Goal: Task Accomplishment & Management: Use online tool/utility

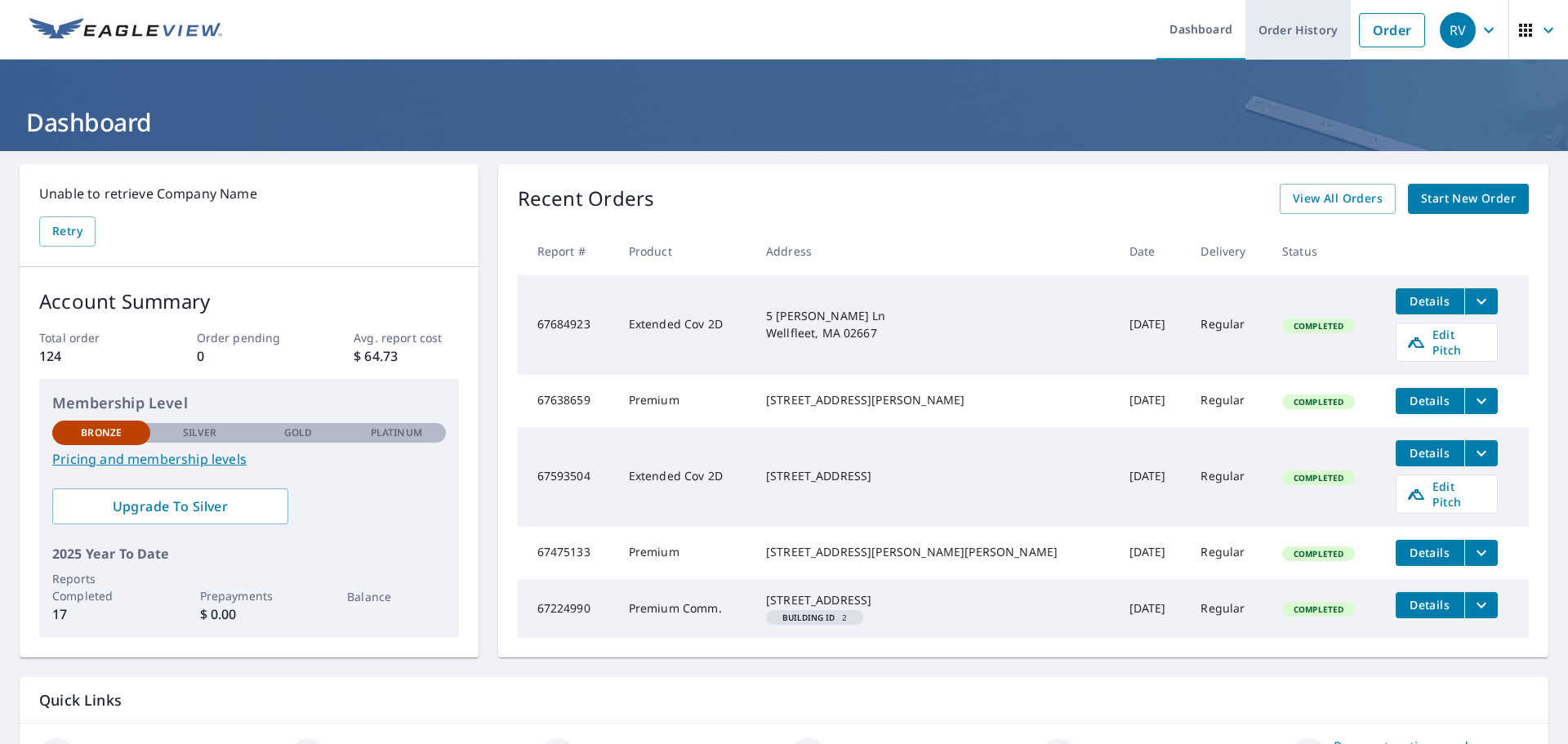
click at [1307, 33] on link "Order History" at bounding box center [1298, 29] width 105 height 60
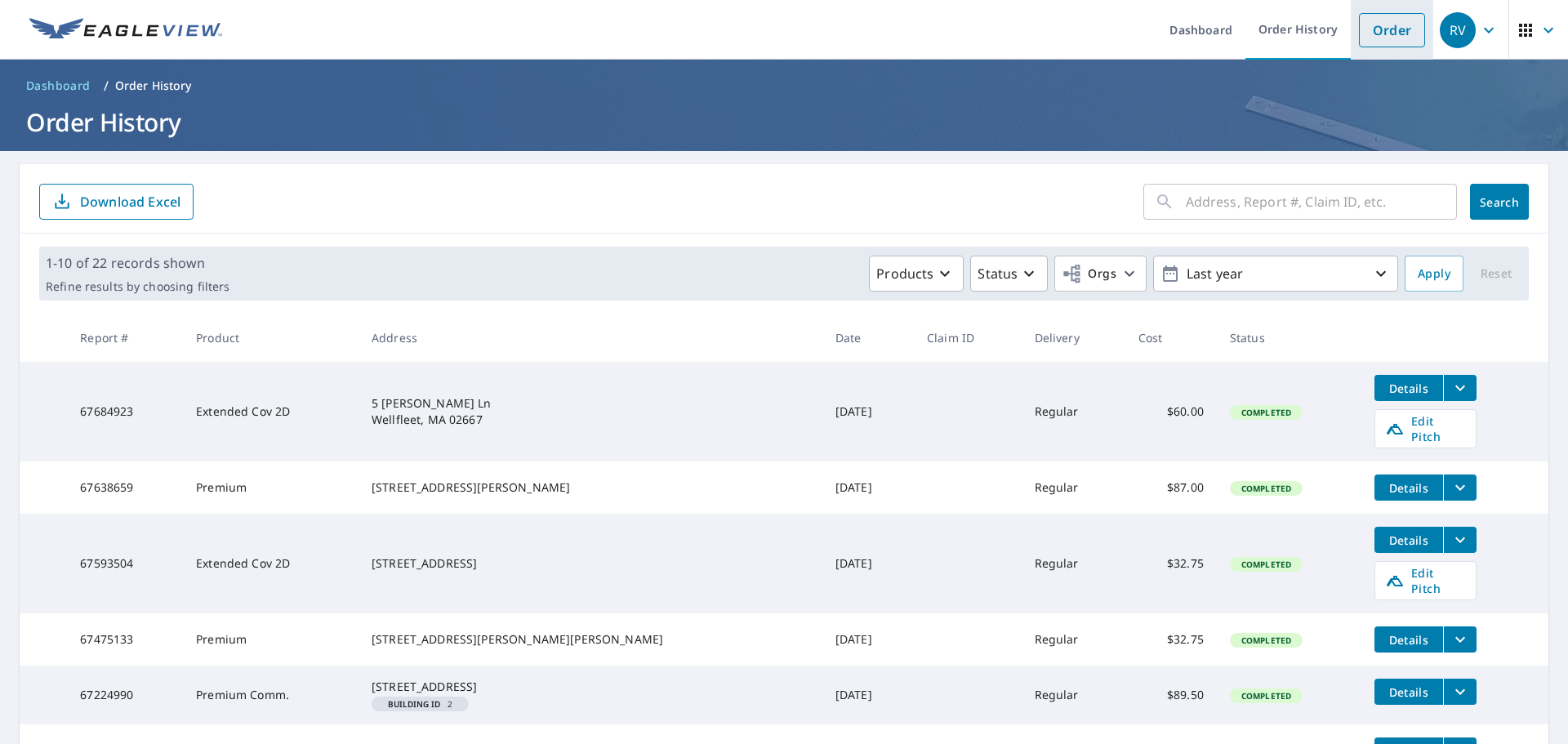
click at [1377, 22] on link "Order" at bounding box center [1391, 29] width 66 height 34
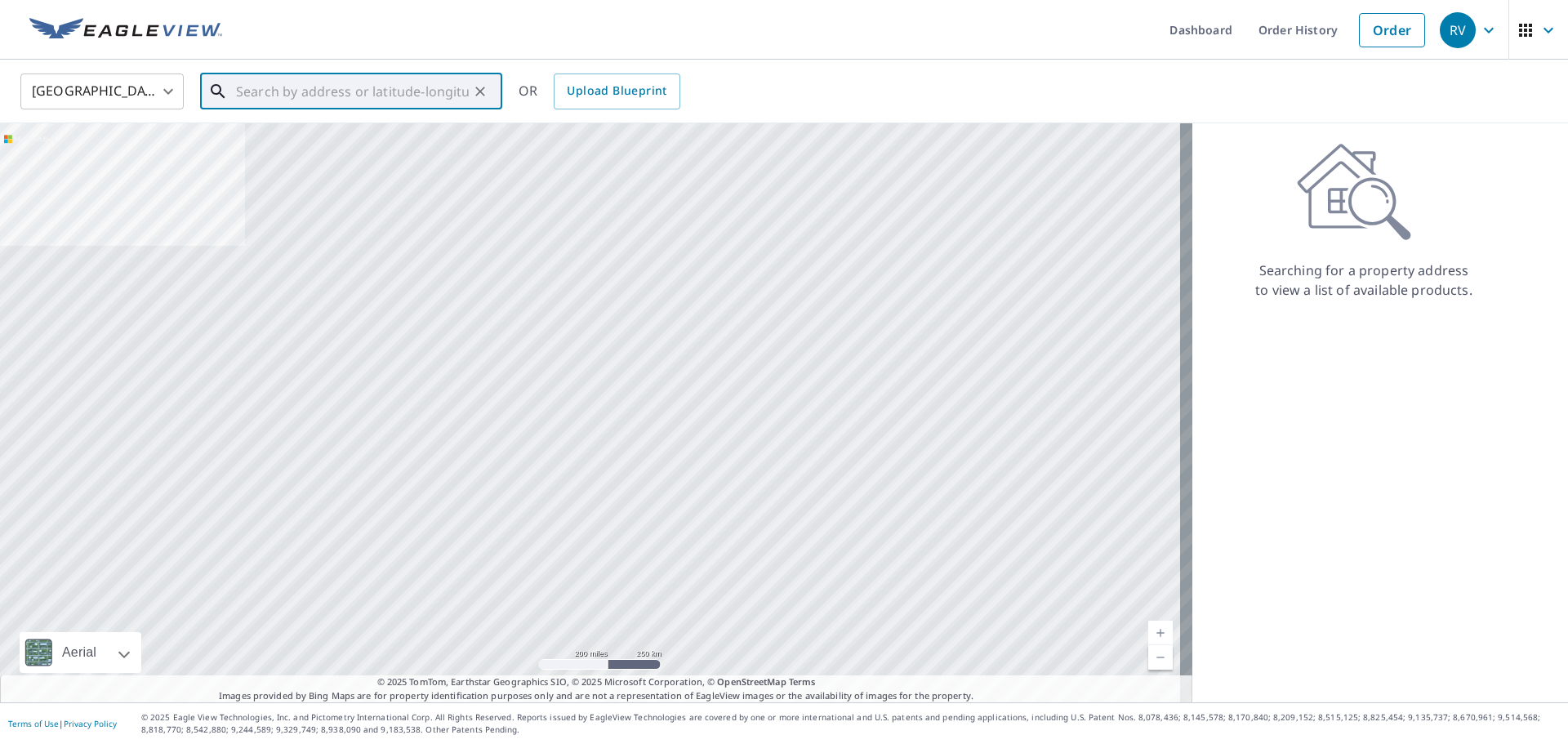
click at [290, 90] on input "text" at bounding box center [352, 91] width 232 height 46
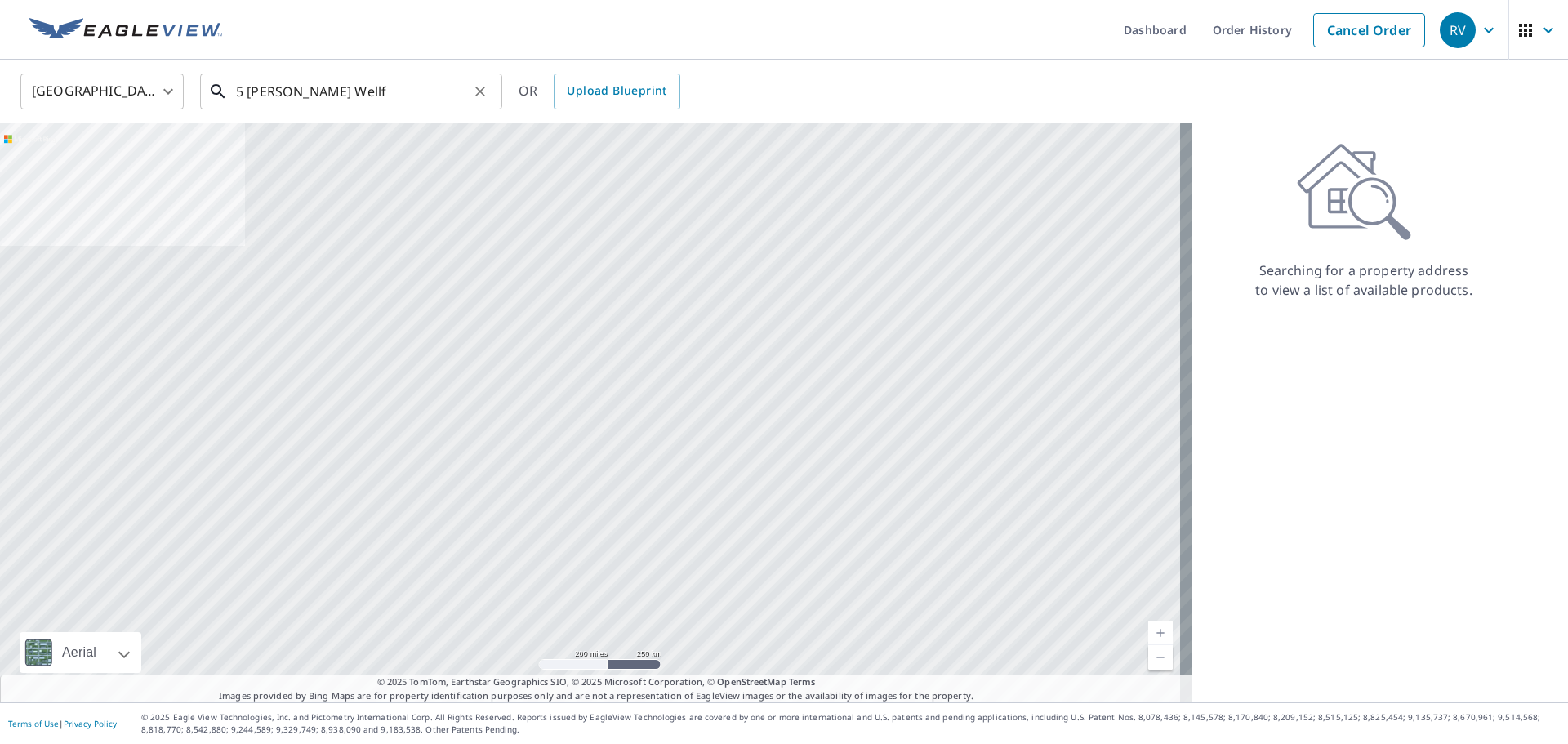
click at [376, 92] on input "5 [PERSON_NAME] Wellf" at bounding box center [352, 91] width 232 height 46
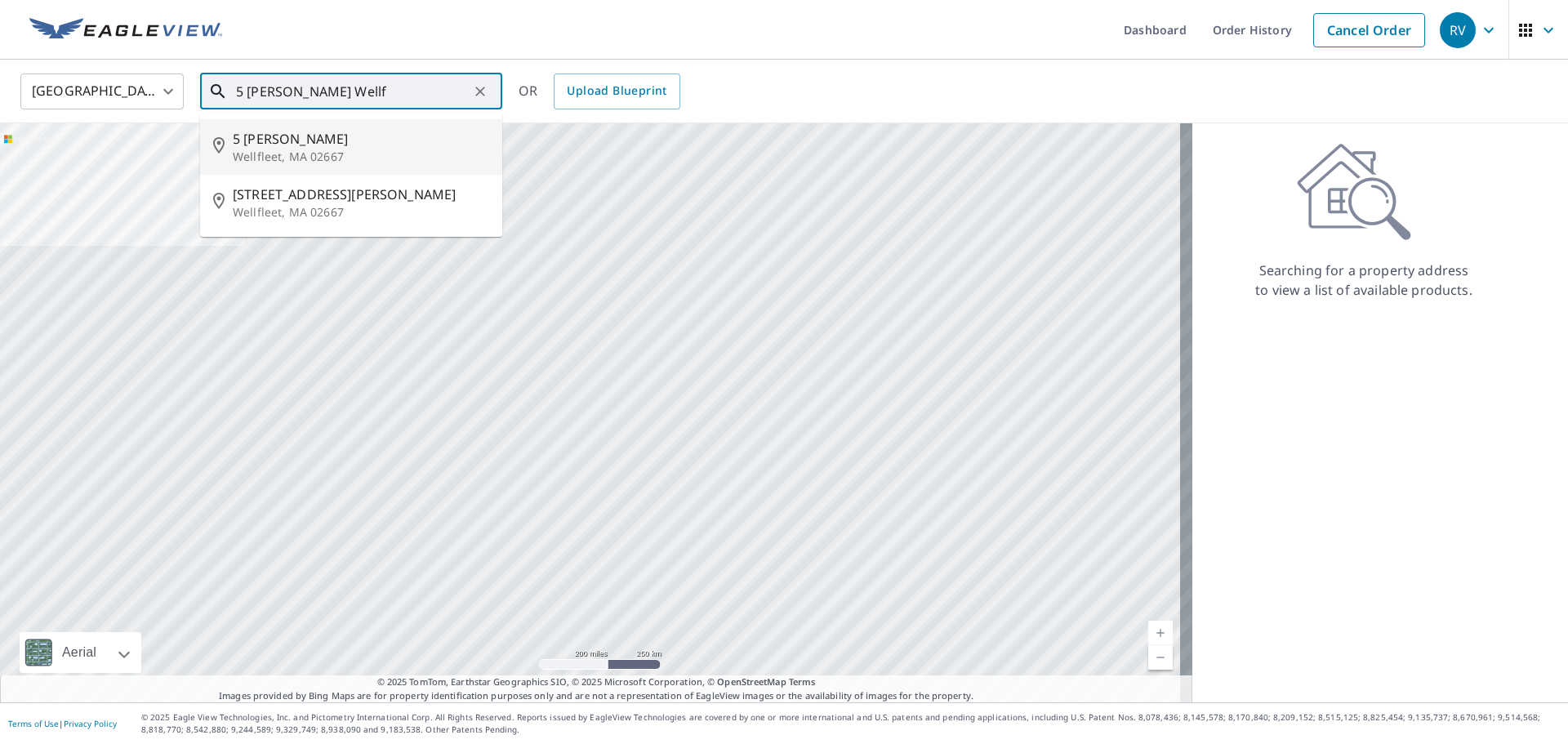
click at [292, 142] on span "5 [PERSON_NAME]" at bounding box center [360, 139] width 257 height 20
type input "5 [PERSON_NAME] Ln Wellfleet, MA 02667"
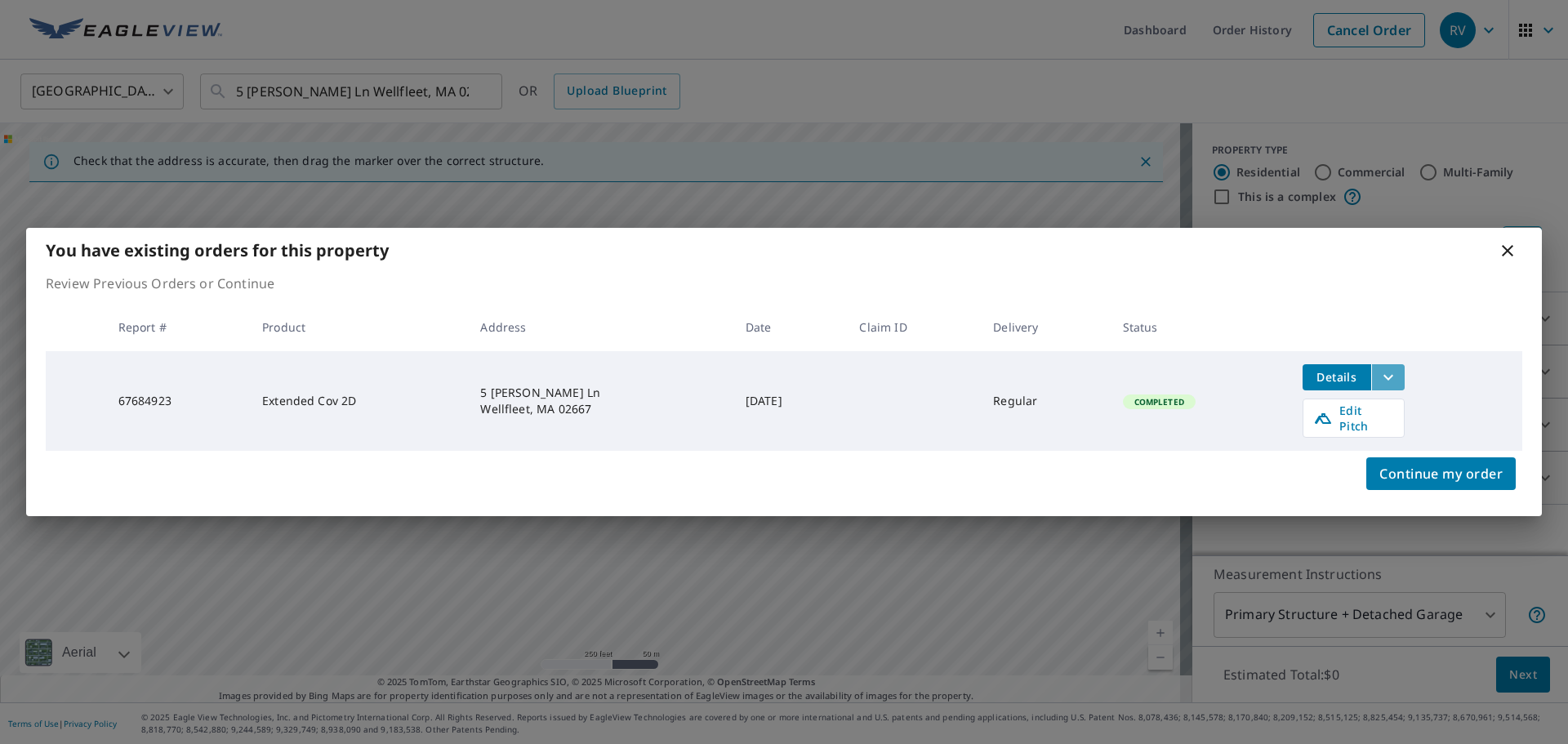
click at [1392, 378] on icon "filesDropdownBtn-67684923" at bounding box center [1388, 378] width 20 height 20
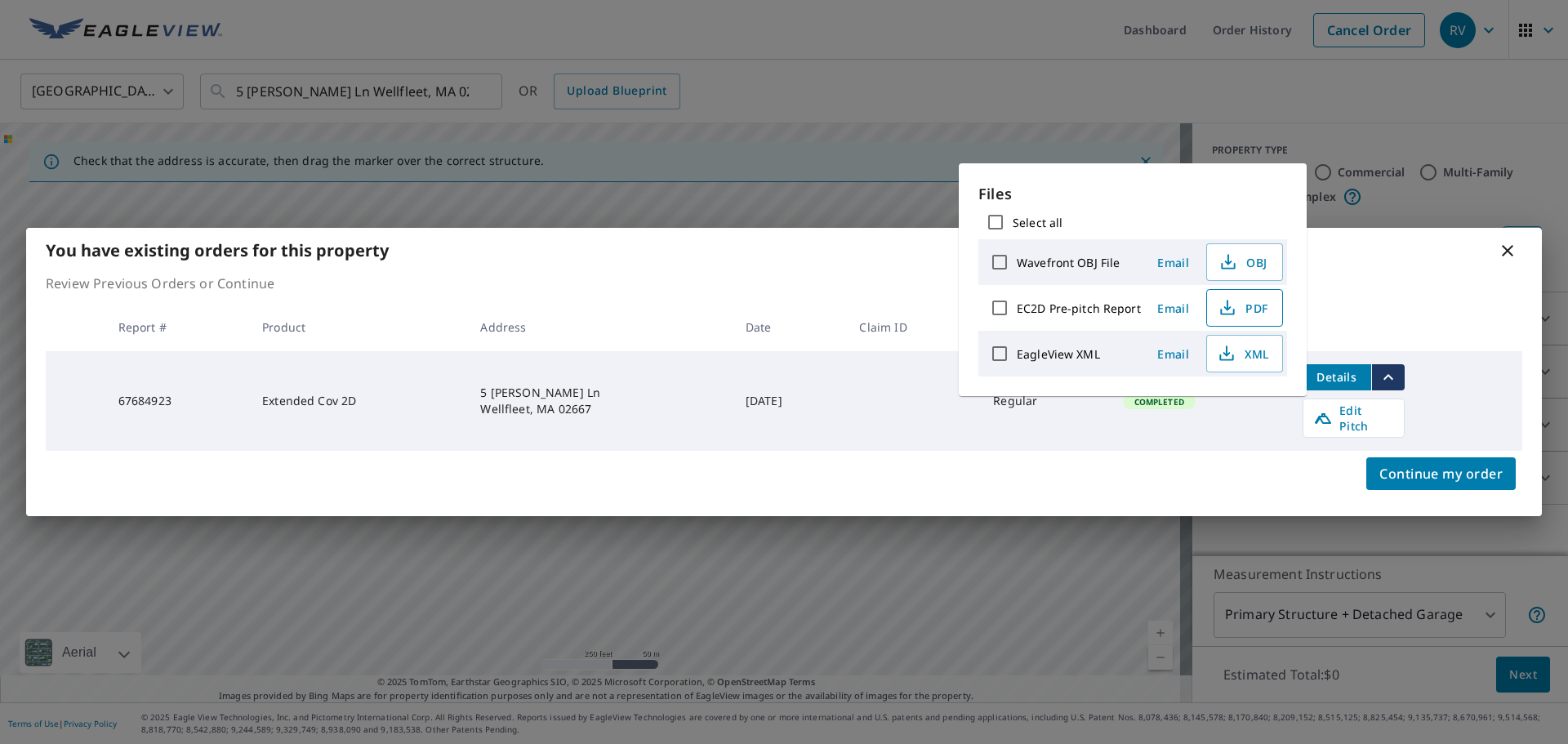
click at [1247, 308] on span "PDF" at bounding box center [1243, 308] width 53 height 20
click at [1220, 298] on icon "button" at bounding box center [1227, 308] width 20 height 20
click at [1240, 303] on span "PDF" at bounding box center [1243, 308] width 53 height 20
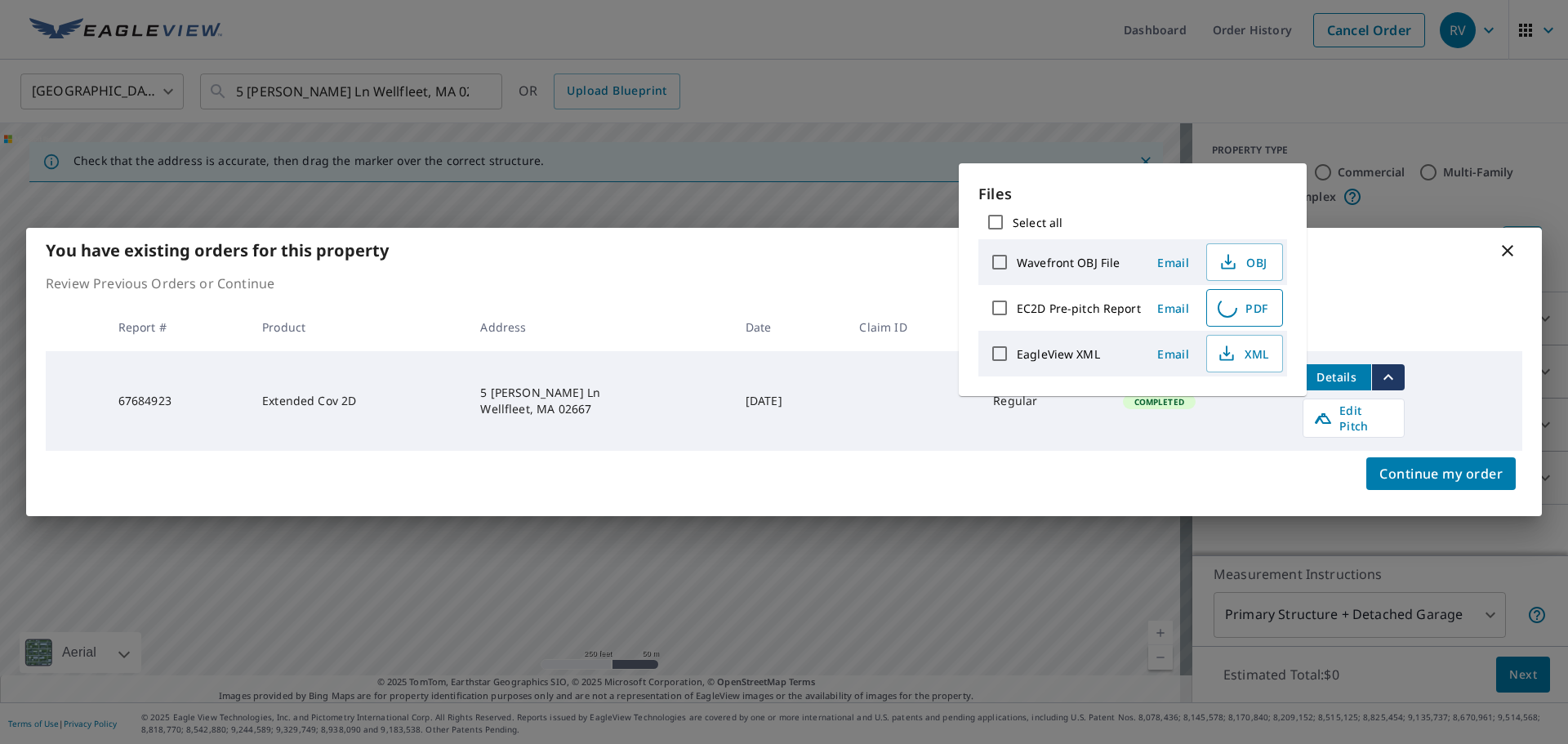
click at [1240, 303] on span "PDF" at bounding box center [1243, 308] width 53 height 20
click at [1232, 303] on icon "button" at bounding box center [1227, 308] width 20 height 20
click at [1232, 303] on icon "button" at bounding box center [1226, 308] width 27 height 27
click at [1239, 352] on span "XML" at bounding box center [1243, 353] width 53 height 20
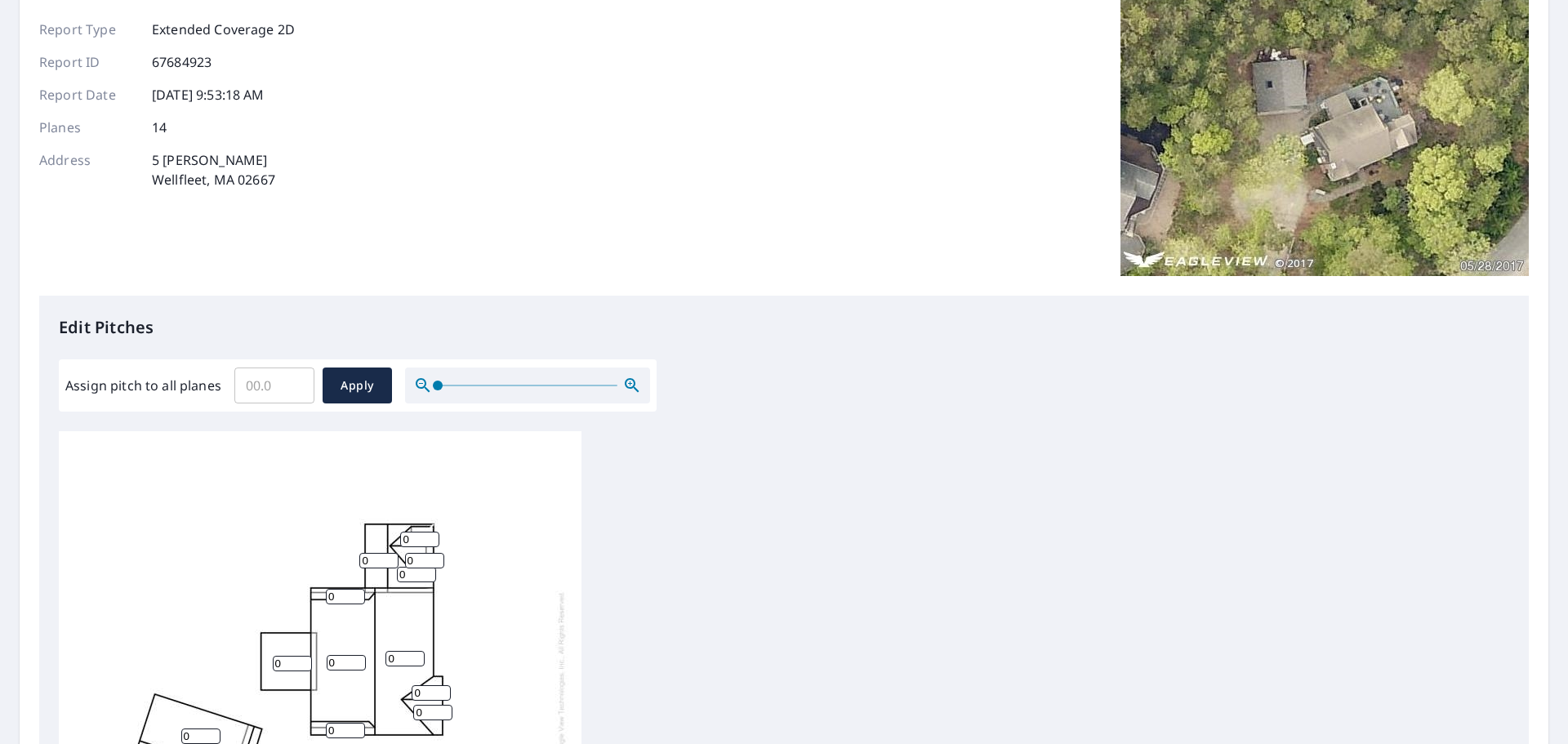
scroll to position [223, 0]
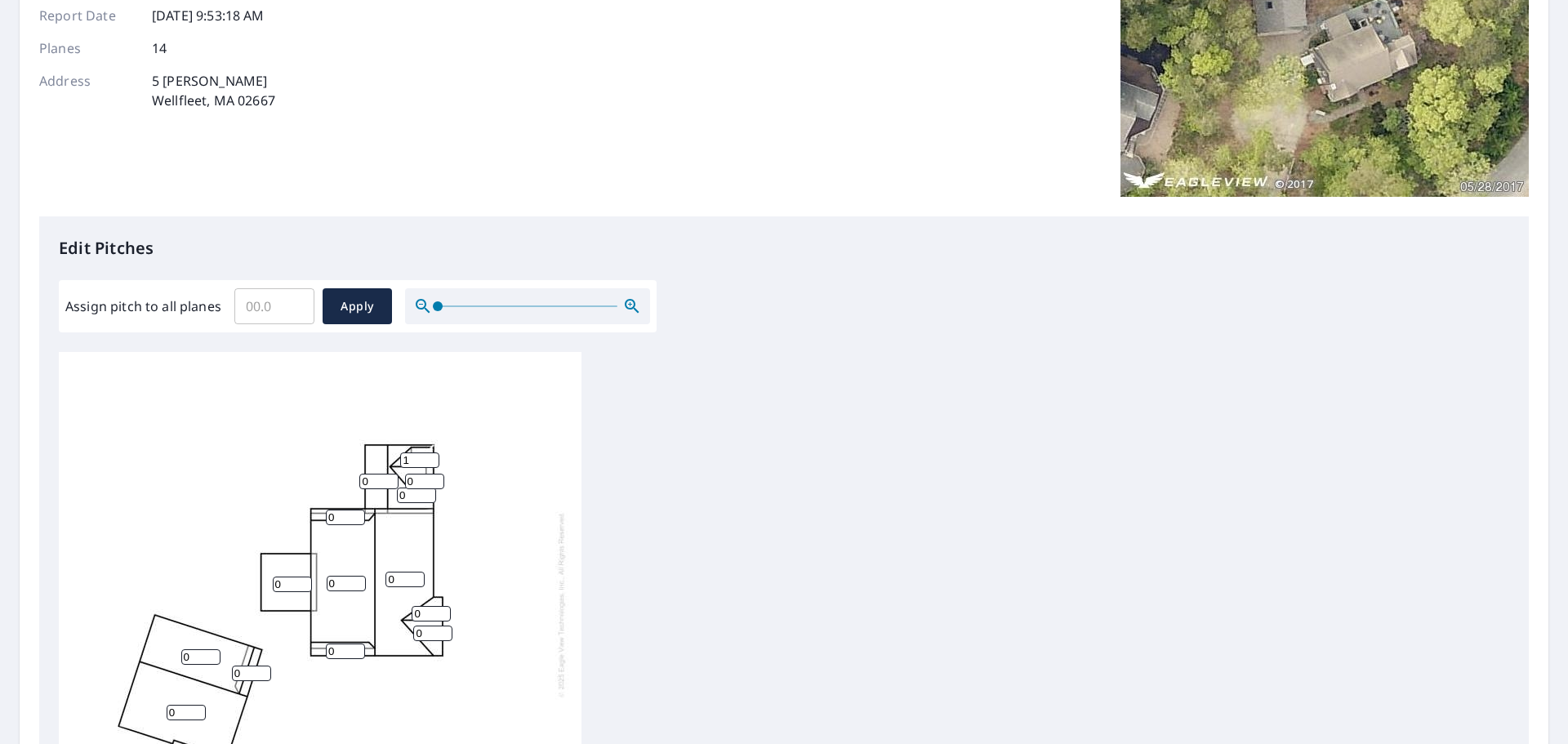
click at [425, 453] on input "1" at bounding box center [420, 461] width 39 height 16
click at [425, 453] on input "2" at bounding box center [420, 461] width 39 height 16
click at [427, 453] on input "1" at bounding box center [420, 461] width 39 height 16
click at [431, 453] on input "2" at bounding box center [420, 461] width 39 height 16
click at [431, 453] on input "3" at bounding box center [420, 461] width 39 height 16
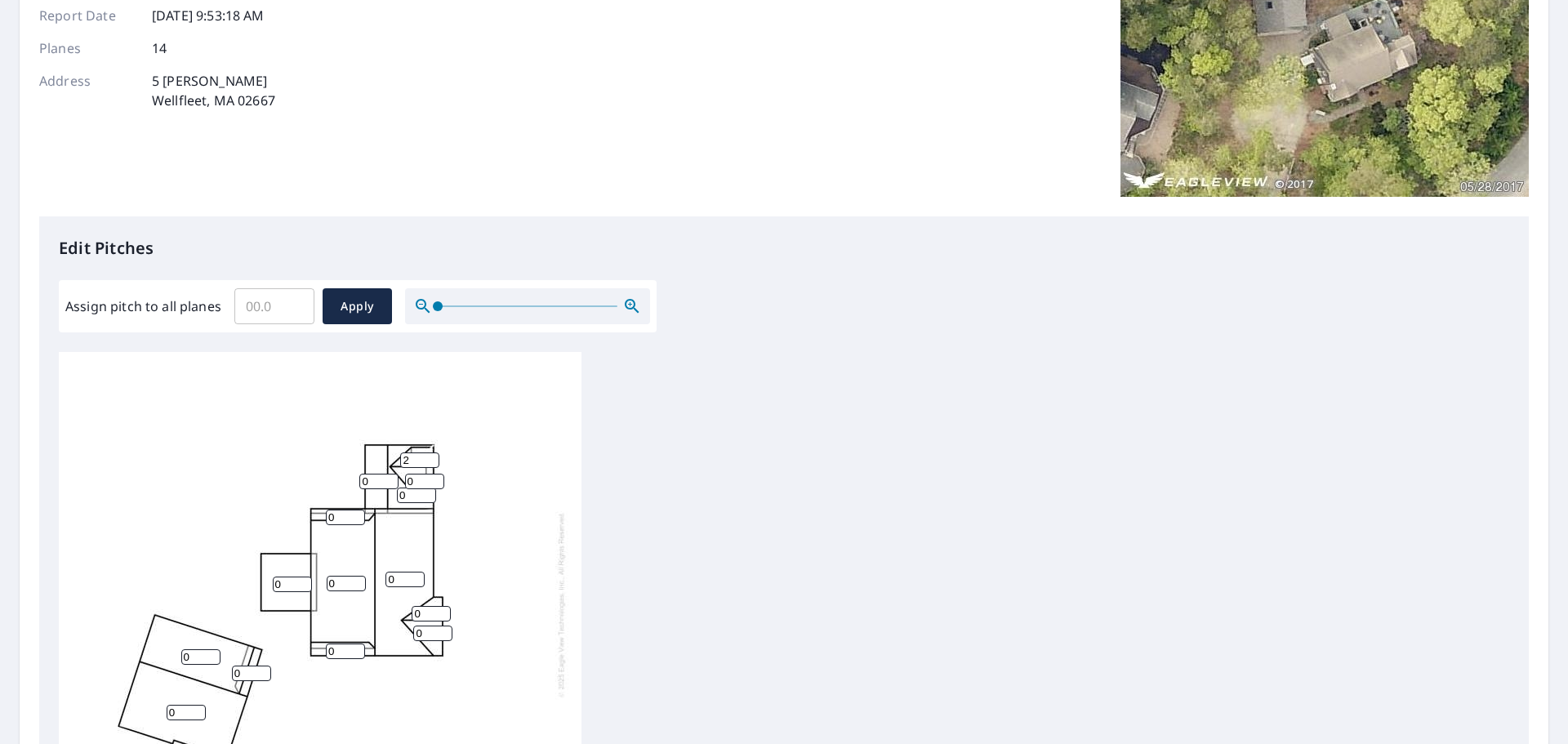
click at [430, 453] on input "2" at bounding box center [420, 461] width 39 height 16
click at [430, 453] on input "1" at bounding box center [420, 461] width 39 height 16
click at [430, 453] on input "0" at bounding box center [420, 461] width 39 height 16
click at [428, 453] on input "1" at bounding box center [420, 461] width 39 height 16
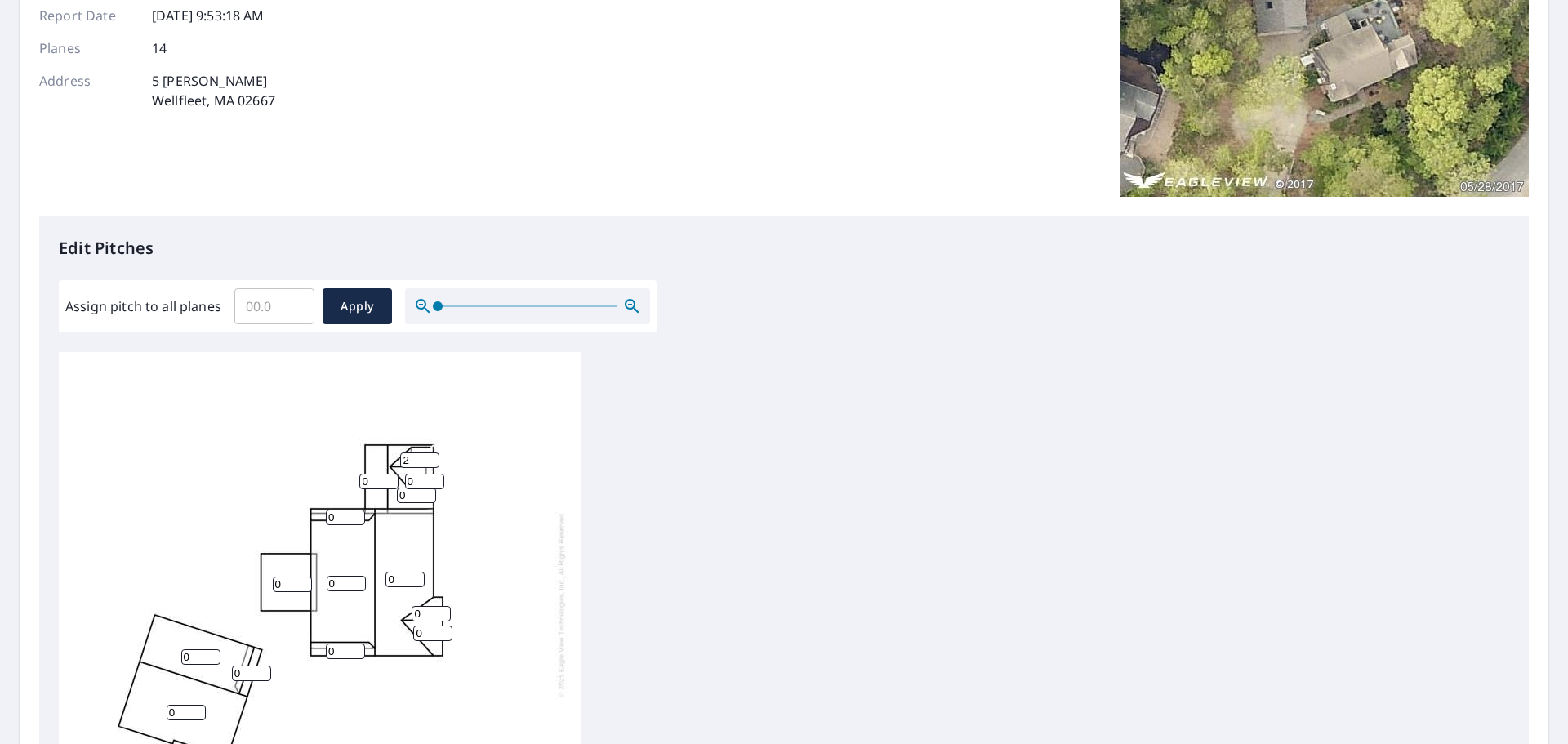
click at [428, 453] on input "2" at bounding box center [420, 461] width 39 height 16
click at [428, 453] on input "3" at bounding box center [420, 461] width 39 height 16
click at [428, 453] on input "4" at bounding box center [420, 461] width 39 height 16
click at [428, 453] on input "7" at bounding box center [420, 461] width 39 height 16
click at [428, 453] on input "8" at bounding box center [420, 461] width 39 height 16
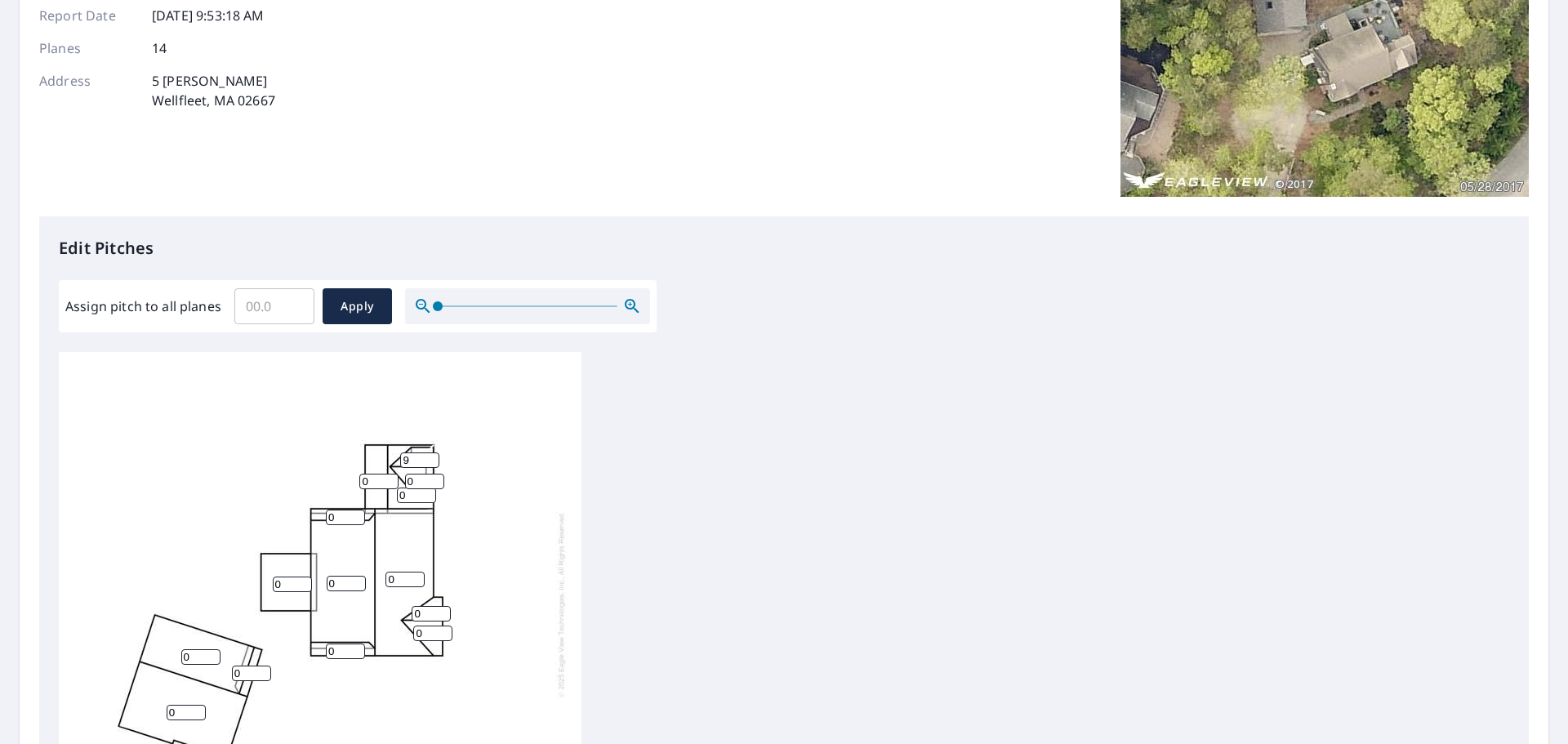
click at [428, 453] on input "9" at bounding box center [420, 461] width 39 height 16
type input "10"
click at [428, 453] on input "10" at bounding box center [420, 461] width 39 height 16
click at [418, 474] on input "0" at bounding box center [424, 481] width 39 height 16
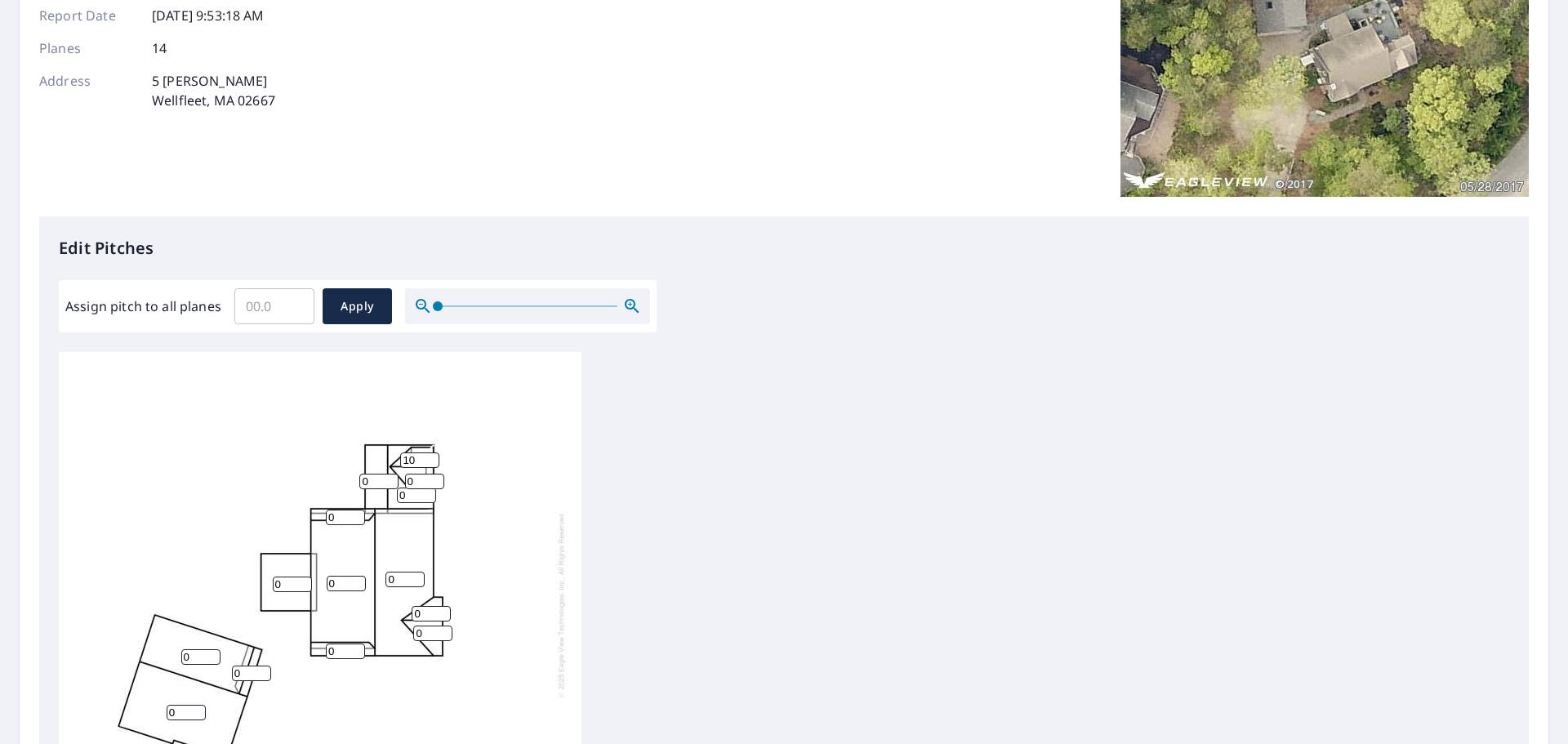
click at [418, 474] on input "0" at bounding box center [424, 481] width 39 height 16
drag, startPoint x: 418, startPoint y: 466, endPoint x: 435, endPoint y: 466, distance: 17.0
click at [422, 474] on input "0" at bounding box center [424, 481] width 39 height 16
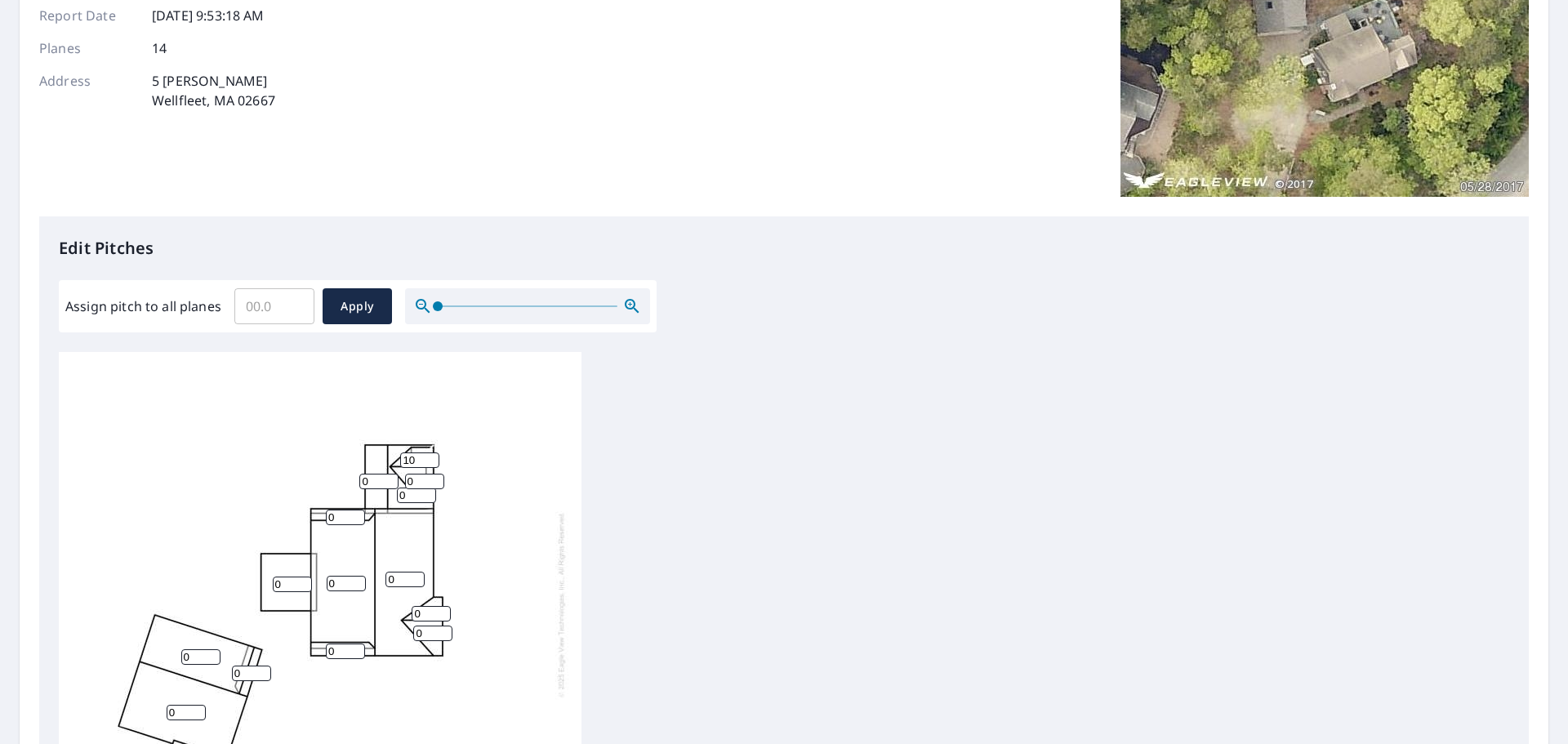
click at [434, 474] on input "0" at bounding box center [424, 481] width 39 height 16
click at [433, 474] on input "0" at bounding box center [424, 481] width 39 height 16
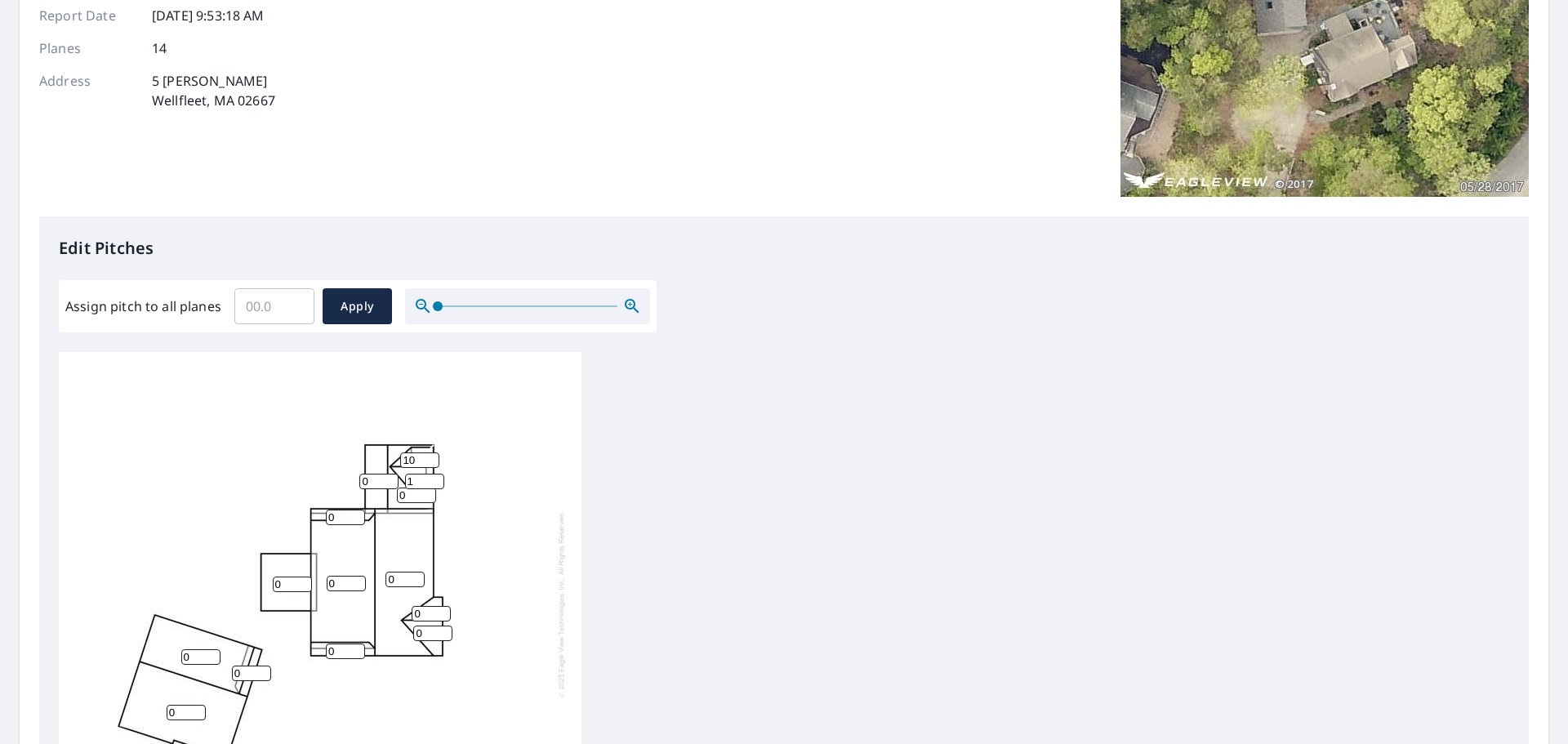
click at [437, 474] on input "1" at bounding box center [424, 481] width 39 height 16
click at [437, 474] on input "2" at bounding box center [424, 481] width 39 height 16
click at [437, 474] on input "3" at bounding box center [424, 481] width 39 height 16
click at [437, 474] on input "4" at bounding box center [424, 481] width 39 height 16
click at [437, 474] on input "5" at bounding box center [424, 481] width 39 height 16
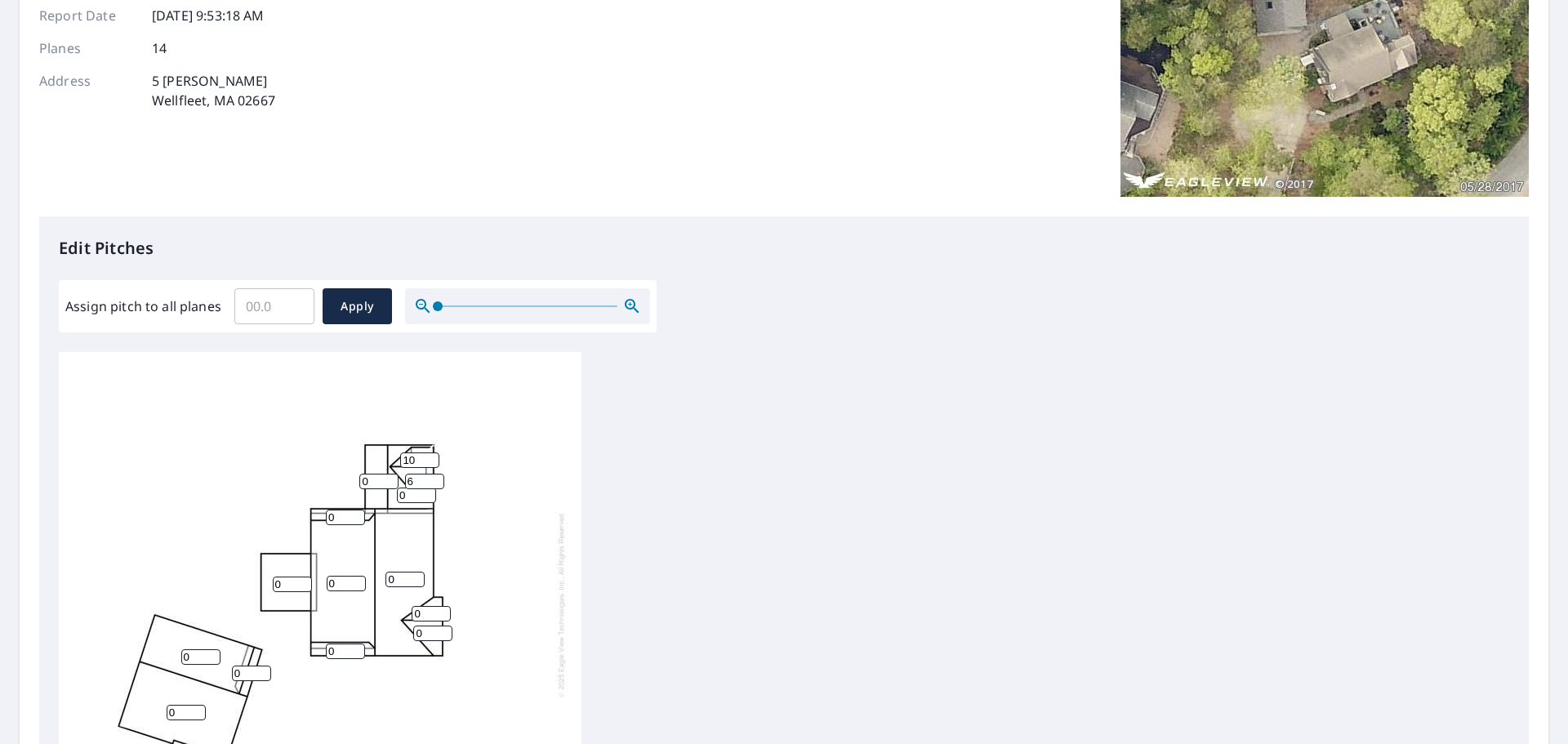
click at [437, 474] on input "6" at bounding box center [424, 481] width 39 height 16
click at [437, 474] on input "7" at bounding box center [424, 481] width 39 height 16
click at [437, 474] on input "8" at bounding box center [424, 481] width 39 height 16
click at [437, 474] on input "9" at bounding box center [424, 481] width 39 height 16
type input "10"
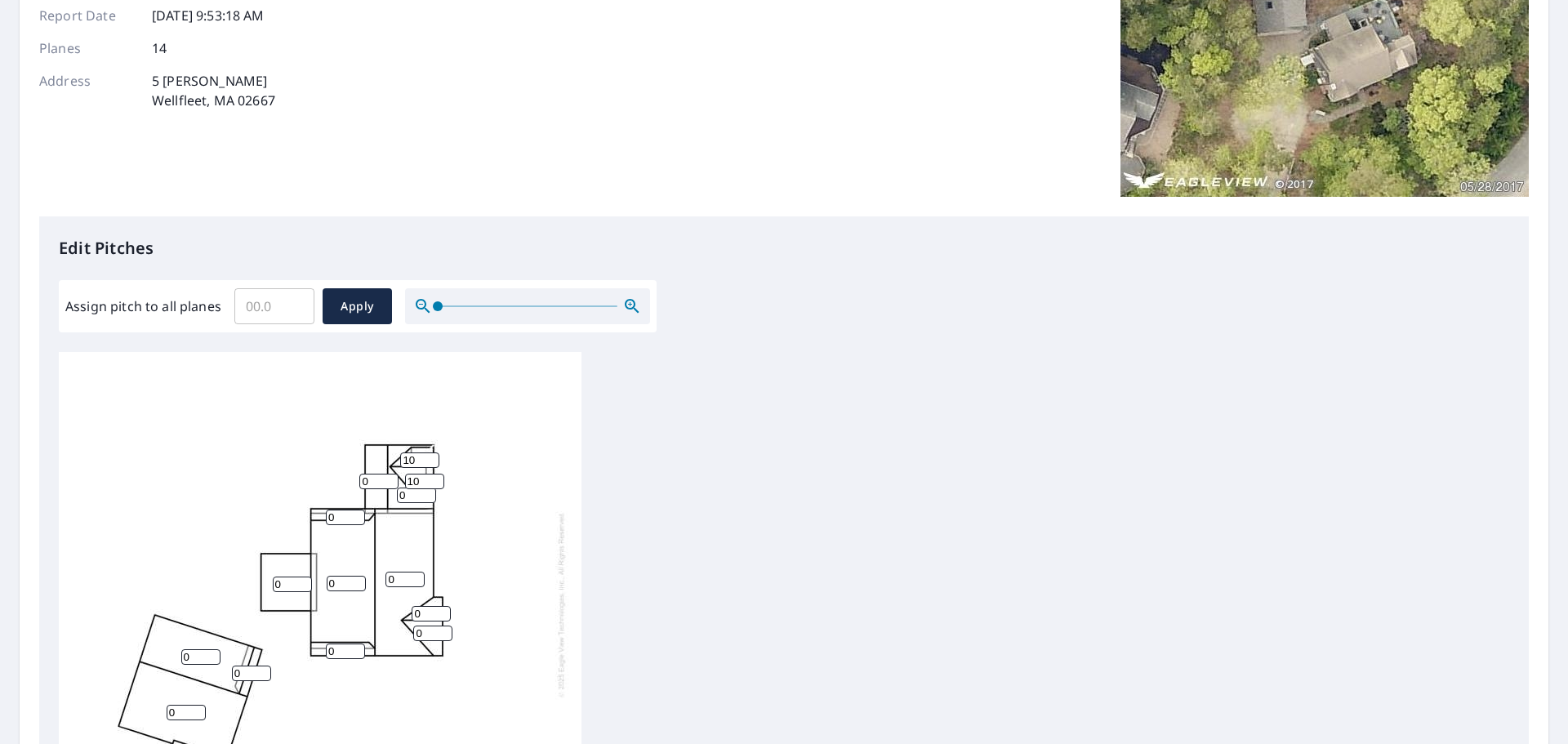
click at [434, 474] on input "10" at bounding box center [424, 481] width 39 height 16
click at [415, 488] on input "0" at bounding box center [417, 496] width 39 height 16
click at [427, 488] on input "0" at bounding box center [417, 496] width 39 height 16
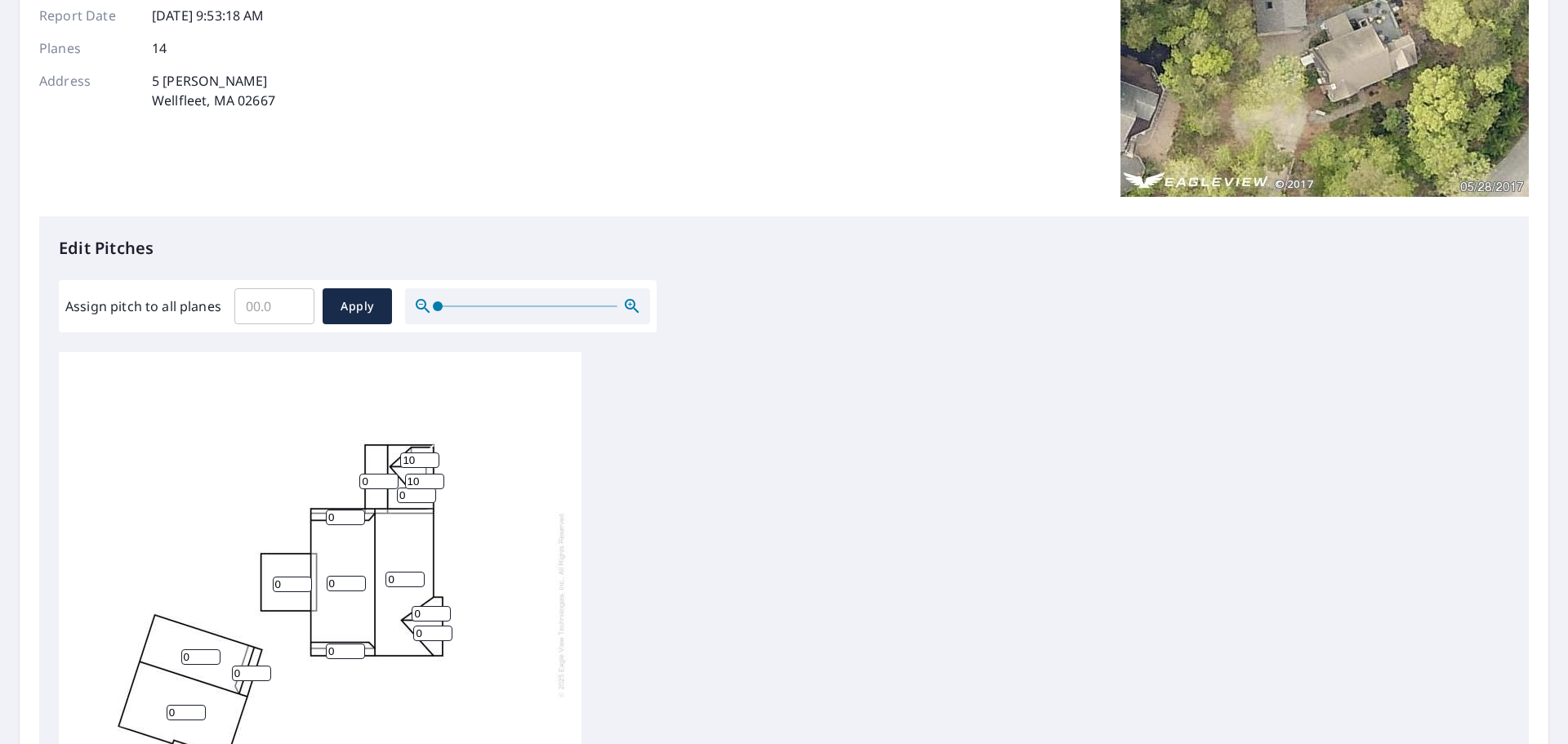
click at [427, 488] on input "0" at bounding box center [417, 496] width 39 height 16
click at [427, 488] on input "1" at bounding box center [417, 496] width 39 height 16
click at [427, 488] on input "2" at bounding box center [417, 496] width 39 height 16
click at [427, 488] on input "3" at bounding box center [417, 496] width 39 height 16
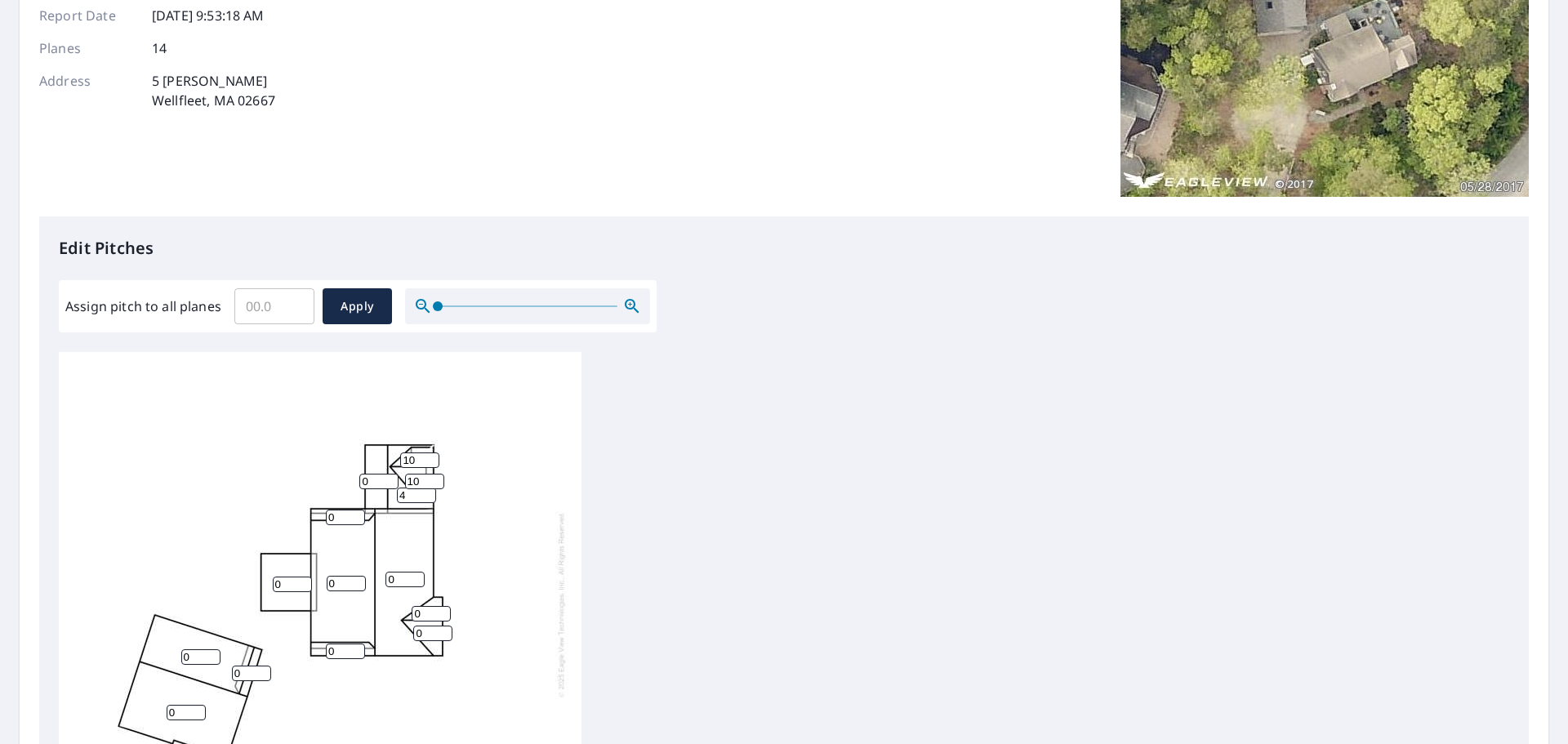
click at [427, 488] on input "4" at bounding box center [417, 496] width 39 height 16
click at [427, 488] on input "5" at bounding box center [417, 496] width 39 height 16
click at [427, 488] on input "6" at bounding box center [417, 496] width 39 height 16
click at [427, 488] on input "7" at bounding box center [417, 496] width 39 height 16
click at [427, 488] on input "8" at bounding box center [417, 496] width 39 height 16
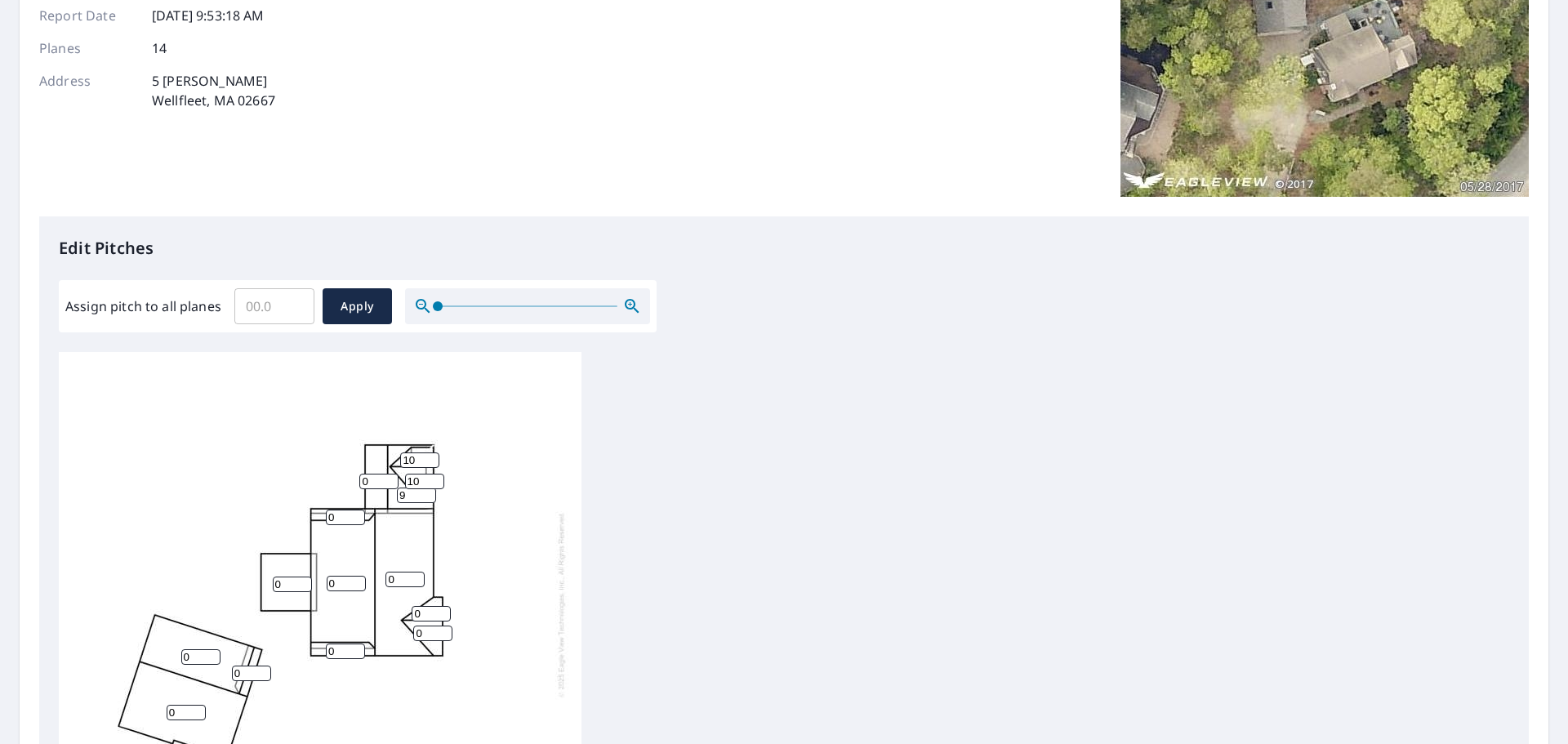
click at [427, 488] on input "9" at bounding box center [417, 496] width 39 height 16
type input "10"
click at [427, 488] on input "10" at bounding box center [417, 496] width 39 height 16
click at [365, 474] on input "0" at bounding box center [379, 481] width 39 height 16
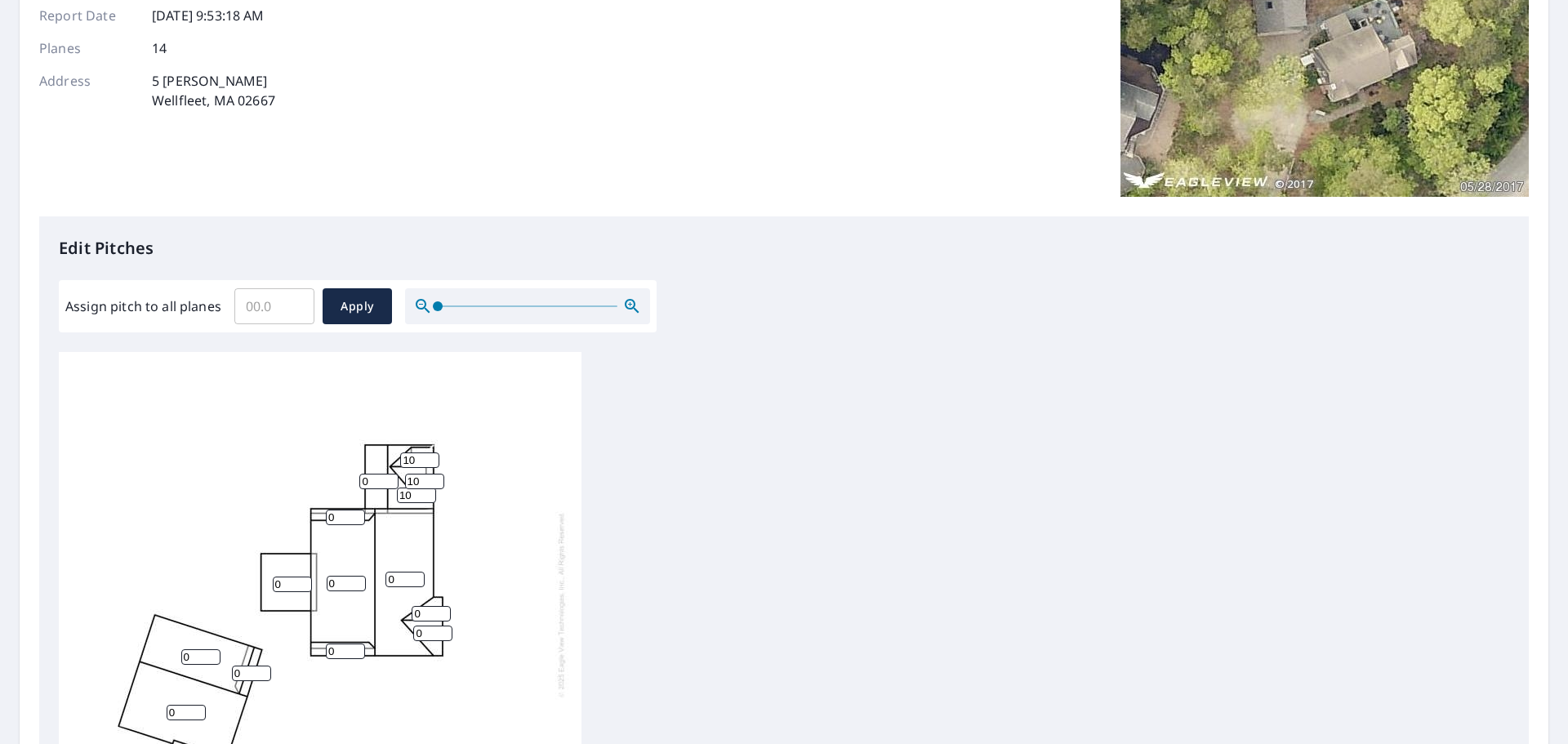
click at [365, 474] on input "0" at bounding box center [379, 481] width 39 height 16
click at [390, 474] on input "1" at bounding box center [379, 481] width 39 height 16
click at [390, 474] on input "2" at bounding box center [379, 481] width 39 height 16
click at [390, 474] on input "3" at bounding box center [379, 481] width 39 height 16
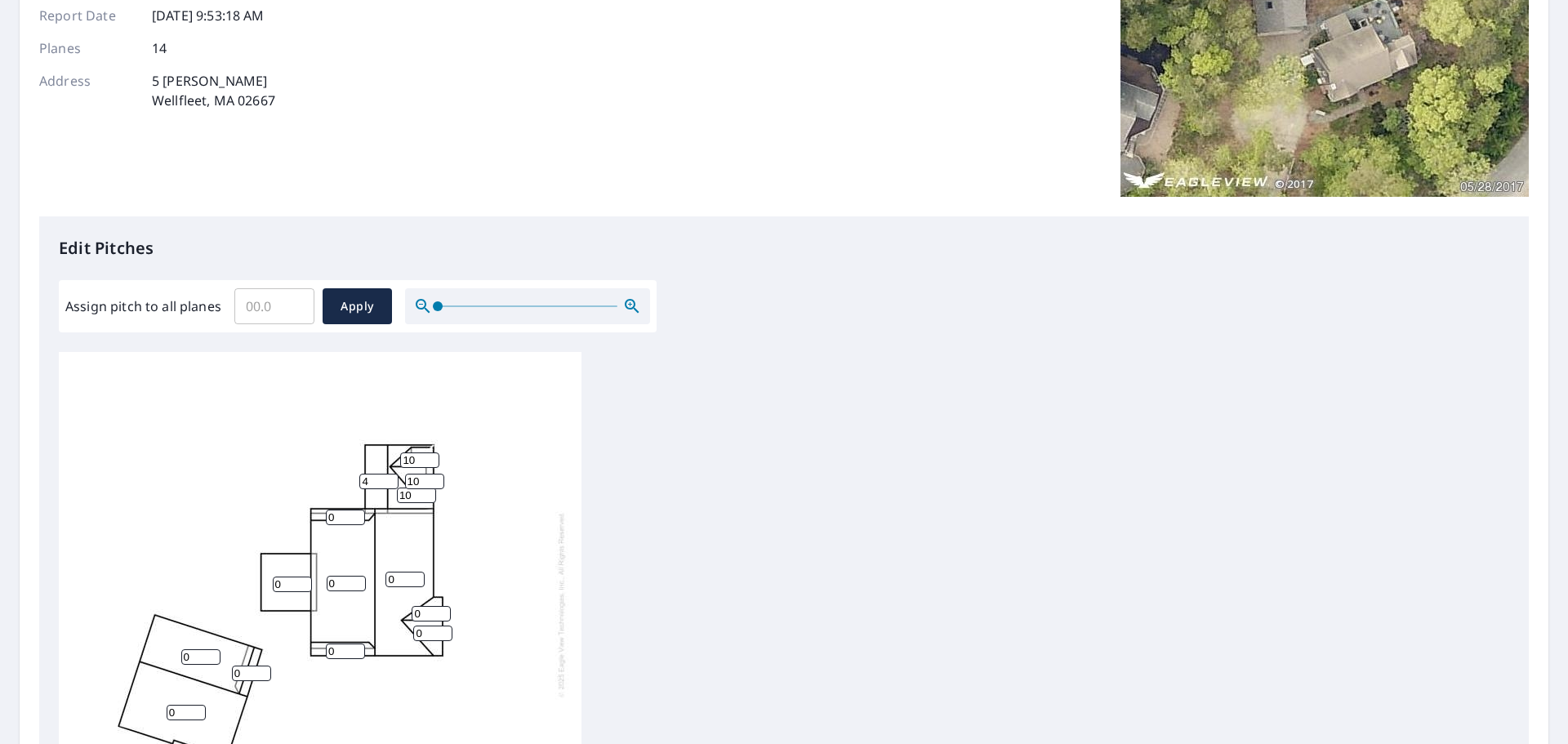
click at [390, 474] on input "4" at bounding box center [379, 481] width 39 height 16
click at [390, 474] on input "5" at bounding box center [379, 481] width 39 height 16
click at [390, 474] on input "6" at bounding box center [379, 481] width 39 height 16
click at [390, 474] on input "7" at bounding box center [379, 481] width 39 height 16
click at [390, 474] on input "8" at bounding box center [379, 481] width 39 height 16
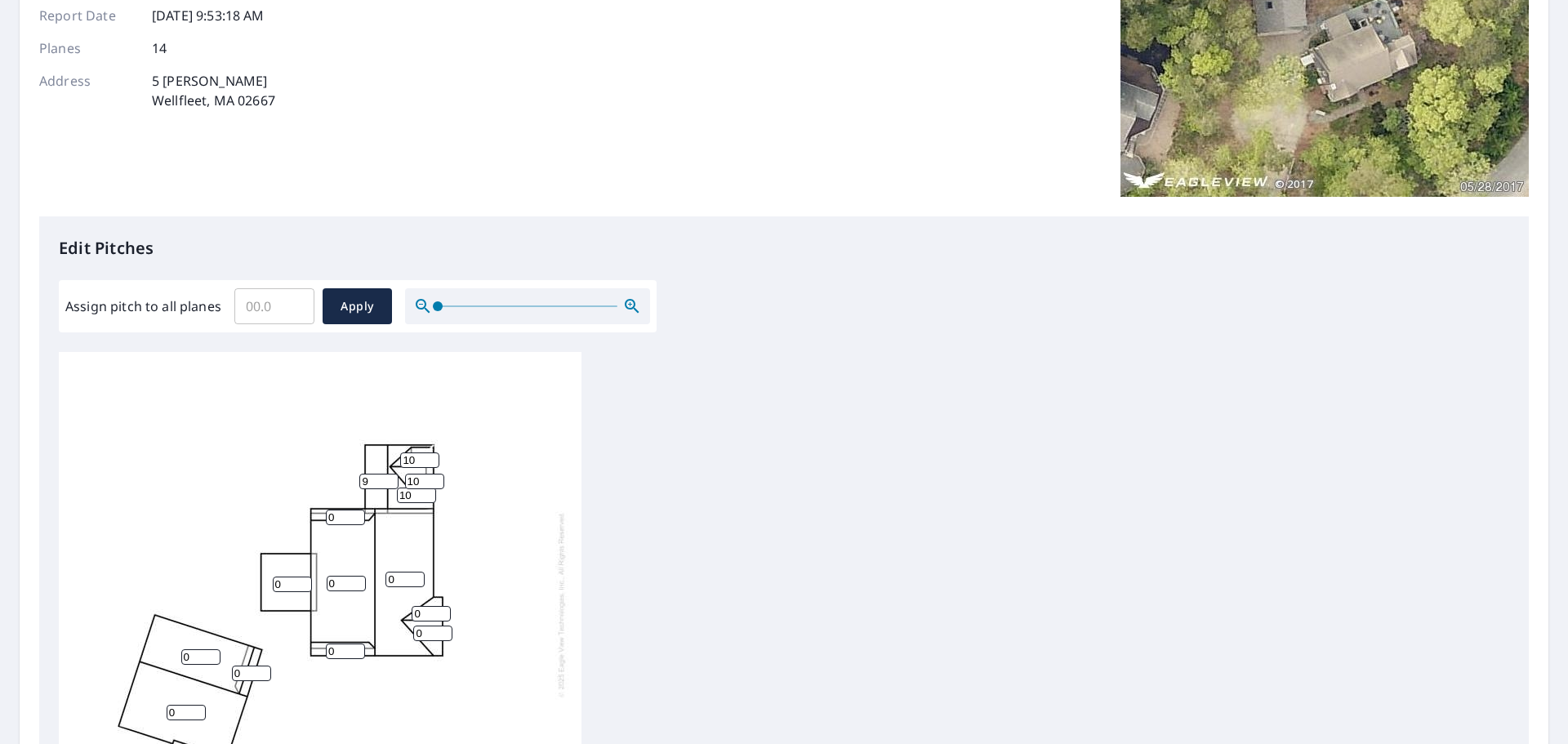
click at [390, 474] on input "9" at bounding box center [379, 481] width 39 height 16
click at [390, 474] on input "10" at bounding box center [379, 481] width 39 height 16
click at [390, 474] on input "11" at bounding box center [379, 481] width 39 height 16
click at [392, 474] on input "12" at bounding box center [379, 481] width 39 height 16
click at [388, 474] on input "11" at bounding box center [379, 481] width 39 height 16
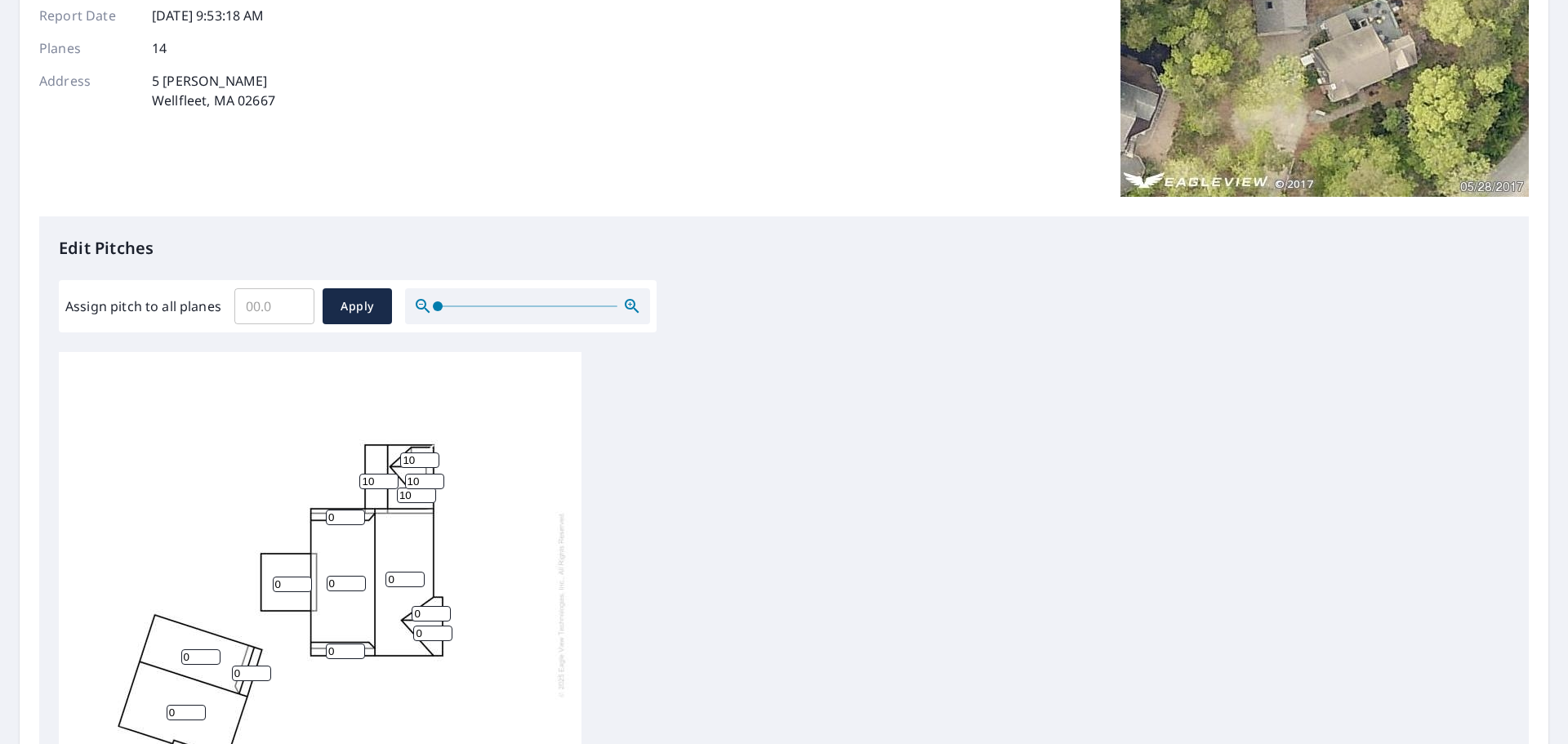
type input "10"
click at [388, 474] on input "10" at bounding box center [379, 481] width 39 height 16
click at [446, 606] on input "1" at bounding box center [431, 614] width 39 height 16
click at [446, 606] on input "2" at bounding box center [431, 614] width 39 height 16
click at [445, 606] on input "3" at bounding box center [431, 614] width 39 height 16
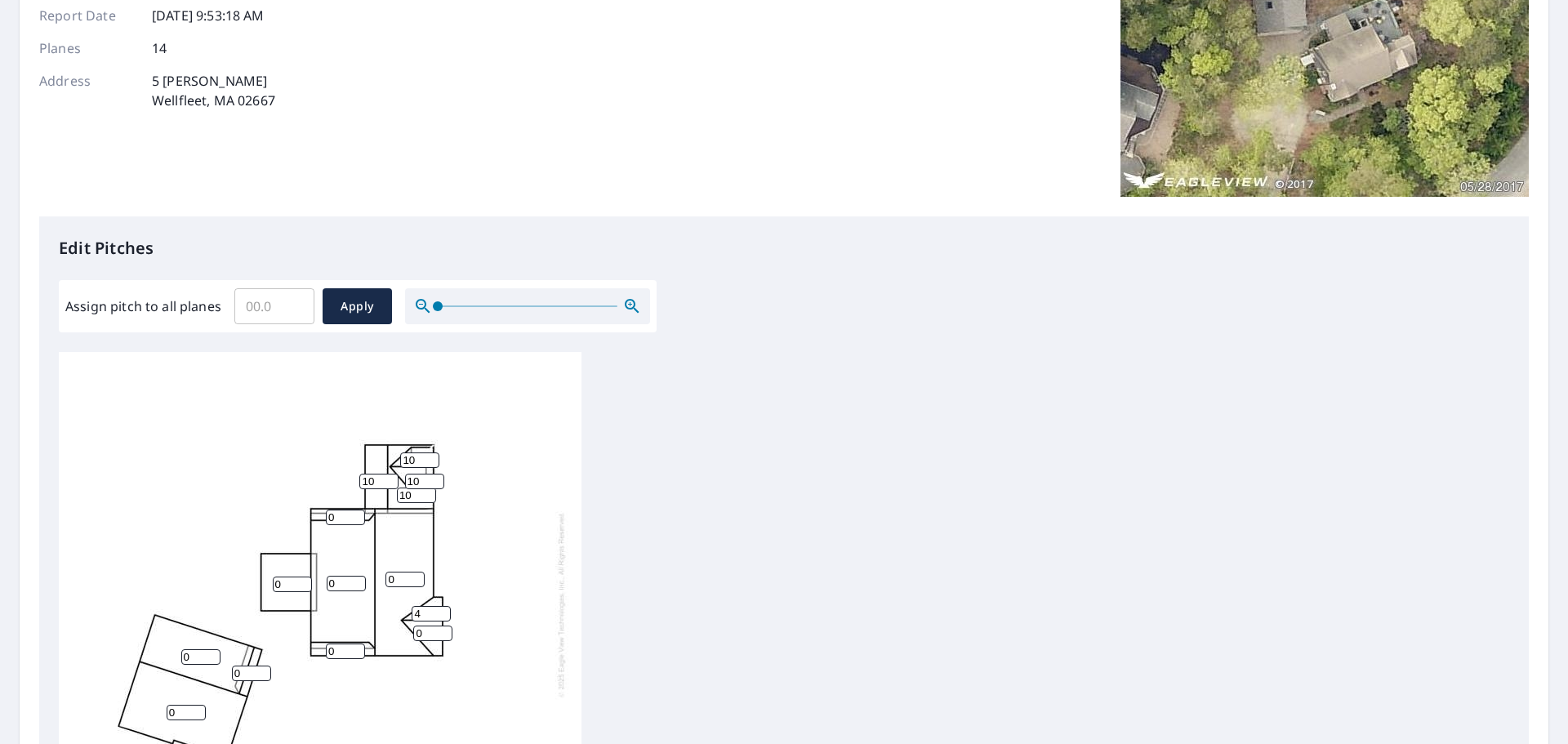
click at [445, 606] on input "4" at bounding box center [431, 614] width 39 height 16
click at [445, 606] on input "5" at bounding box center [431, 614] width 39 height 16
click at [445, 606] on input "6" at bounding box center [431, 614] width 39 height 16
click at [445, 606] on input "7" at bounding box center [431, 614] width 39 height 16
click at [445, 606] on input "8" at bounding box center [431, 614] width 39 height 16
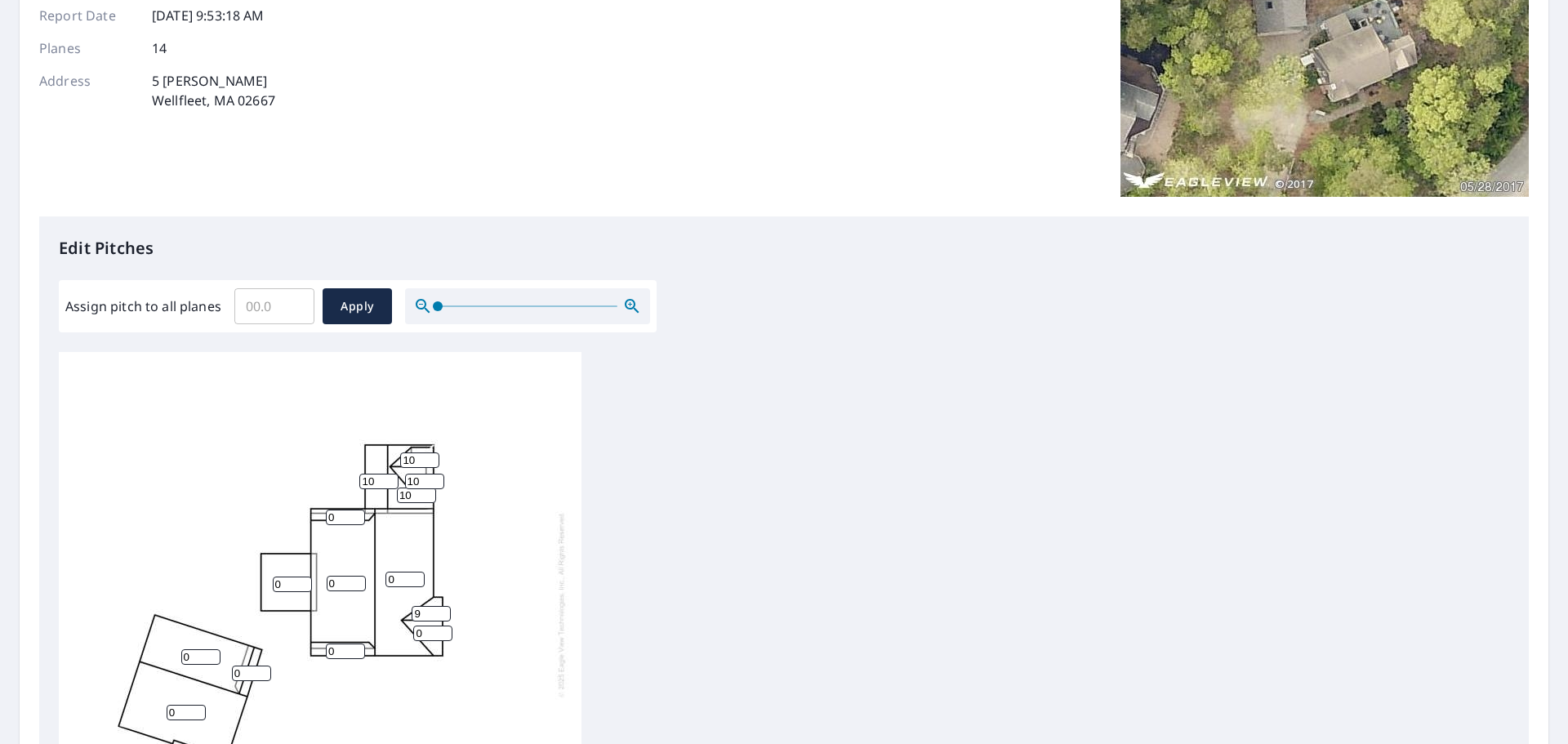
click at [445, 606] on input "9" at bounding box center [431, 614] width 39 height 16
type input "10"
click at [445, 606] on input "10" at bounding box center [431, 614] width 39 height 16
click at [445, 626] on input "0" at bounding box center [432, 634] width 39 height 16
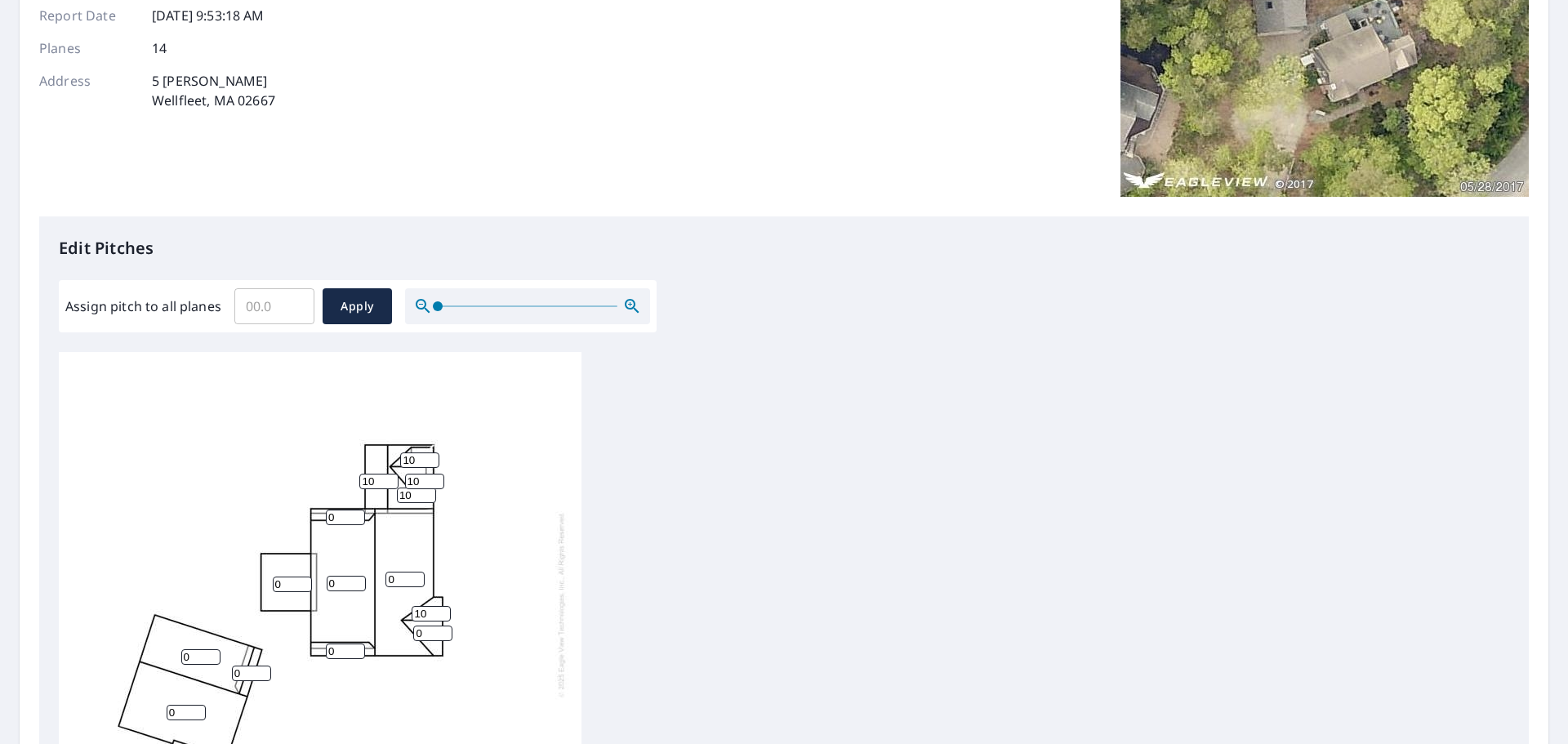
click at [445, 626] on input "0" at bounding box center [432, 634] width 39 height 16
click at [447, 626] on input "0" at bounding box center [432, 634] width 39 height 16
click at [447, 626] on input "1" at bounding box center [432, 634] width 39 height 16
click at [447, 626] on input "2" at bounding box center [432, 634] width 39 height 16
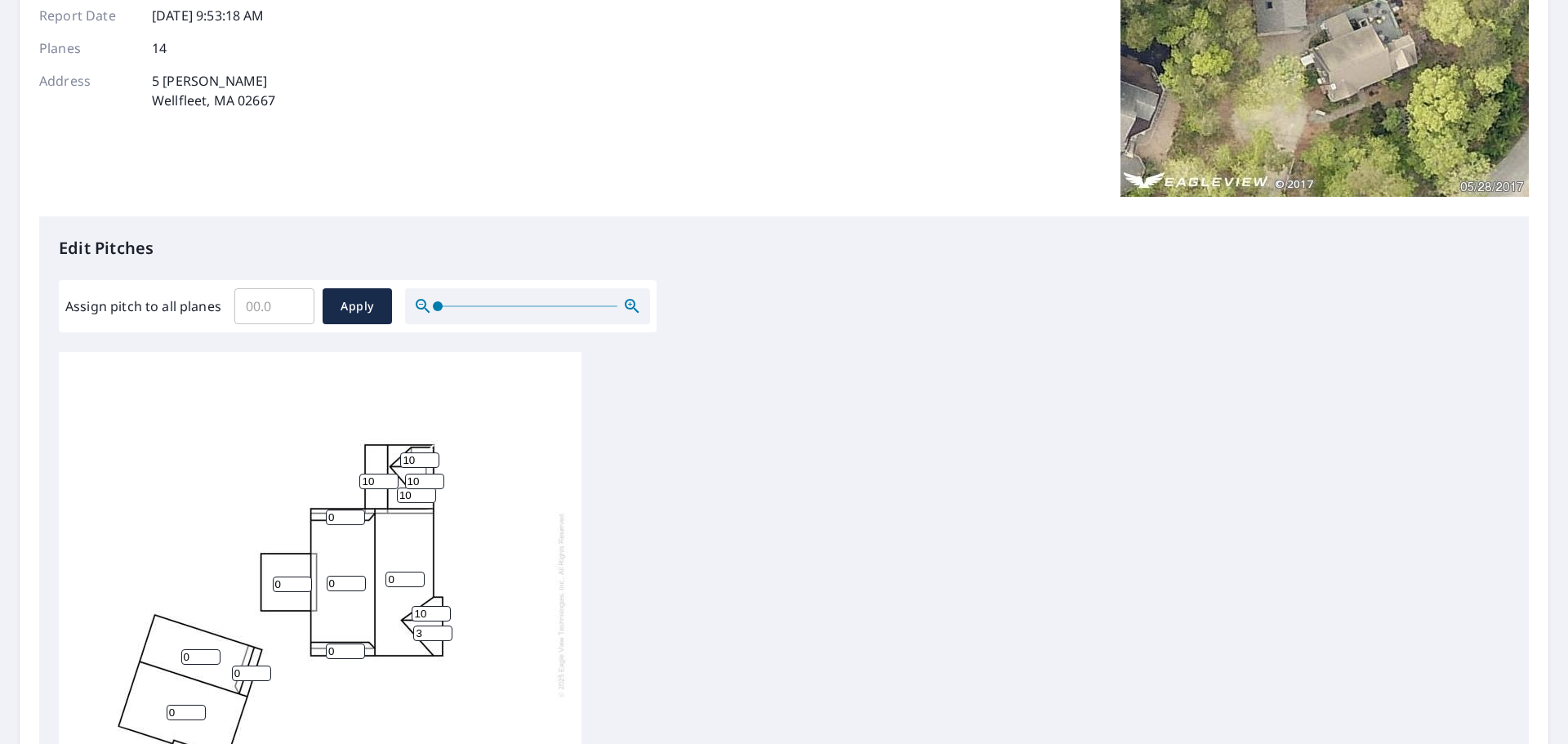
click at [447, 626] on input "3" at bounding box center [432, 634] width 39 height 16
click at [447, 626] on input "4" at bounding box center [432, 634] width 39 height 16
click at [447, 626] on input "5" at bounding box center [432, 634] width 39 height 16
click at [447, 626] on input "6" at bounding box center [432, 634] width 39 height 16
click at [447, 626] on input "7" at bounding box center [432, 634] width 39 height 16
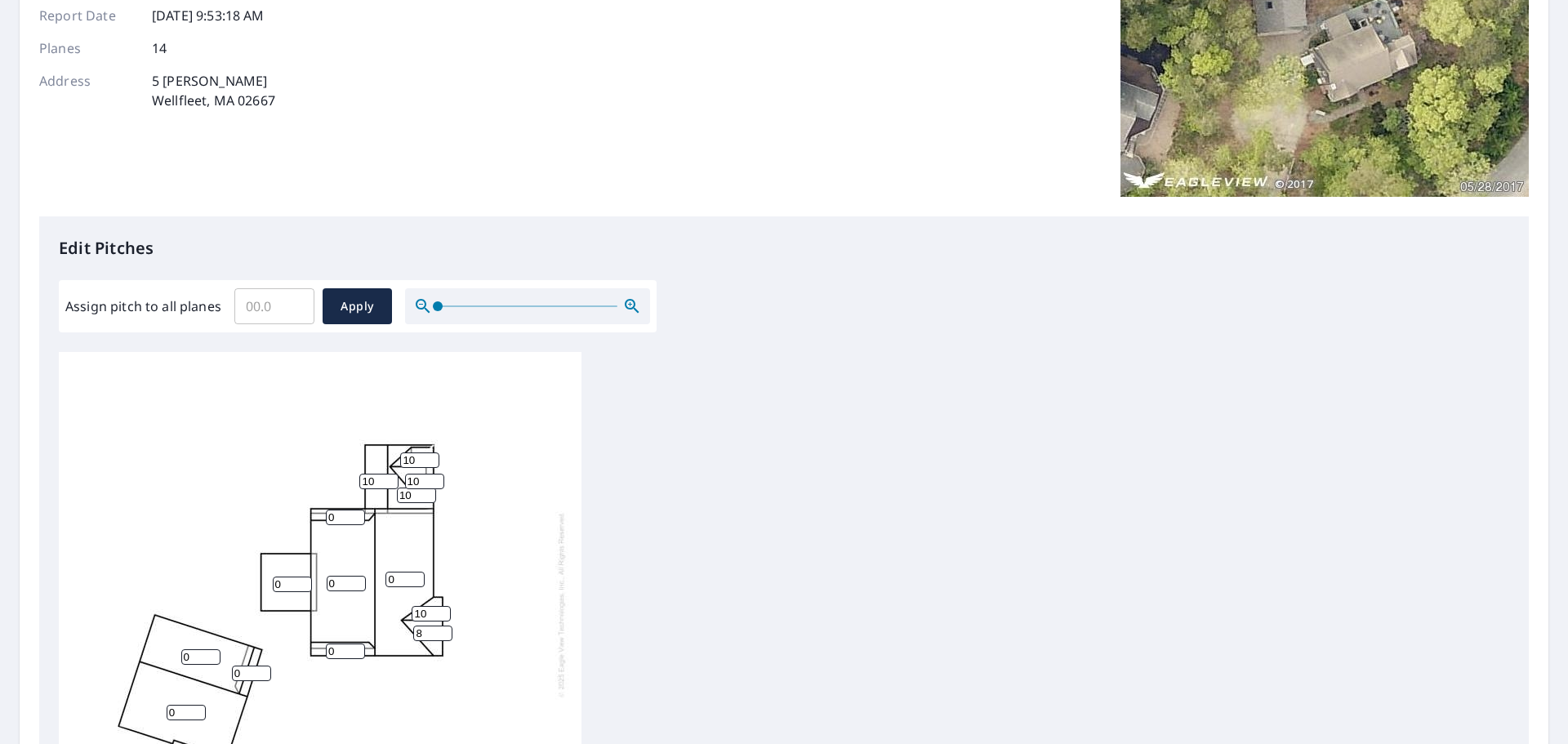
click at [447, 626] on input "8" at bounding box center [432, 634] width 39 height 16
click at [447, 626] on input "9" at bounding box center [432, 634] width 39 height 16
type input "10"
click at [447, 626] on input "10" at bounding box center [432, 634] width 39 height 16
click at [417, 572] on input "0" at bounding box center [405, 580] width 39 height 16
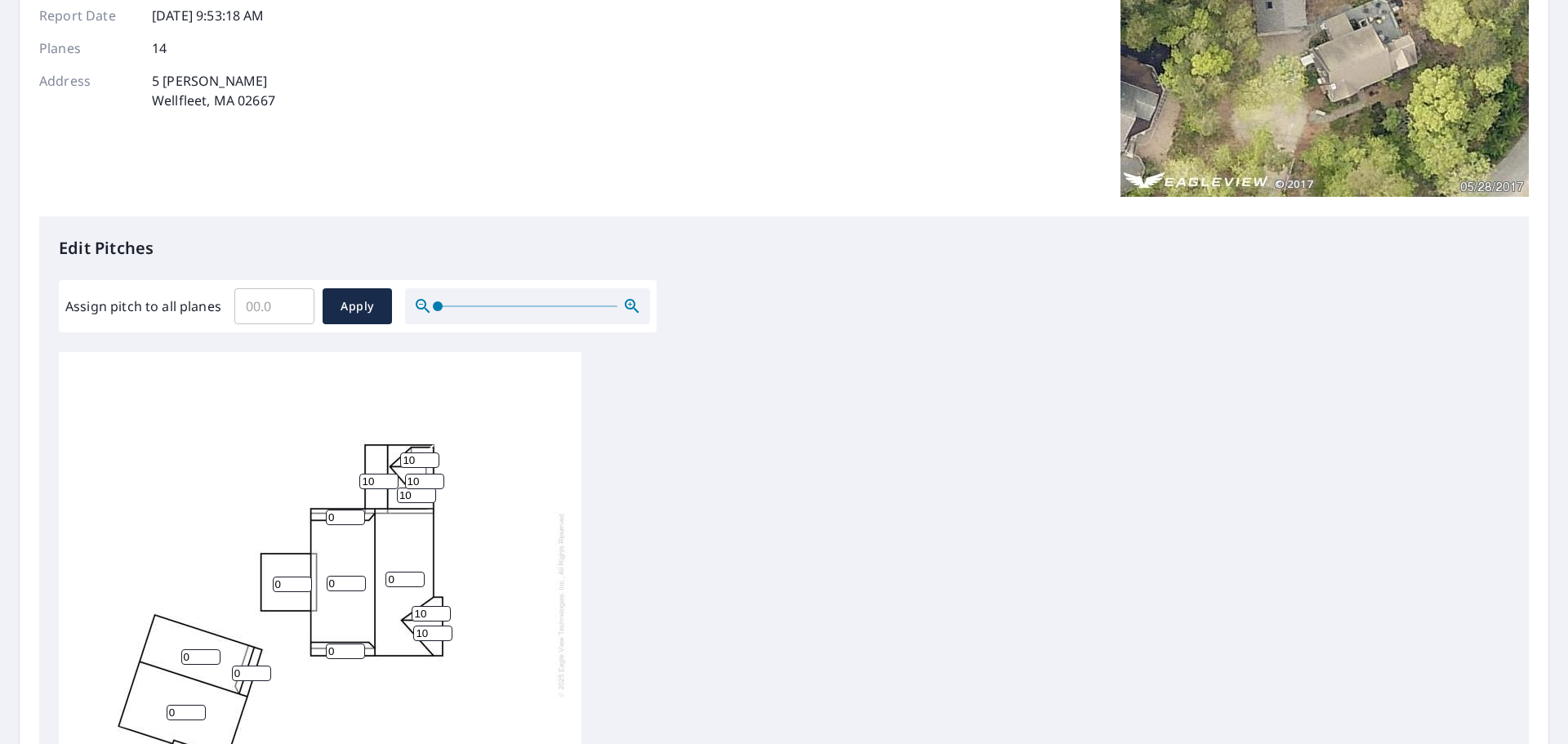
click at [417, 572] on input "0" at bounding box center [405, 580] width 39 height 16
click at [417, 572] on input "1" at bounding box center [405, 580] width 39 height 16
click at [417, 572] on input "2" at bounding box center [405, 580] width 39 height 16
click at [417, 572] on input "3" at bounding box center [405, 580] width 39 height 16
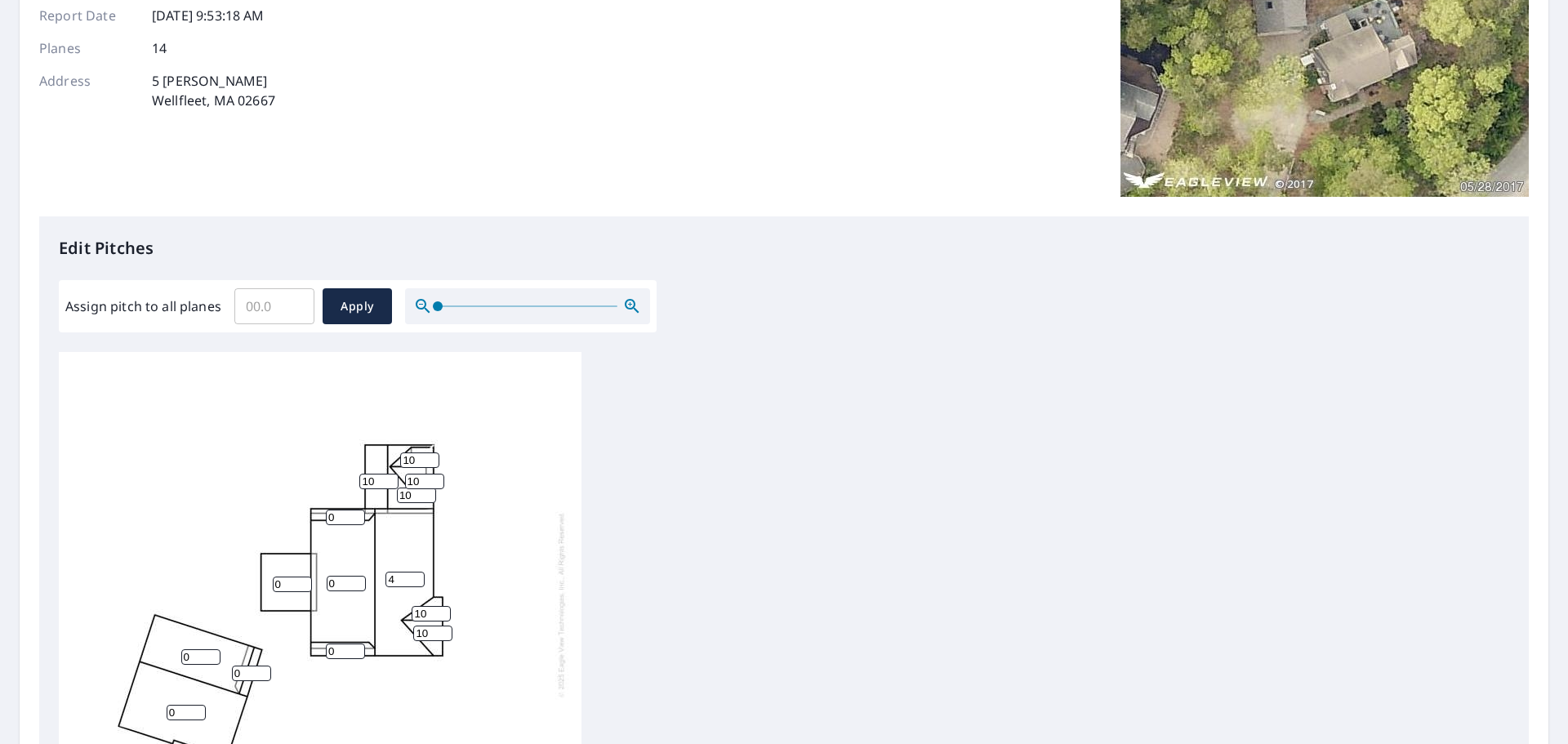
click at [417, 572] on input "4" at bounding box center [405, 580] width 39 height 16
click at [417, 572] on input "5" at bounding box center [405, 580] width 39 height 16
click at [417, 572] on input "6" at bounding box center [405, 580] width 39 height 16
click at [417, 572] on input "7" at bounding box center [405, 580] width 39 height 16
click at [417, 572] on input "8" at bounding box center [405, 580] width 39 height 16
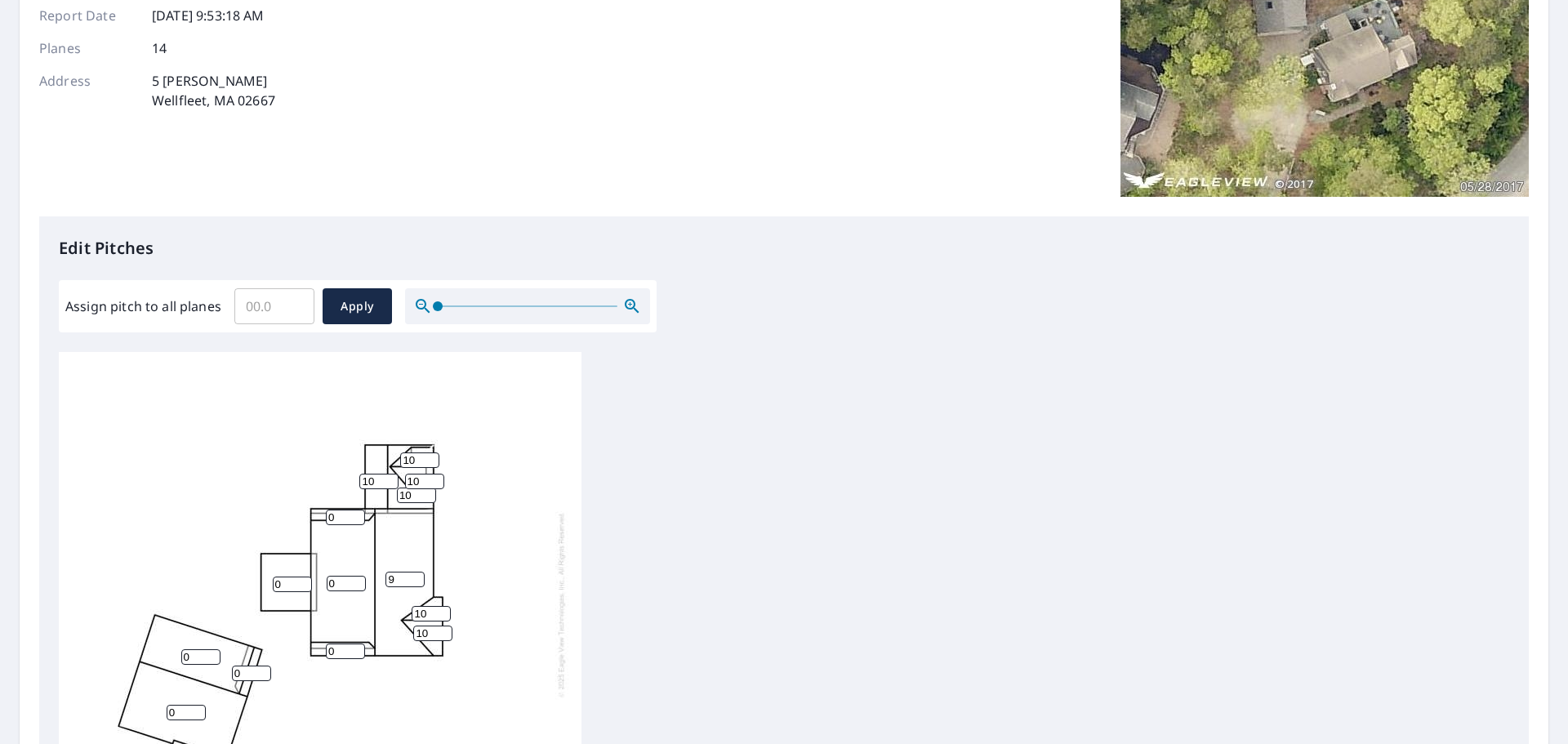
click at [417, 572] on input "9" at bounding box center [405, 580] width 39 height 16
type input "10"
click at [417, 572] on input "10" at bounding box center [405, 580] width 39 height 16
click at [355, 576] on input "1" at bounding box center [346, 584] width 39 height 16
click at [355, 576] on input "2" at bounding box center [346, 584] width 39 height 16
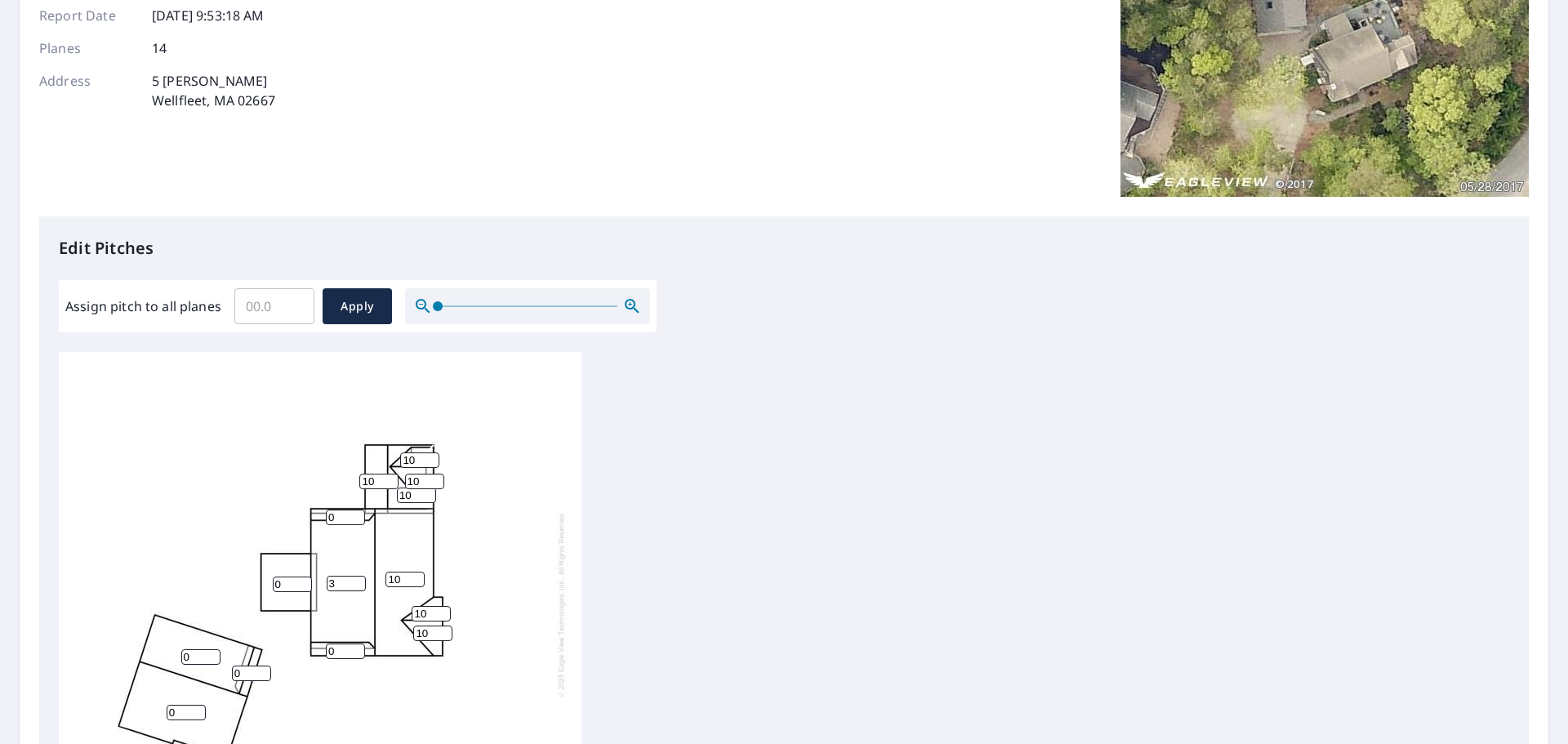
click at [355, 576] on input "3" at bounding box center [346, 584] width 39 height 16
click at [355, 576] on input "4" at bounding box center [346, 584] width 39 height 16
click at [355, 576] on input "5" at bounding box center [346, 584] width 39 height 16
click at [355, 576] on input "6" at bounding box center [346, 584] width 39 height 16
click at [355, 576] on input "7" at bounding box center [346, 584] width 39 height 16
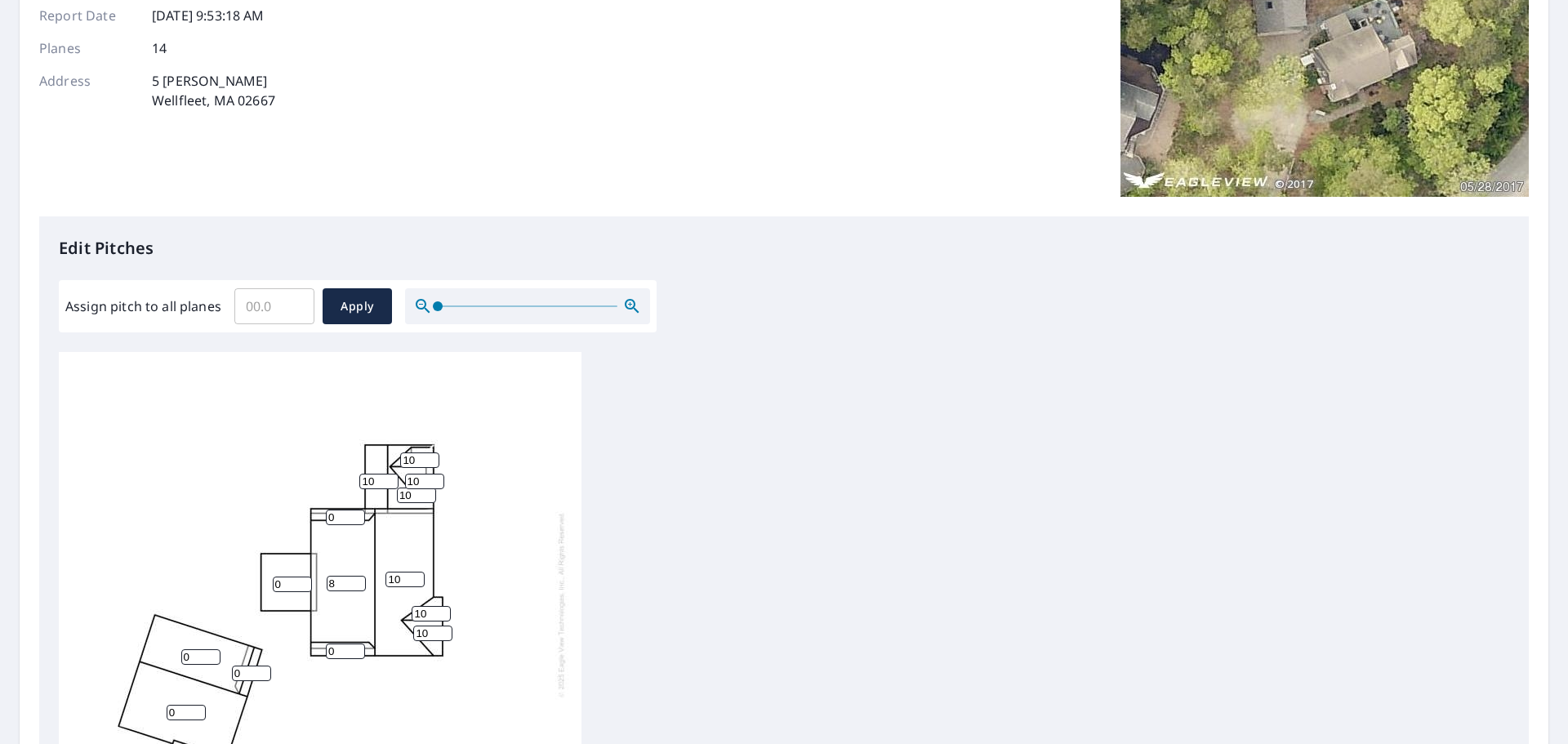
click at [355, 576] on input "8" at bounding box center [346, 584] width 39 height 16
click at [355, 576] on input "9" at bounding box center [346, 584] width 39 height 16
click at [355, 576] on input "10" at bounding box center [346, 584] width 39 height 16
click at [355, 576] on input "11" at bounding box center [346, 584] width 39 height 16
click at [355, 576] on input "12" at bounding box center [346, 584] width 39 height 16
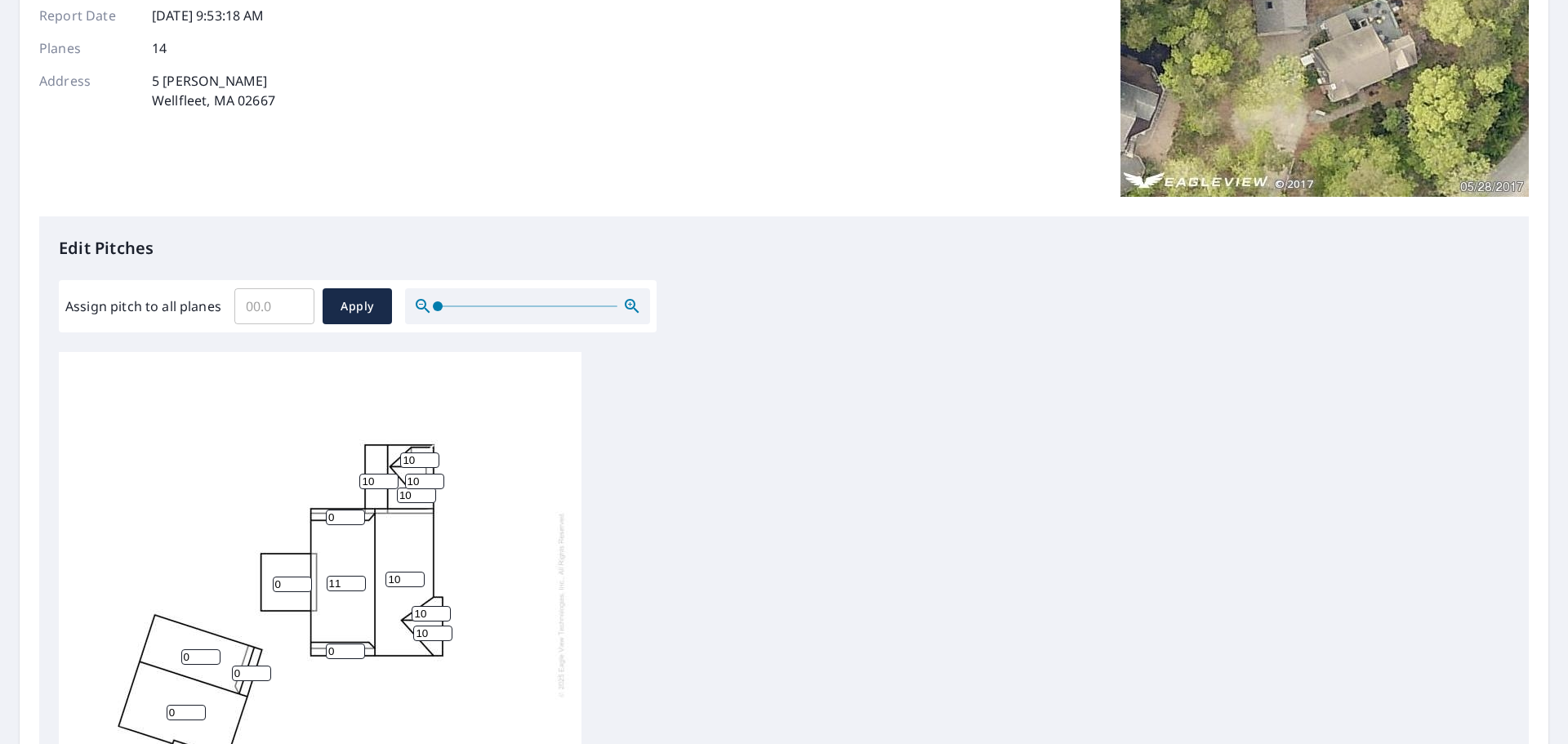
click at [356, 576] on input "11" at bounding box center [346, 584] width 39 height 16
type input "10"
click at [356, 576] on input "10" at bounding box center [346, 584] width 39 height 16
click at [355, 643] on input "0" at bounding box center [345, 651] width 39 height 16
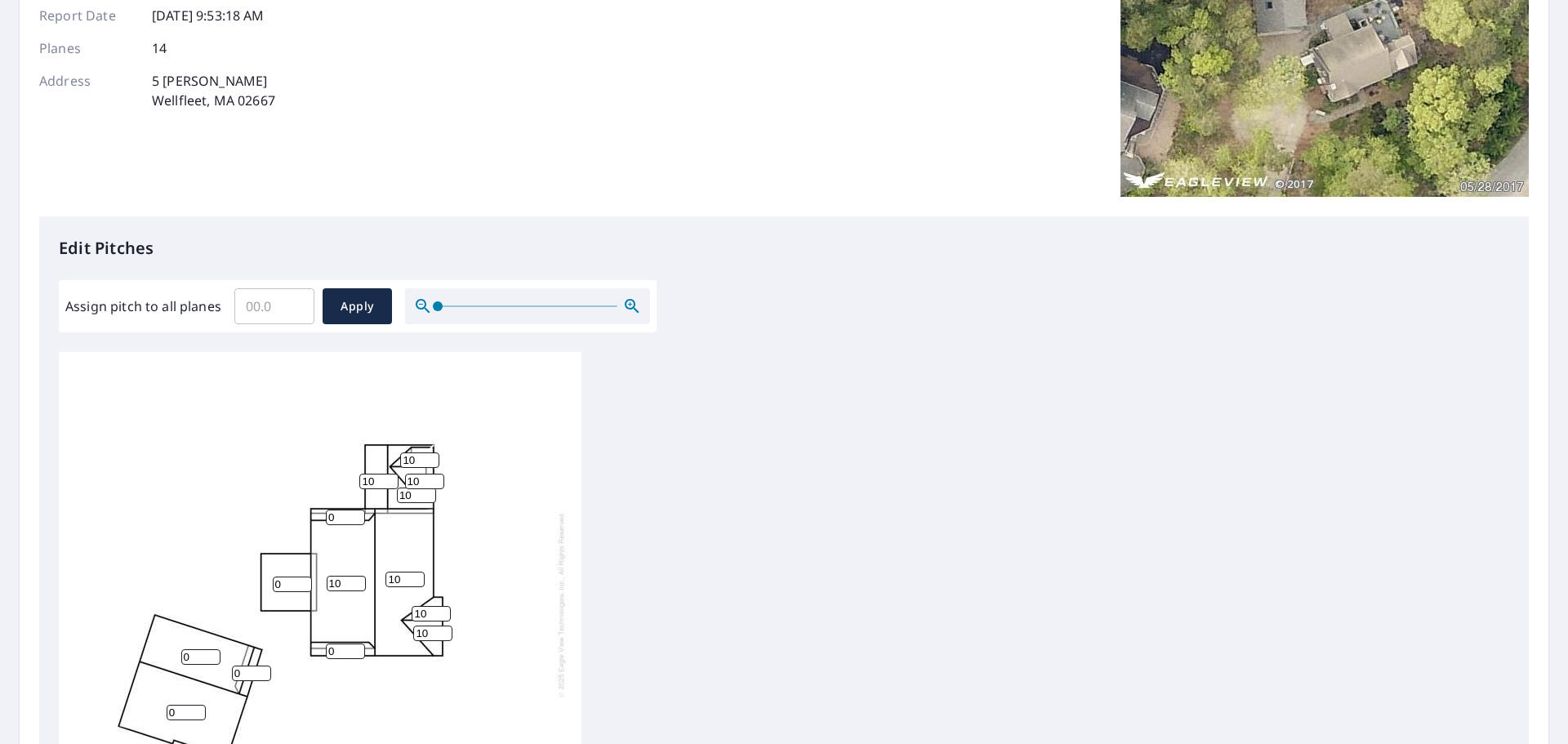
click at [355, 643] on input "0" at bounding box center [345, 651] width 39 height 16
click at [358, 643] on input "1" at bounding box center [345, 651] width 39 height 16
click at [358, 643] on input "2" at bounding box center [345, 651] width 39 height 16
click at [358, 643] on input "3" at bounding box center [345, 651] width 39 height 16
click at [358, 643] on input "4" at bounding box center [345, 651] width 39 height 16
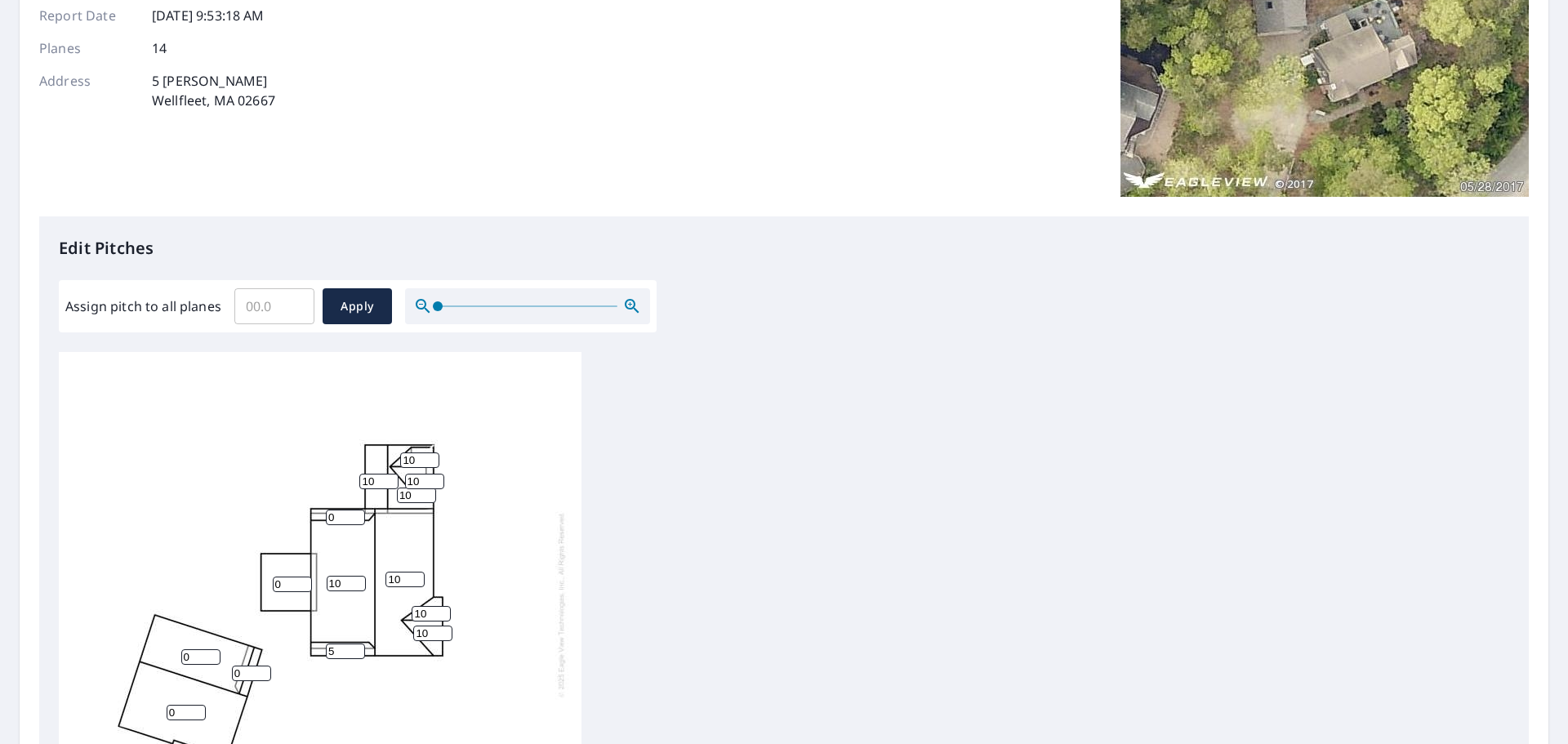
click at [358, 643] on input "5" at bounding box center [345, 651] width 39 height 16
click at [358, 643] on input "6" at bounding box center [345, 651] width 39 height 16
click at [358, 643] on input "7" at bounding box center [345, 651] width 39 height 16
click at [358, 643] on input "8" at bounding box center [345, 651] width 39 height 16
click at [358, 643] on input "9" at bounding box center [345, 651] width 39 height 16
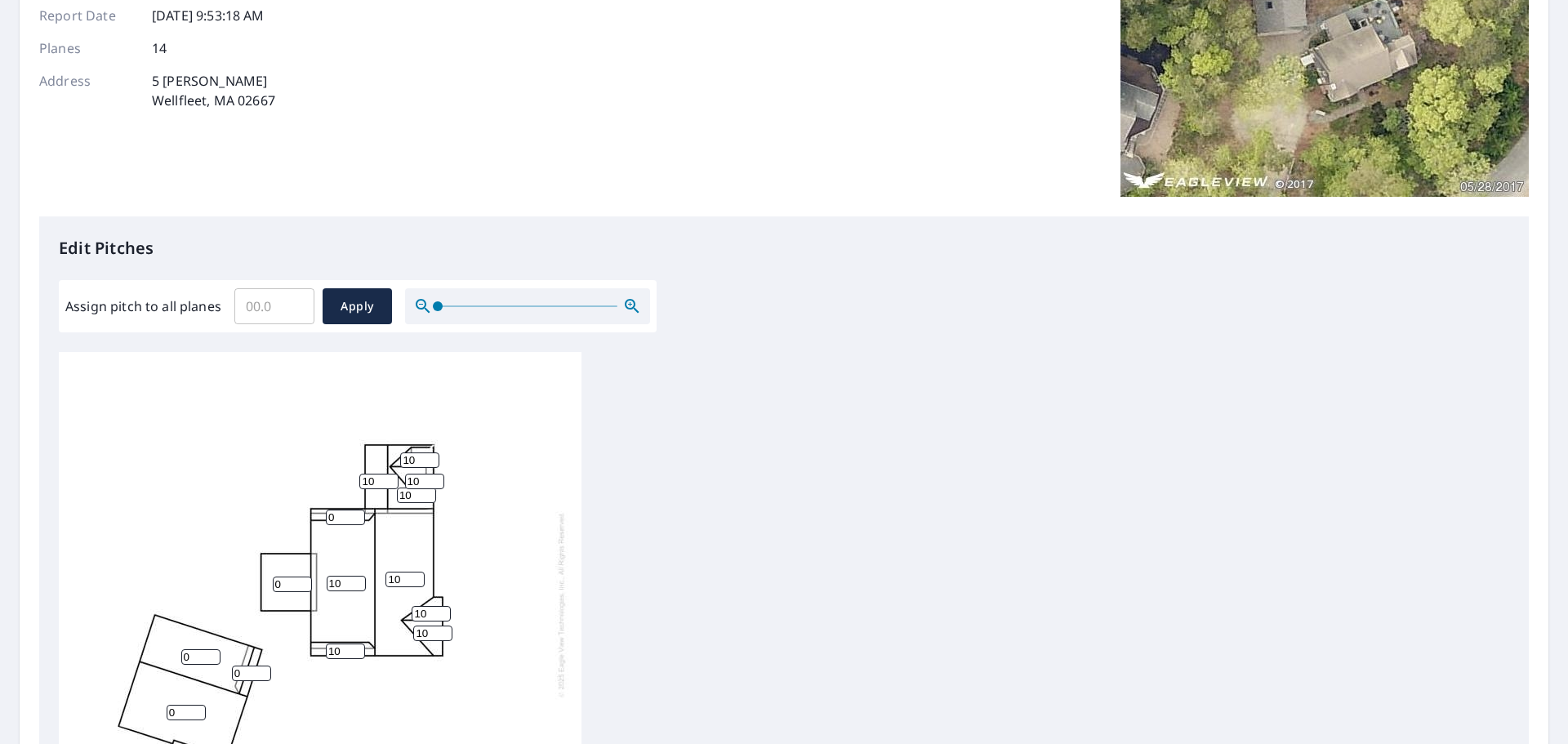
type input "10"
click at [358, 643] on input "10" at bounding box center [345, 651] width 39 height 16
click at [305, 577] on input "4" at bounding box center [292, 585] width 39 height 16
click at [305, 577] on input "5" at bounding box center [292, 585] width 39 height 16
click at [305, 577] on input "6" at bounding box center [292, 585] width 39 height 16
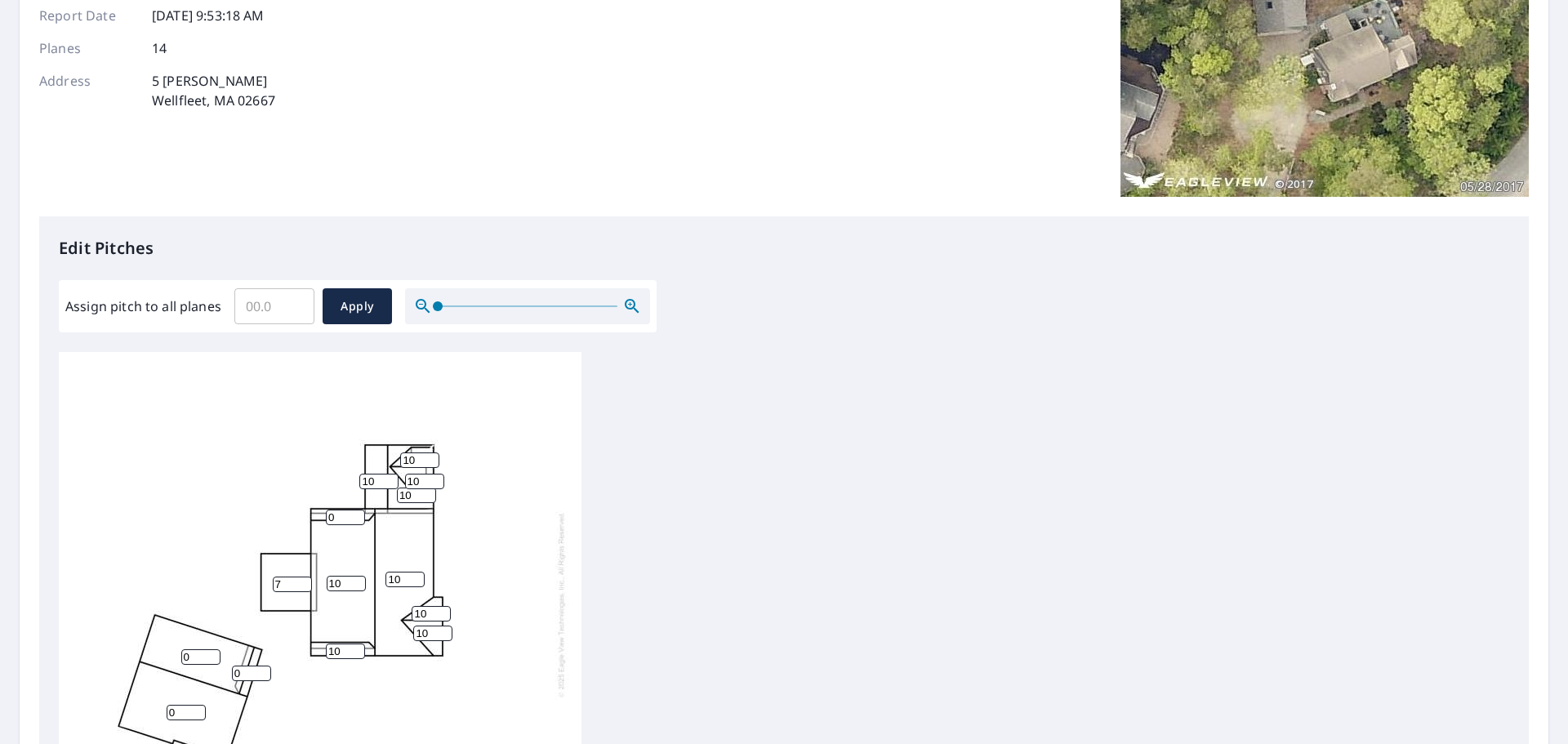
type input "7"
click at [305, 577] on input "7" at bounding box center [292, 585] width 39 height 16
click at [365, 310] on span "Apply" at bounding box center [357, 307] width 43 height 21
click at [301, 310] on input "0" at bounding box center [274, 306] width 80 height 46
click at [292, 310] on input "0" at bounding box center [274, 306] width 80 height 46
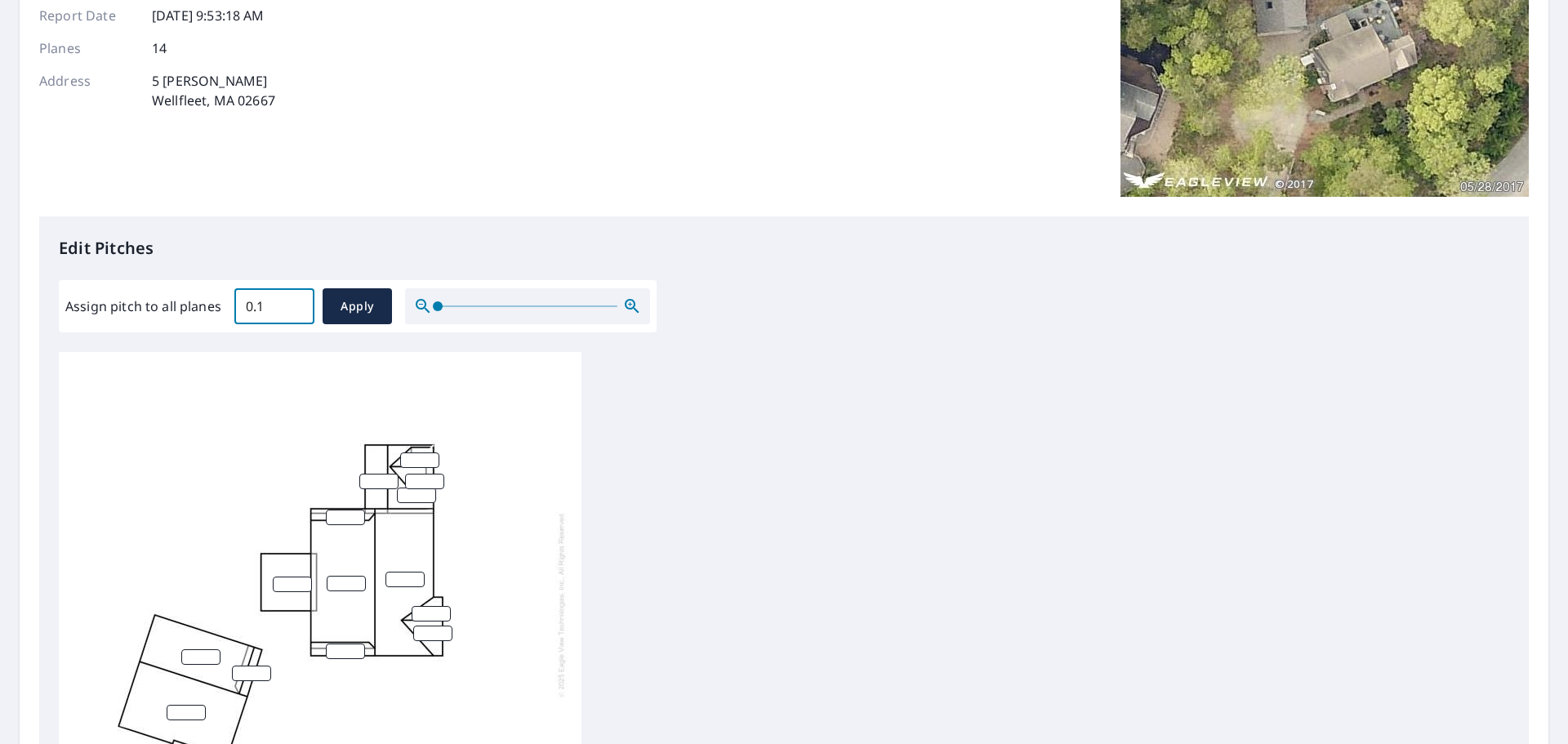
click at [296, 303] on input "0.1" at bounding box center [274, 306] width 80 height 46
click at [296, 303] on input "0.2" at bounding box center [274, 306] width 80 height 46
click at [296, 303] on input "0.3" at bounding box center [274, 306] width 80 height 46
click at [296, 303] on input "0.4" at bounding box center [274, 306] width 80 height 46
click at [296, 303] on input "0.5" at bounding box center [274, 306] width 80 height 46
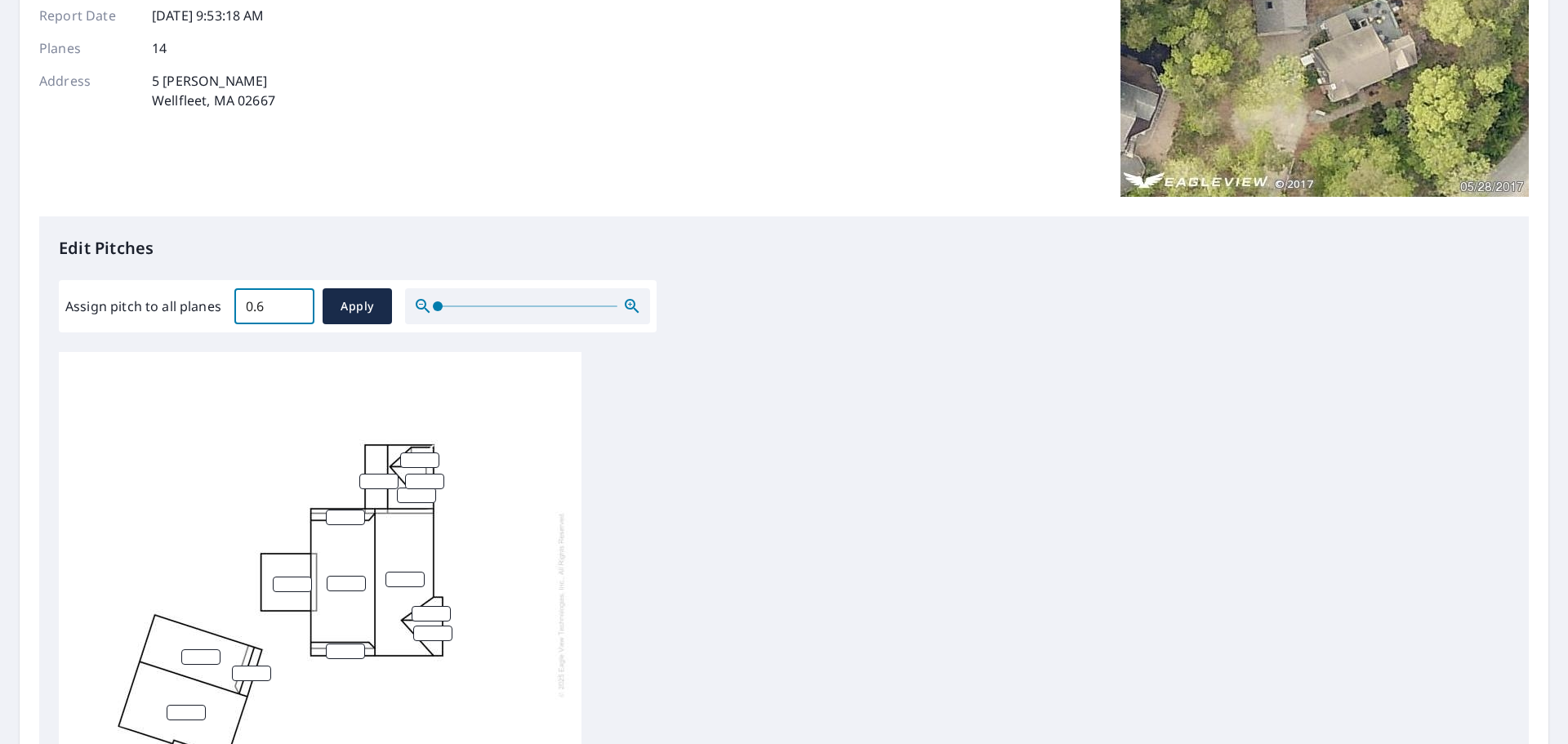
click at [296, 303] on input "0.6" at bounding box center [274, 306] width 80 height 46
click at [296, 303] on input "0.7" at bounding box center [274, 306] width 80 height 46
click at [296, 303] on input "0.8" at bounding box center [274, 306] width 80 height 46
click at [296, 303] on input "0.9" at bounding box center [274, 306] width 80 height 46
click at [296, 303] on input "1" at bounding box center [274, 306] width 80 height 46
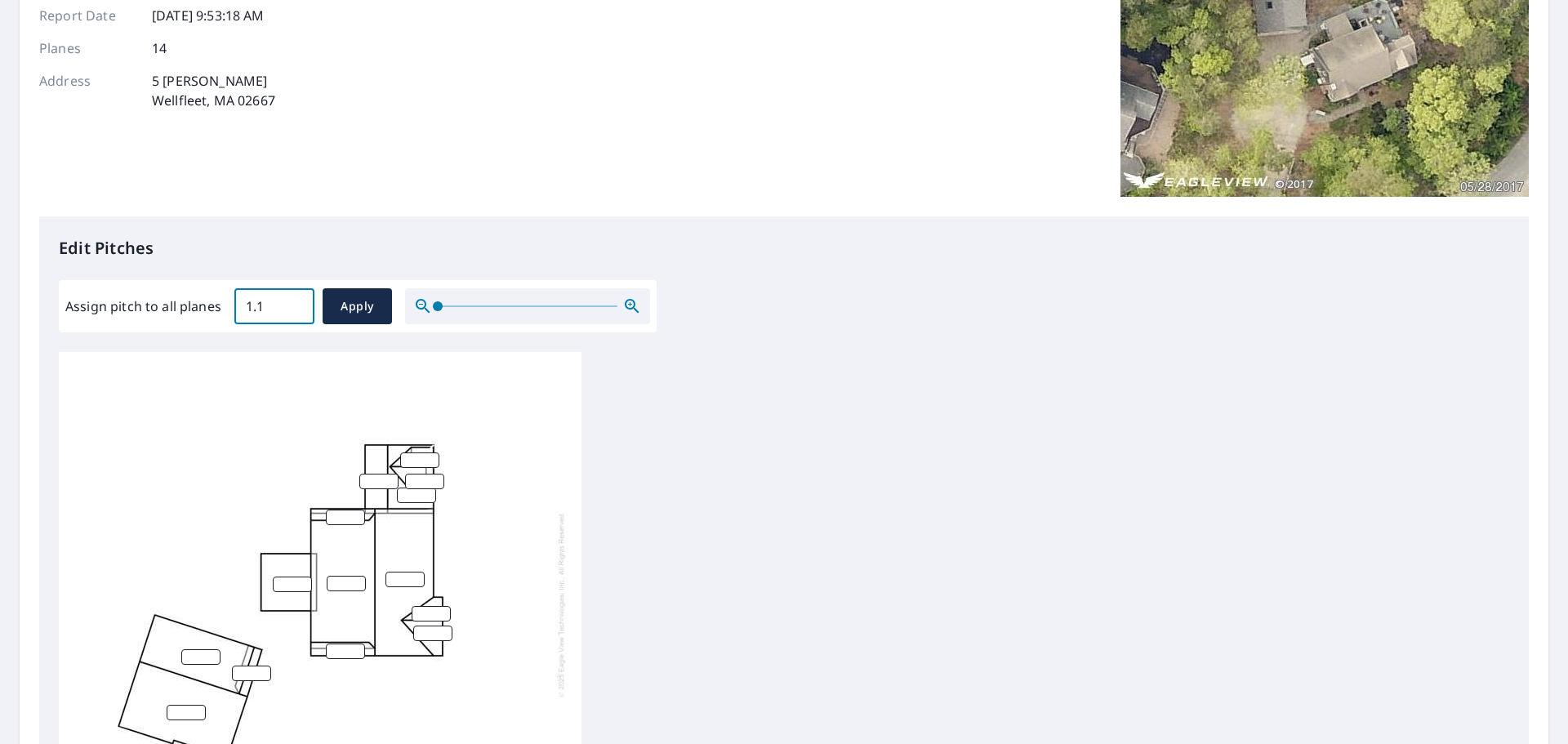
click at [296, 303] on input "1.1" at bounding box center [274, 306] width 80 height 46
click at [296, 303] on input "1.2" at bounding box center [274, 306] width 80 height 46
click at [296, 303] on input "1.3" at bounding box center [274, 306] width 80 height 46
click at [296, 303] on input "1.4" at bounding box center [274, 306] width 80 height 46
click at [296, 303] on input "1.5" at bounding box center [274, 306] width 80 height 46
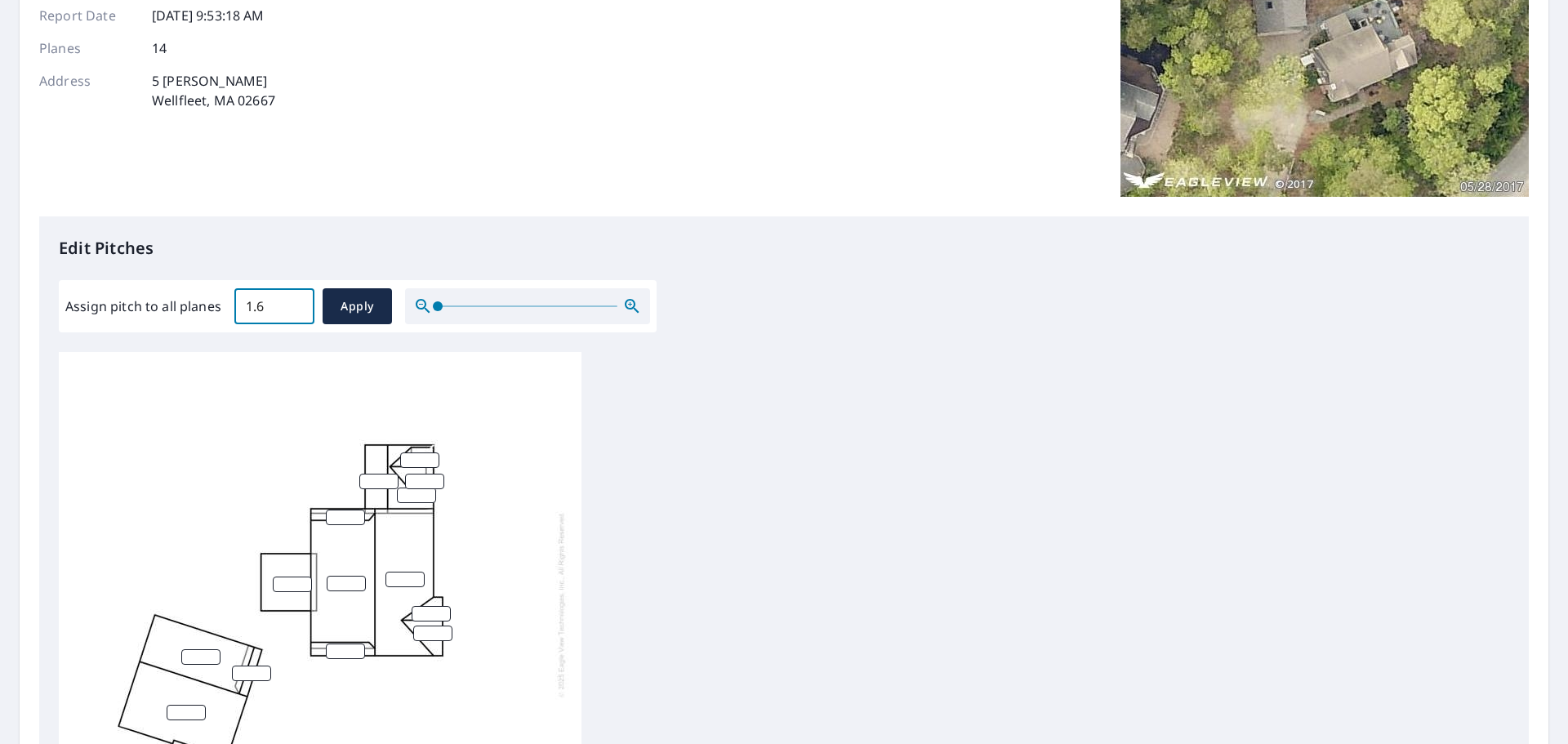
click at [296, 303] on input "1.6" at bounding box center [274, 306] width 80 height 46
click at [296, 303] on input "1.7" at bounding box center [274, 306] width 80 height 46
click at [296, 303] on input "1.8" at bounding box center [274, 306] width 80 height 46
click at [296, 303] on input "1.9" at bounding box center [274, 306] width 80 height 46
click at [296, 303] on input "2" at bounding box center [274, 306] width 80 height 46
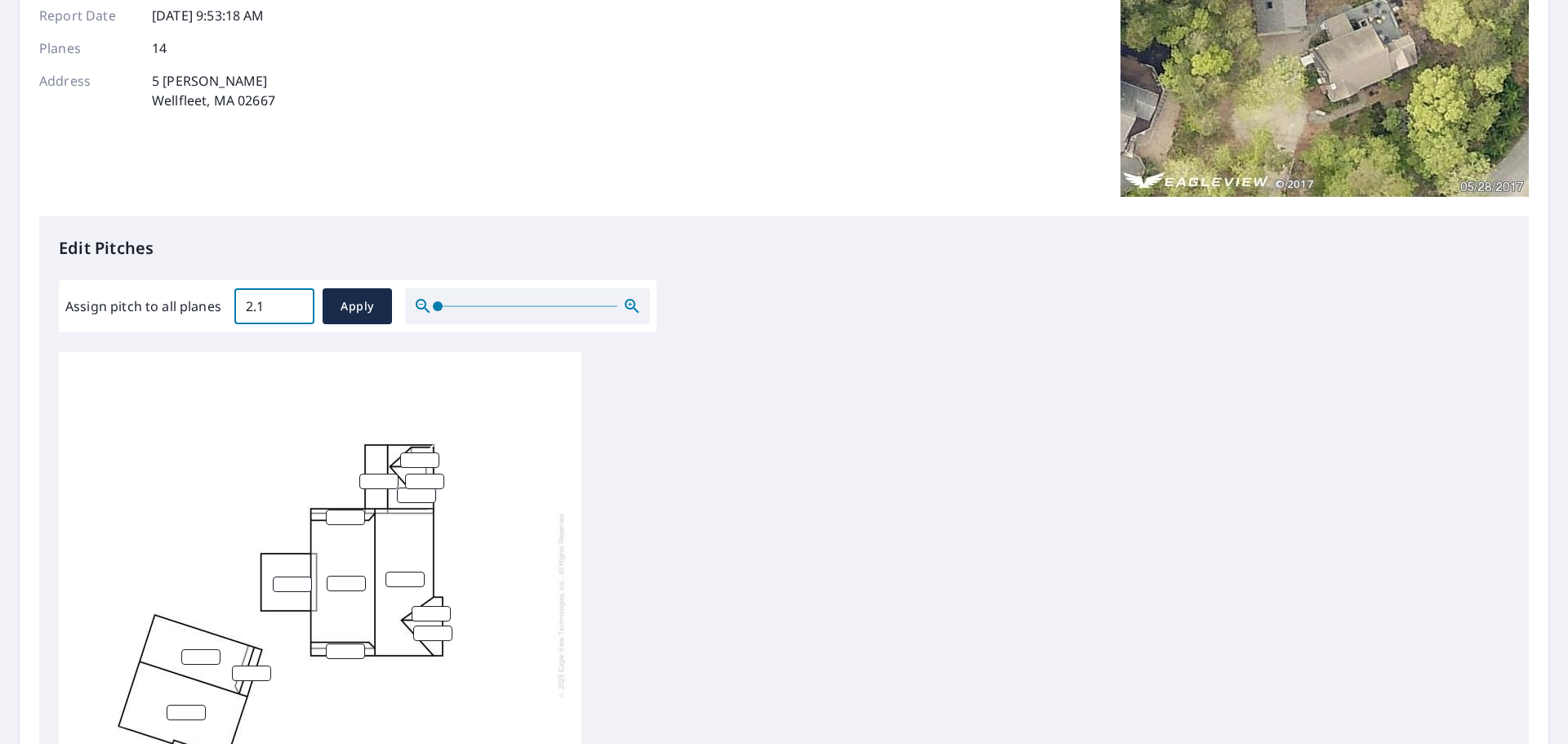
click at [296, 303] on input "2.1" at bounding box center [274, 306] width 80 height 46
click at [296, 303] on input "2.2" at bounding box center [274, 306] width 80 height 46
click at [296, 303] on input "2.3" at bounding box center [274, 306] width 80 height 46
click at [296, 303] on input "2.4" at bounding box center [274, 306] width 80 height 46
click at [296, 303] on input "2.5" at bounding box center [274, 306] width 80 height 46
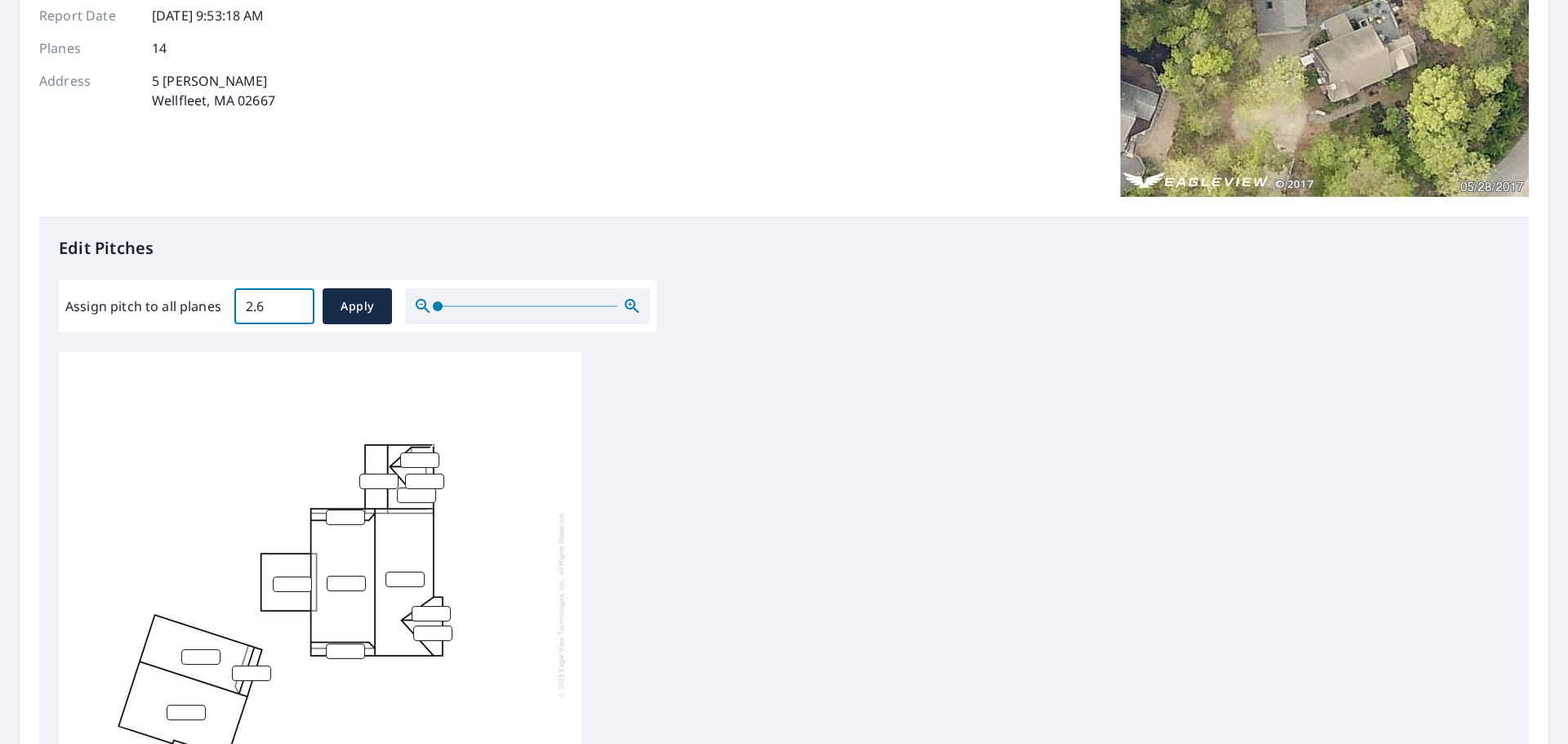
click at [296, 303] on input "2.6" at bounding box center [274, 306] width 80 height 46
click at [296, 303] on input "2.7" at bounding box center [274, 306] width 80 height 46
click at [296, 303] on input "2.8" at bounding box center [274, 306] width 80 height 46
click at [296, 303] on input "2.9" at bounding box center [274, 306] width 80 height 46
click at [296, 303] on input "3" at bounding box center [274, 306] width 80 height 46
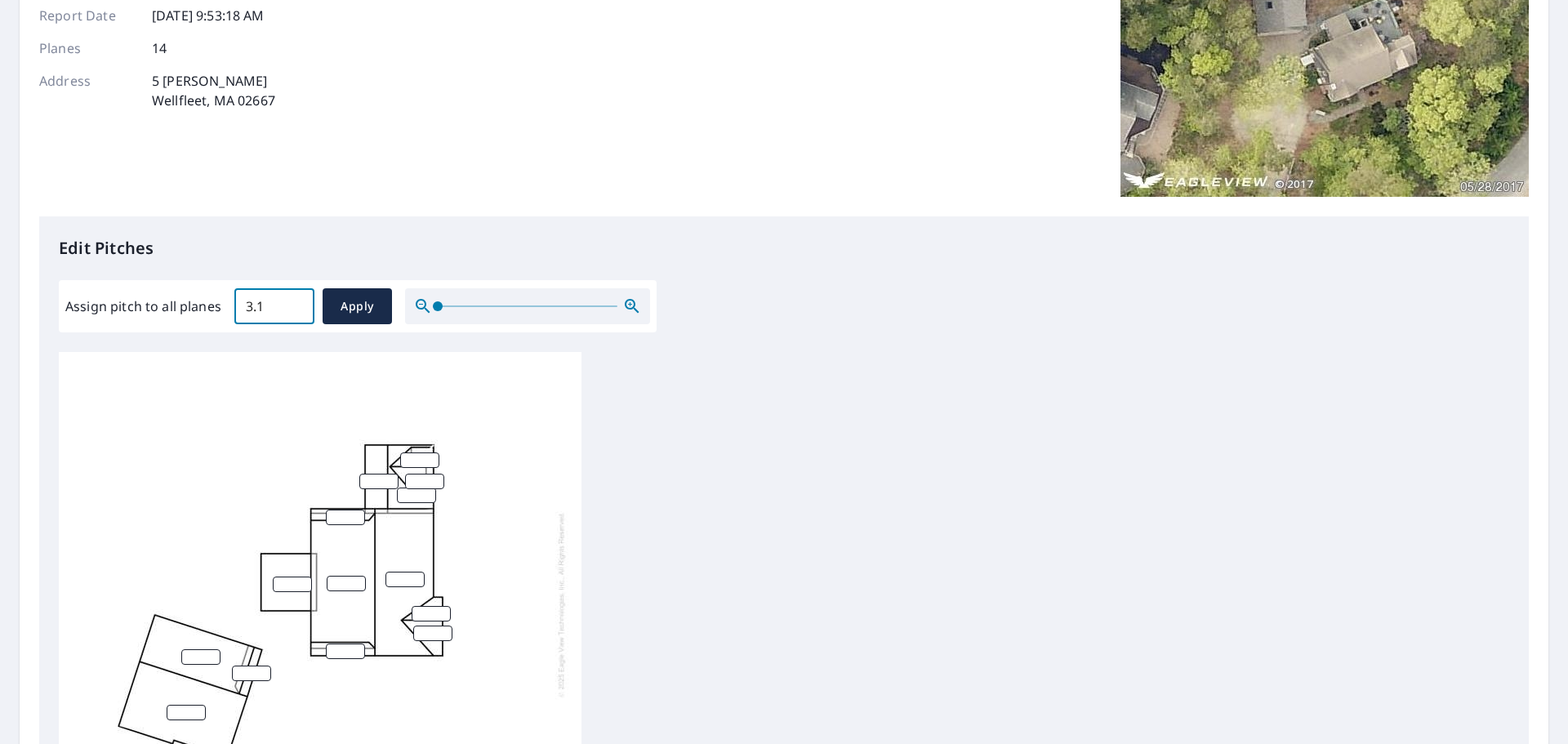
click at [296, 303] on input "3.1" at bounding box center [274, 306] width 80 height 46
click at [296, 303] on input "3.2" at bounding box center [274, 306] width 80 height 46
click at [296, 303] on input "3.3" at bounding box center [274, 306] width 80 height 46
click at [296, 303] on input "3.4" at bounding box center [274, 306] width 80 height 46
click at [296, 303] on input "3.5" at bounding box center [274, 306] width 80 height 46
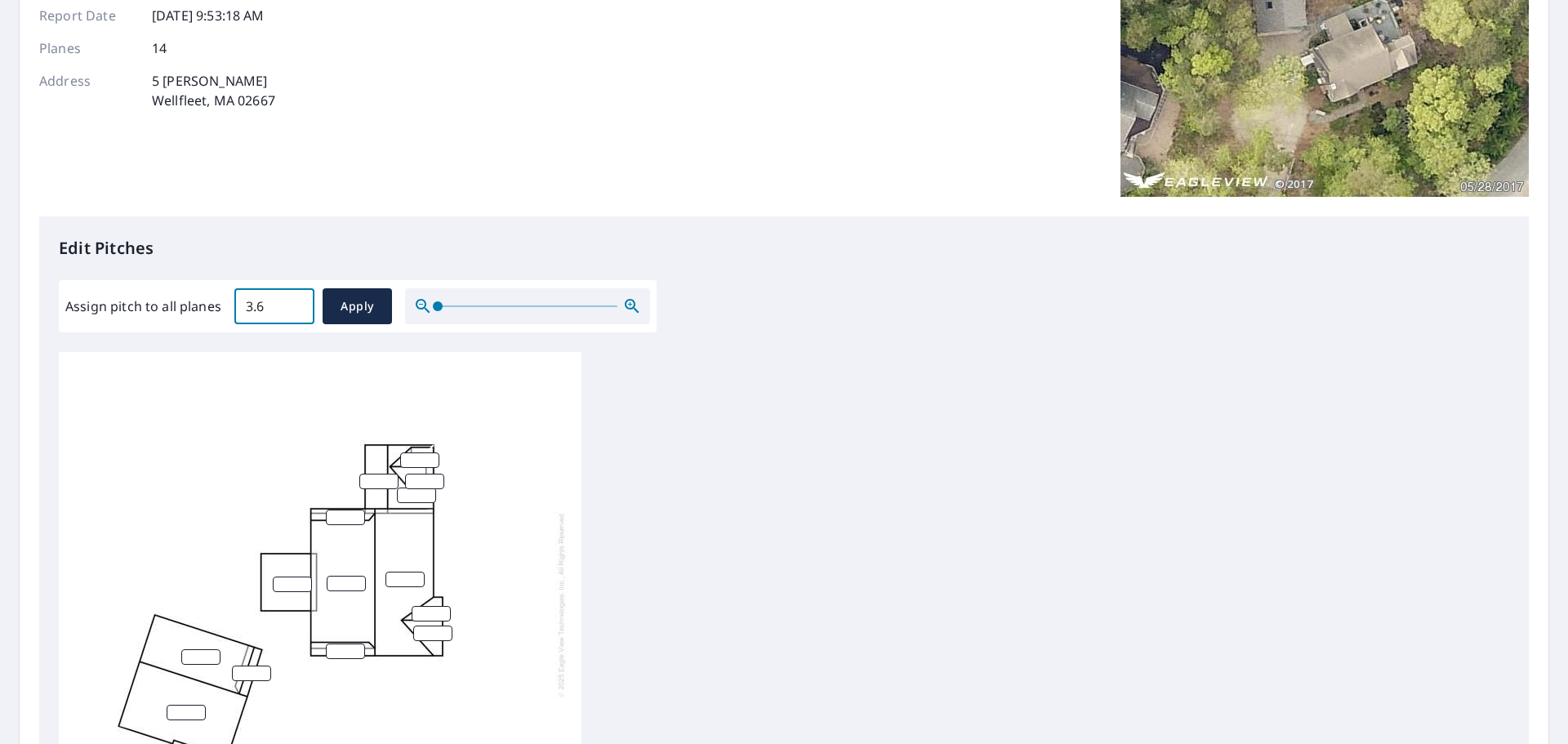
click at [296, 303] on input "3.6" at bounding box center [274, 306] width 80 height 46
click at [296, 303] on input "3.7" at bounding box center [274, 306] width 80 height 46
click at [296, 303] on input "3.8" at bounding box center [274, 306] width 80 height 46
click at [296, 303] on input "3.9" at bounding box center [274, 306] width 80 height 46
click at [296, 303] on input "4" at bounding box center [274, 306] width 80 height 46
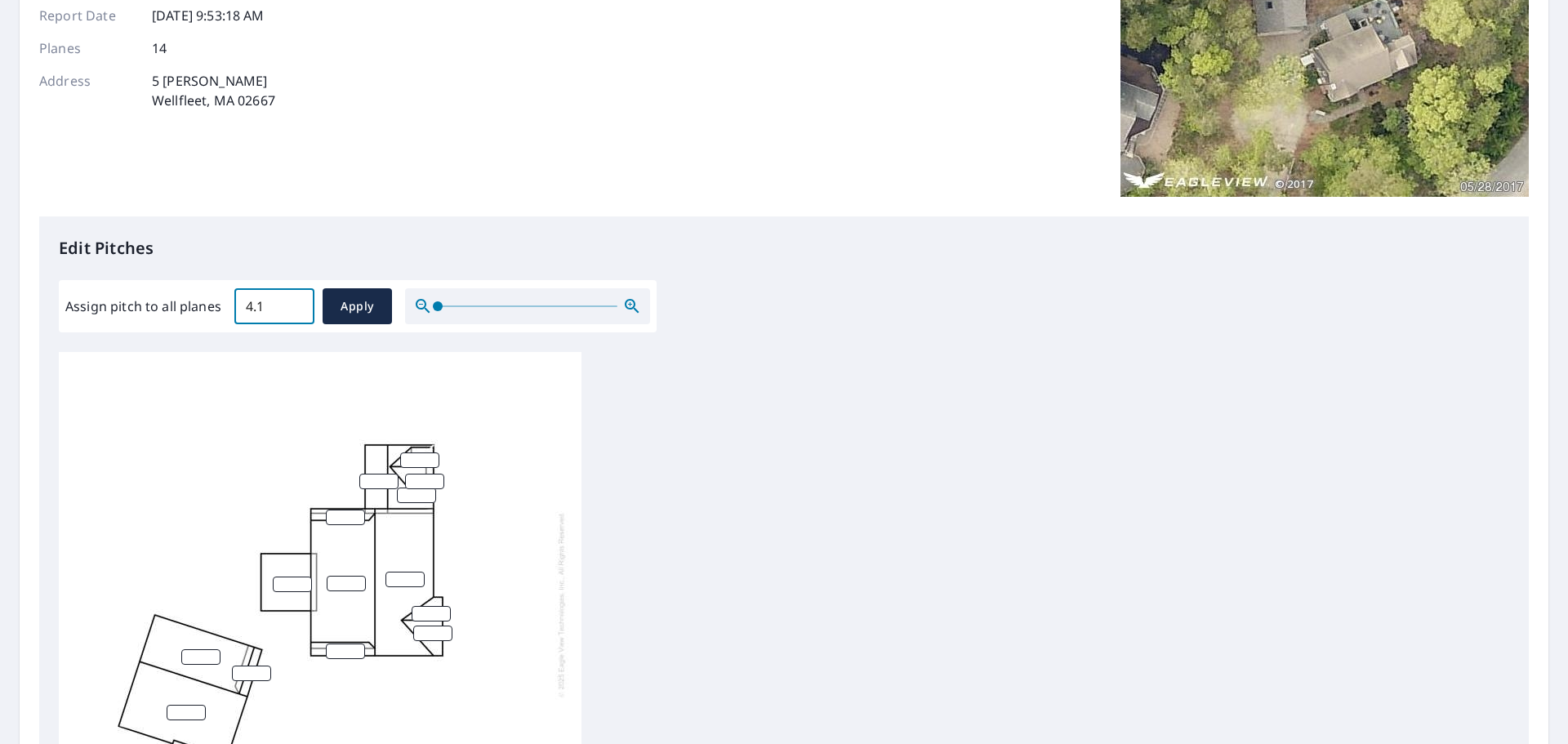
click at [296, 303] on input "4.1" at bounding box center [274, 306] width 80 height 46
click at [296, 303] on input "4.2" at bounding box center [274, 306] width 80 height 46
click at [296, 303] on input "4.3" at bounding box center [274, 306] width 80 height 46
click at [296, 303] on input "4.4" at bounding box center [274, 306] width 80 height 46
click at [296, 303] on input "4.5" at bounding box center [274, 306] width 80 height 46
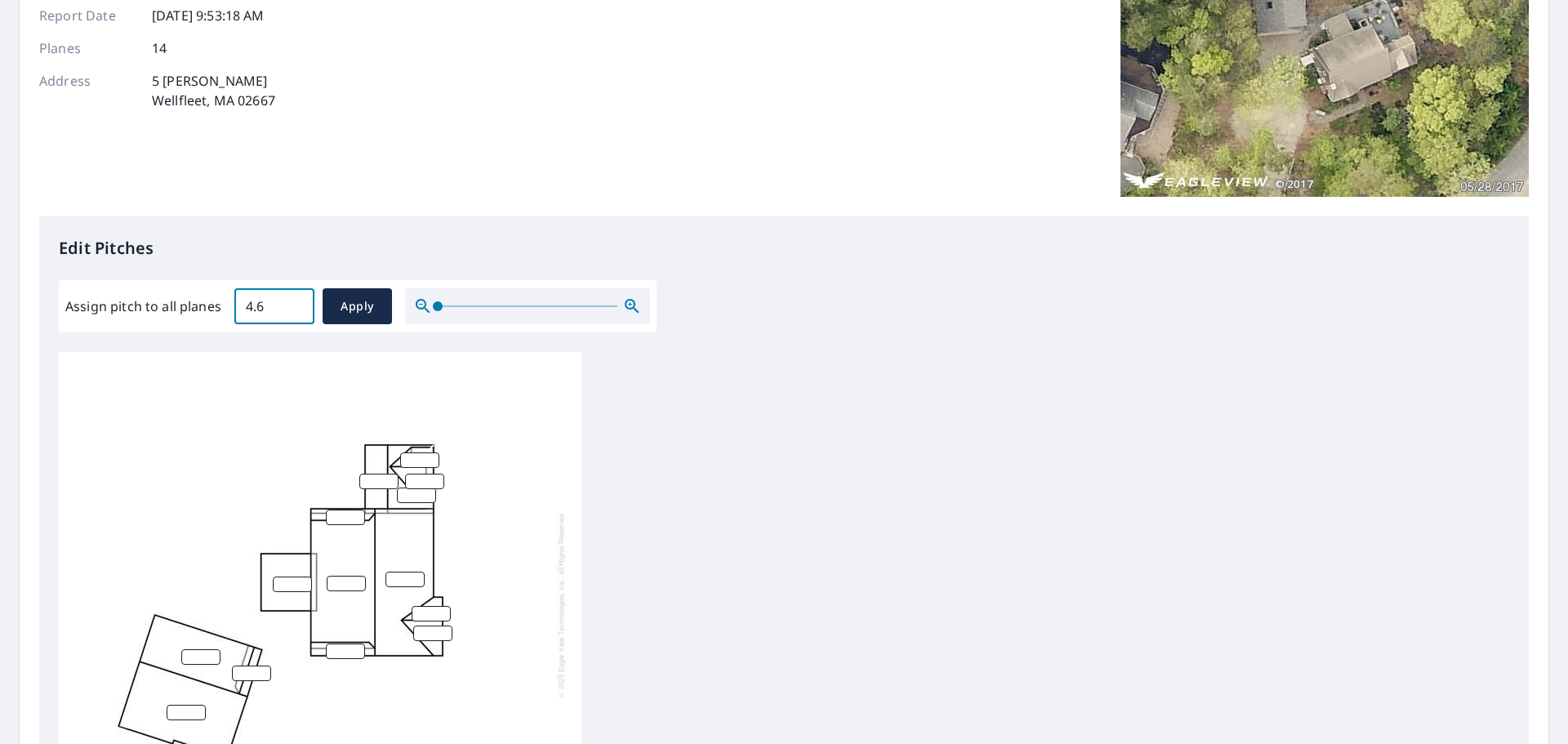
click at [296, 303] on input "4.6" at bounding box center [274, 306] width 80 height 46
click at [296, 303] on input "4.7" at bounding box center [274, 306] width 80 height 46
click at [296, 303] on input "4.8" at bounding box center [274, 306] width 80 height 46
click at [296, 303] on input "4.9" at bounding box center [274, 306] width 80 height 46
click at [296, 303] on input "5" at bounding box center [274, 306] width 80 height 46
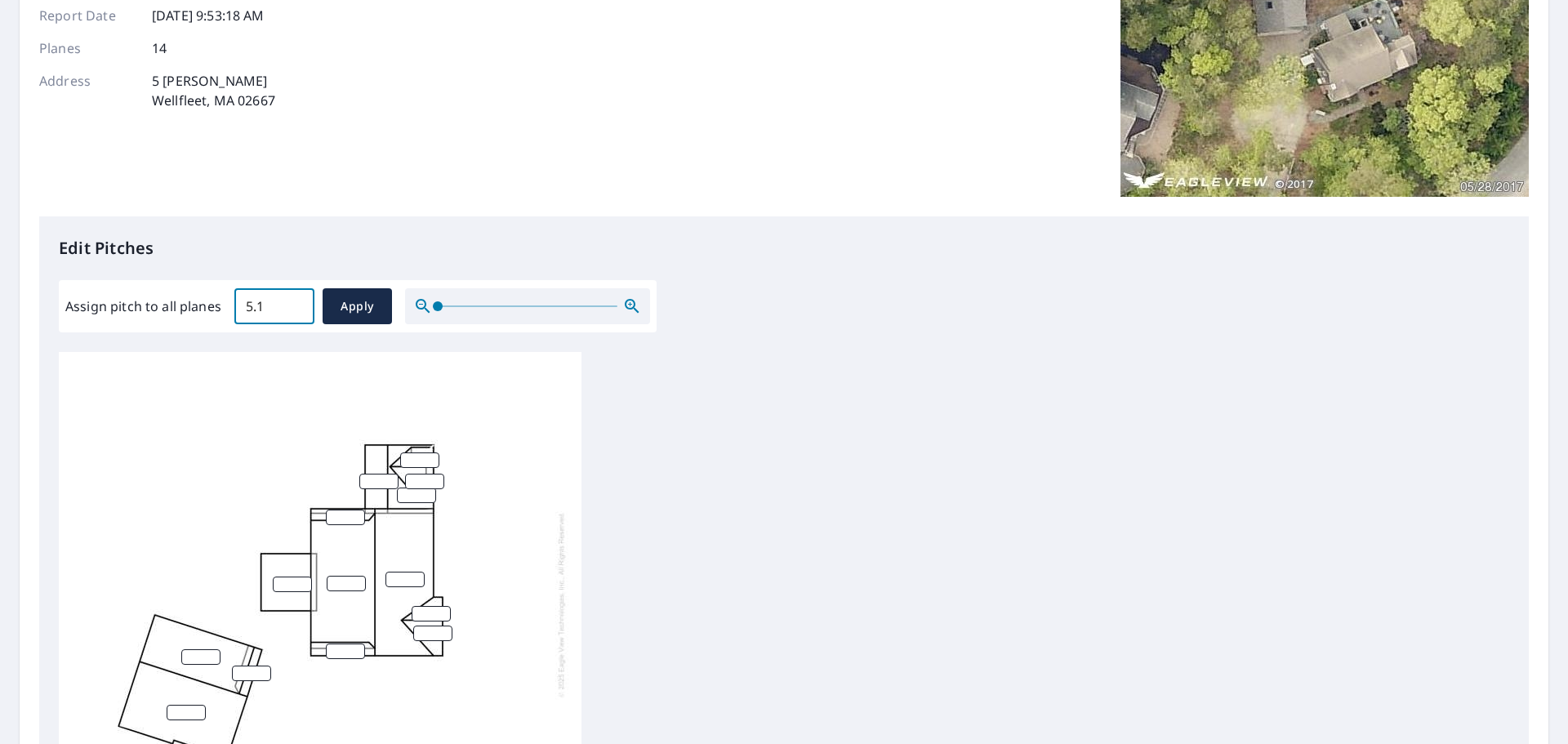
click at [296, 303] on input "5.1" at bounding box center [274, 306] width 80 height 46
click at [296, 303] on input "5.2" at bounding box center [274, 306] width 80 height 46
click at [296, 303] on input "5.3" at bounding box center [274, 306] width 80 height 46
click at [296, 303] on input "5.4" at bounding box center [274, 306] width 80 height 46
click at [296, 303] on input "5.5" at bounding box center [274, 306] width 80 height 46
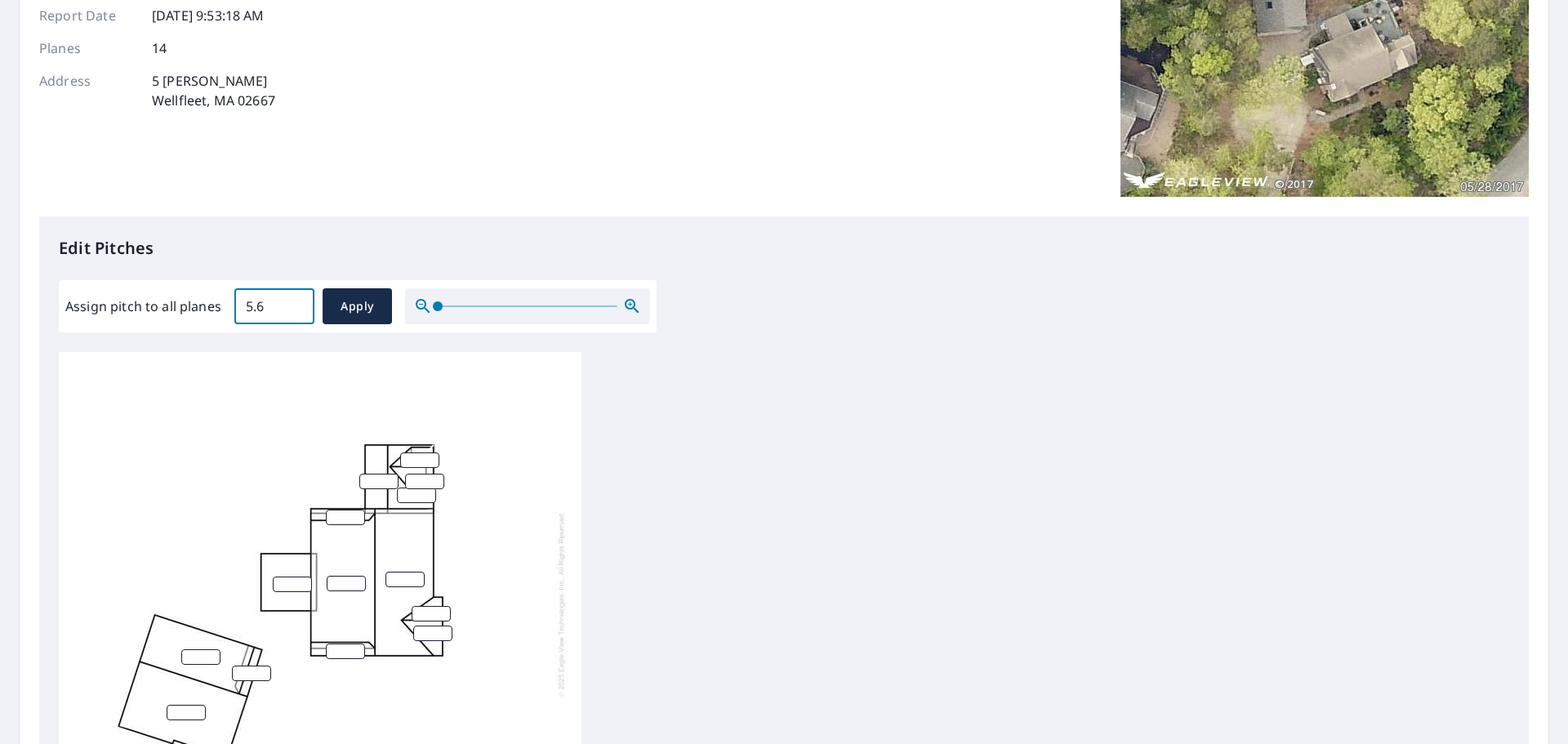
click at [296, 303] on input "5.6" at bounding box center [274, 306] width 80 height 46
click at [296, 303] on input "5.7" at bounding box center [274, 306] width 80 height 46
click at [296, 303] on input "5.8" at bounding box center [274, 306] width 80 height 46
click at [296, 303] on input "5.9" at bounding box center [274, 306] width 80 height 46
click at [296, 303] on input "6" at bounding box center [274, 306] width 80 height 46
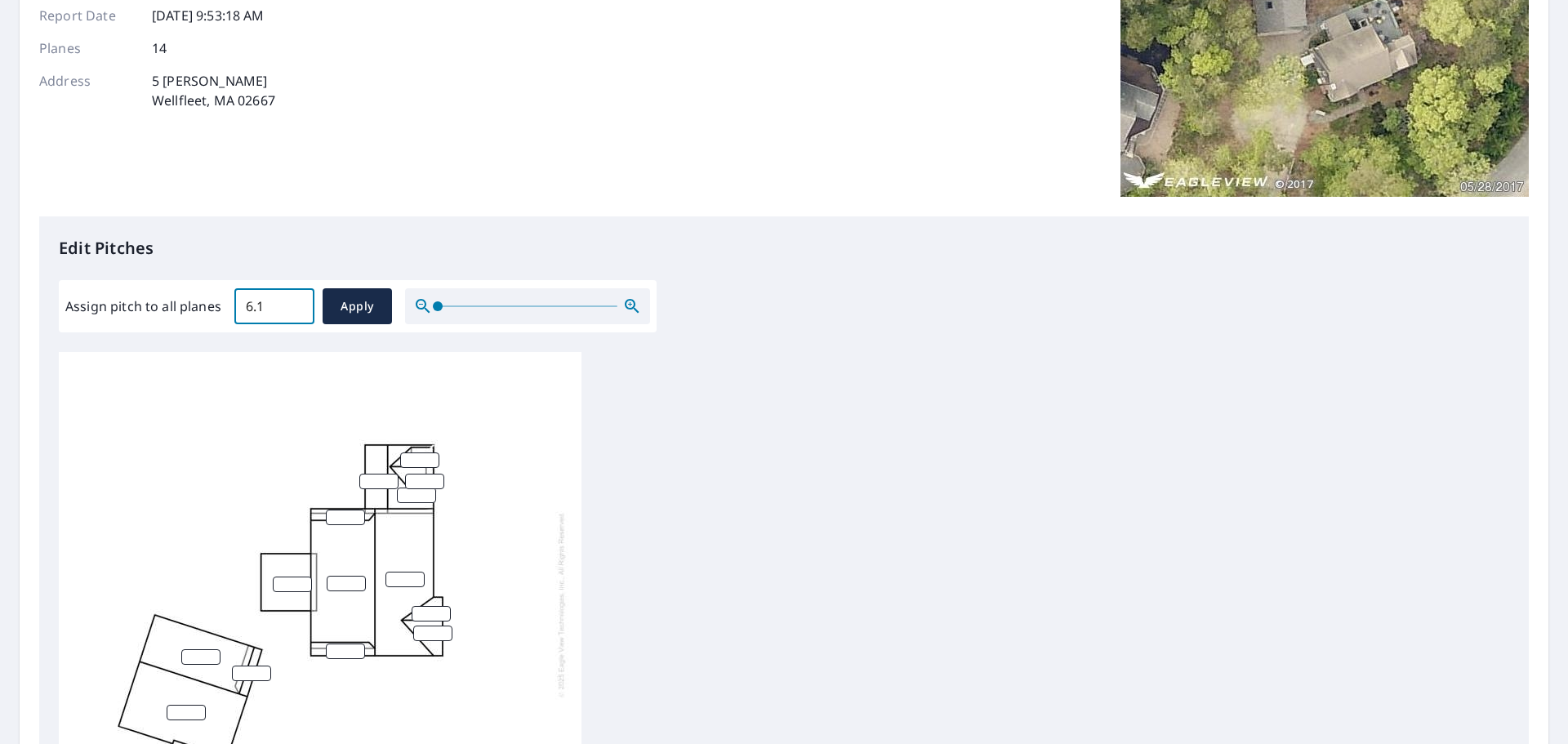
click at [296, 303] on input "6.1" at bounding box center [274, 306] width 80 height 46
click at [296, 303] on input "6.2" at bounding box center [274, 306] width 80 height 46
click at [296, 303] on input "6.3" at bounding box center [274, 306] width 80 height 46
click at [296, 303] on input "6.4" at bounding box center [274, 306] width 80 height 46
click at [296, 303] on input "6.5" at bounding box center [274, 306] width 80 height 46
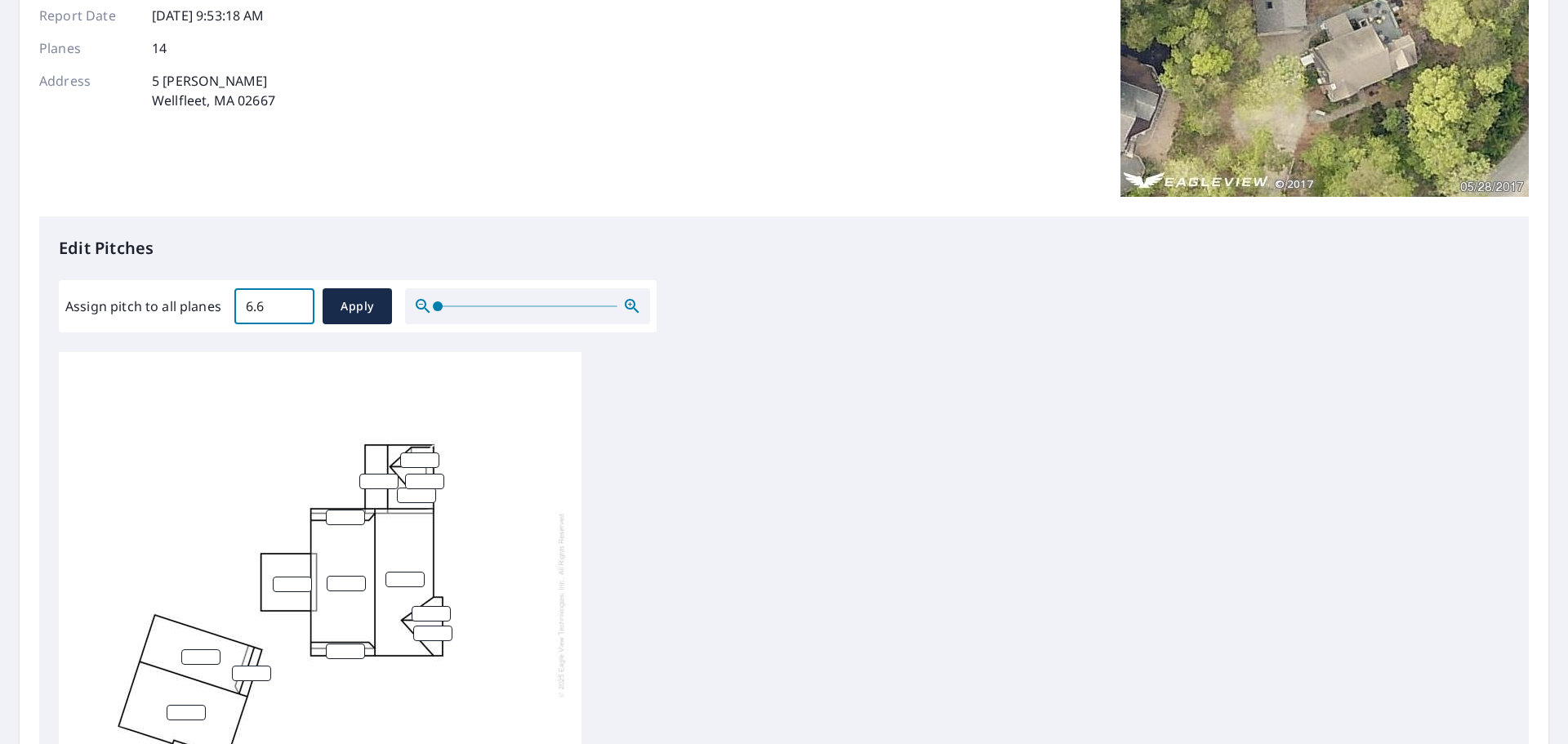
click at [296, 303] on input "6.6" at bounding box center [274, 306] width 80 height 46
click at [296, 303] on input "6.7" at bounding box center [274, 306] width 80 height 46
click at [296, 303] on input "6.8" at bounding box center [274, 306] width 80 height 46
click at [296, 303] on input "6.9" at bounding box center [274, 306] width 80 height 46
click at [296, 303] on input "7" at bounding box center [274, 306] width 80 height 46
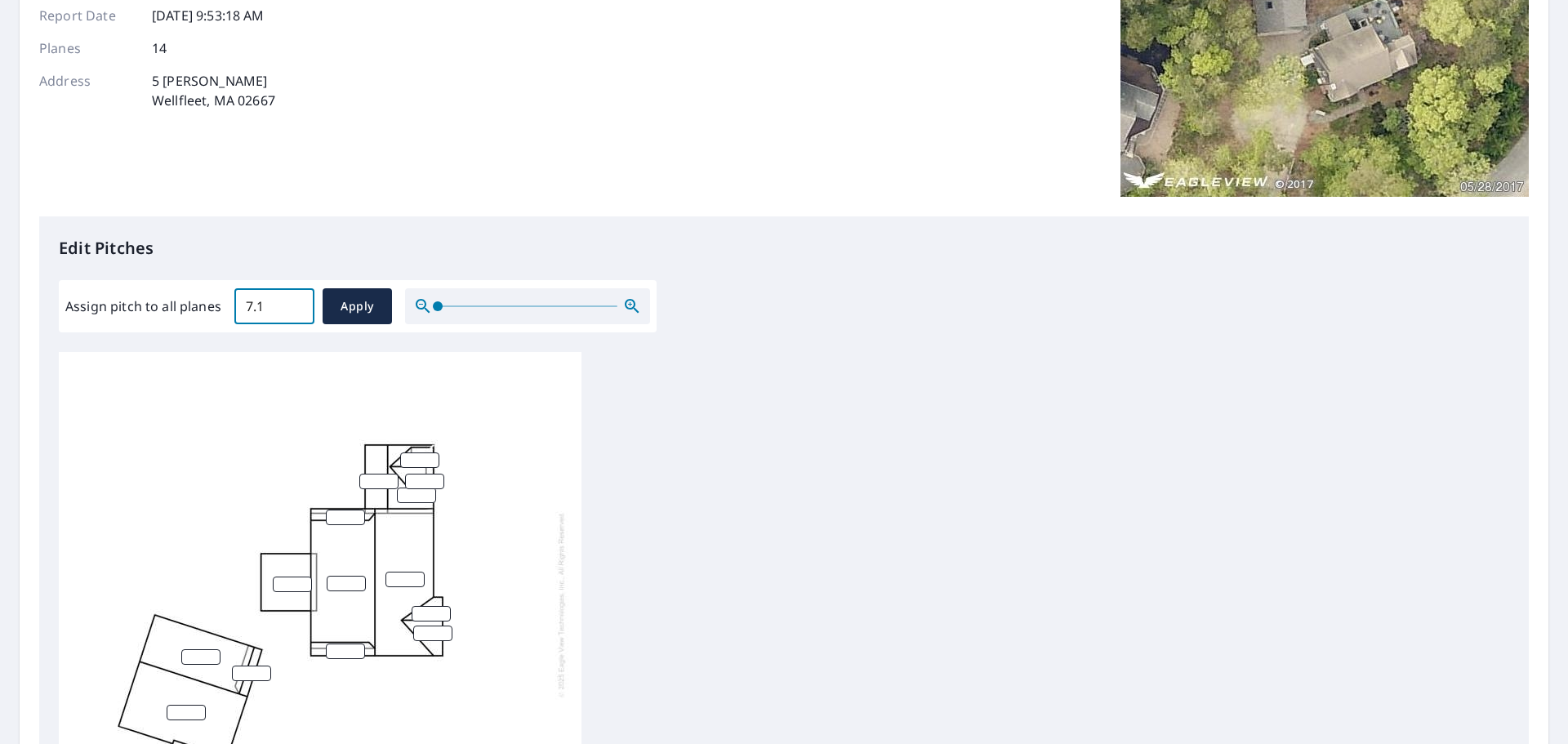
click at [296, 303] on input "7.1" at bounding box center [274, 306] width 80 height 46
click at [296, 303] on input "7.2" at bounding box center [274, 306] width 80 height 46
click at [296, 303] on input "7.3" at bounding box center [274, 306] width 80 height 46
click at [296, 303] on input "7.4" at bounding box center [274, 306] width 80 height 46
click at [296, 303] on input "7.5" at bounding box center [274, 306] width 80 height 46
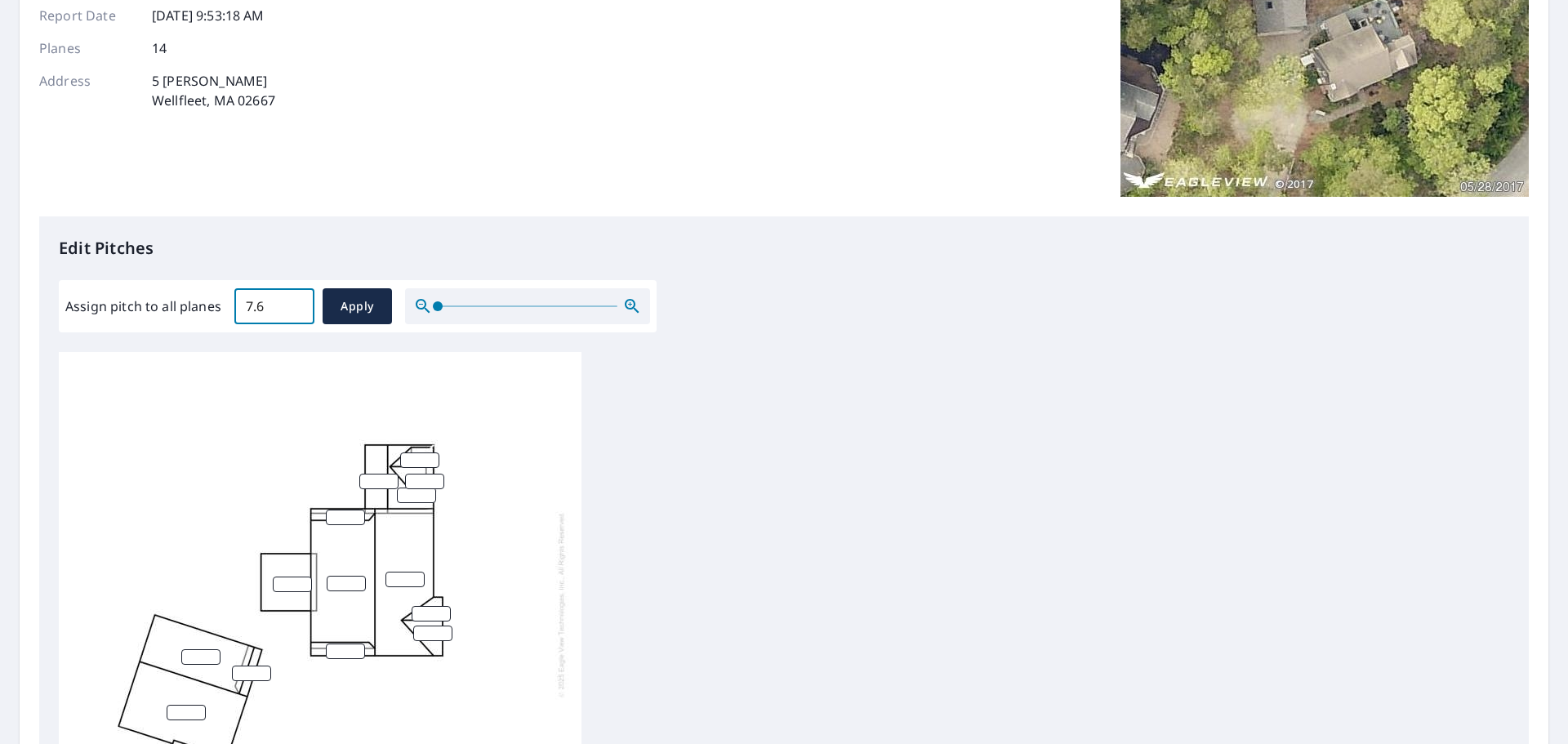
click at [296, 303] on input "7.6" at bounding box center [274, 306] width 80 height 46
click at [296, 303] on input "7.7" at bounding box center [274, 306] width 80 height 46
click at [296, 303] on input "7.8" at bounding box center [274, 306] width 80 height 46
click at [296, 303] on input "9" at bounding box center [274, 306] width 80 height 46
click at [296, 303] on input "9.3" at bounding box center [274, 306] width 80 height 46
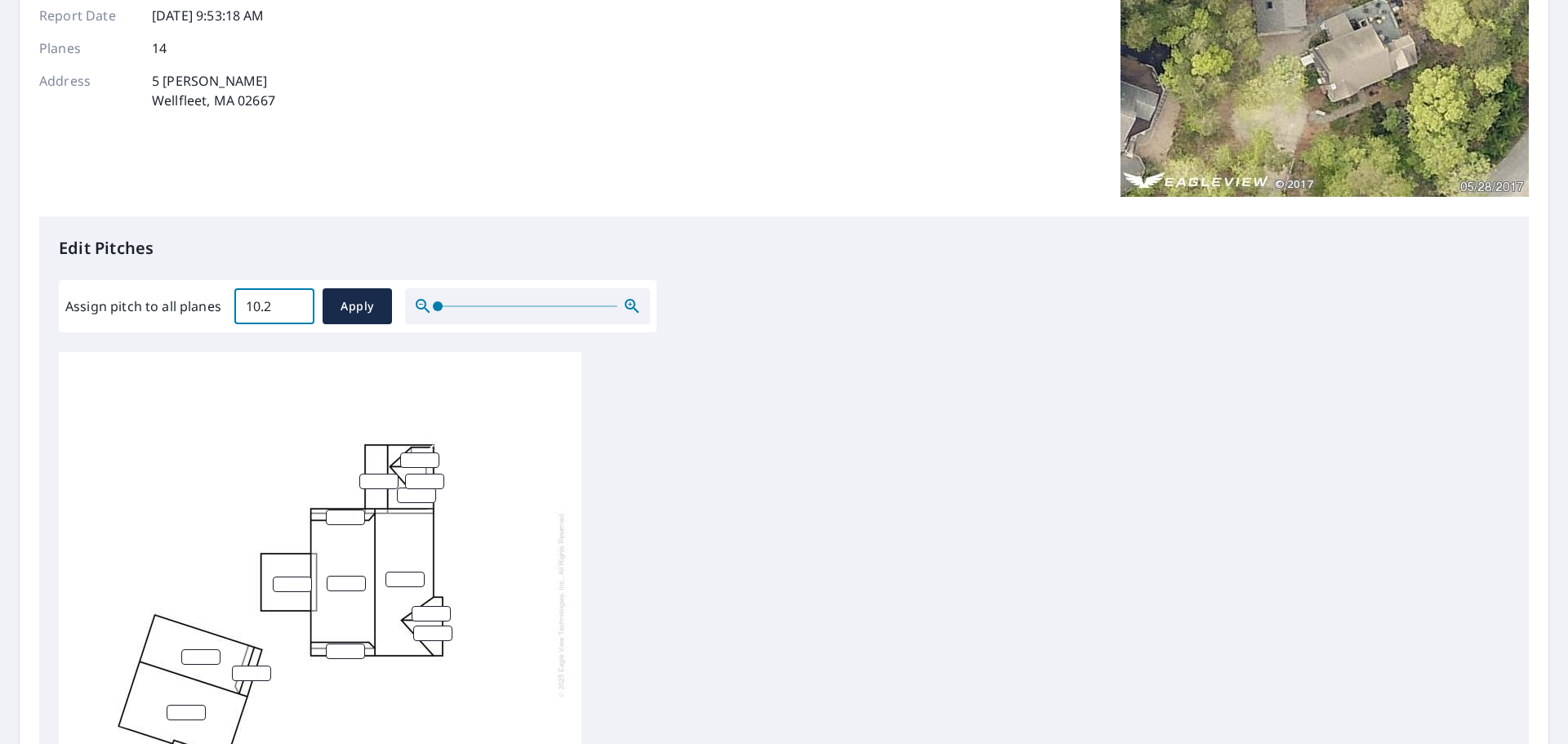
click at [296, 303] on input "10.2" at bounding box center [274, 306] width 80 height 46
click at [297, 317] on input "10.2" at bounding box center [274, 306] width 80 height 46
click at [301, 303] on input "10.3" at bounding box center [274, 306] width 80 height 46
click at [297, 312] on input "10.2" at bounding box center [274, 306] width 80 height 46
click at [297, 312] on input "10.1" at bounding box center [274, 306] width 80 height 46
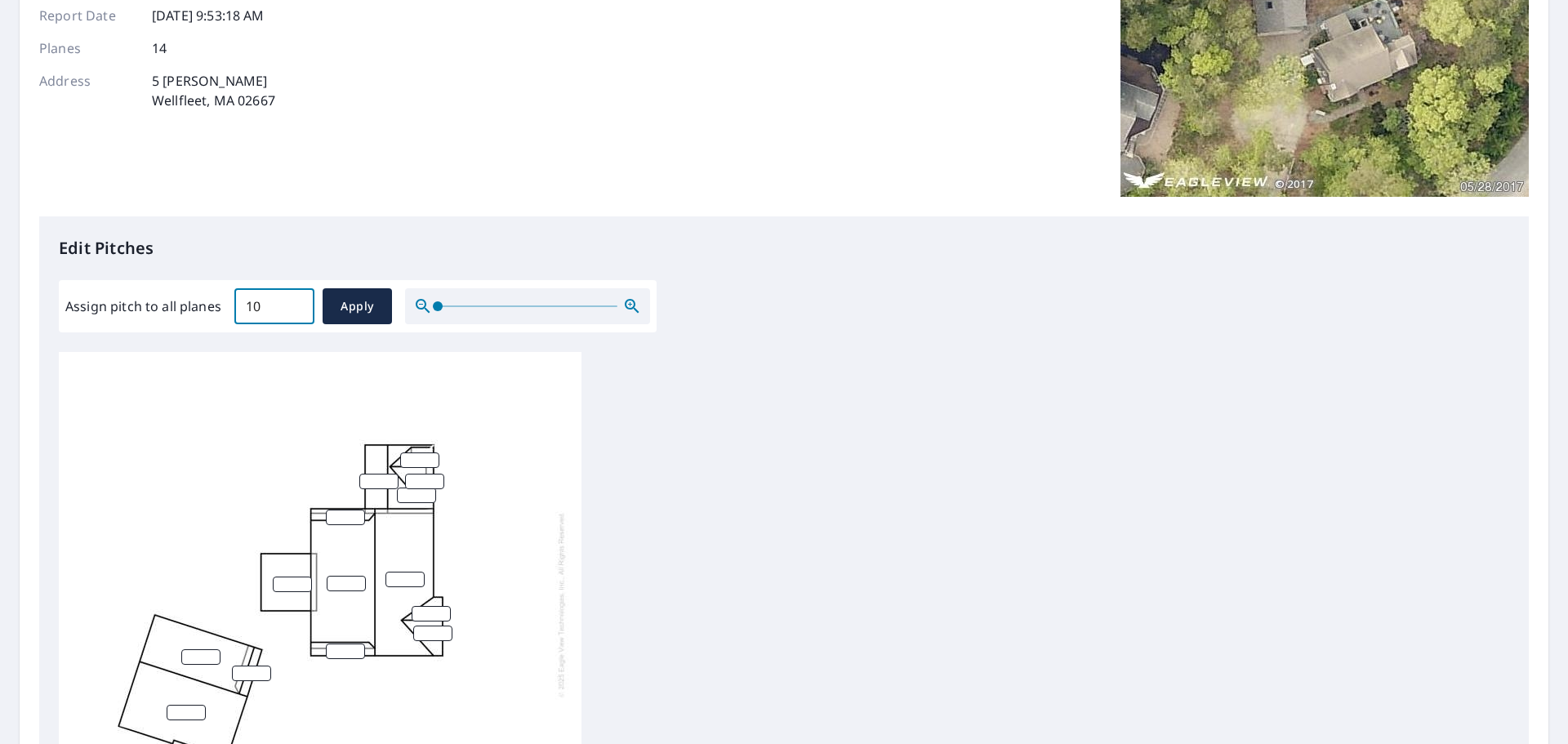
type input "10"
click at [297, 312] on input "10" at bounding box center [274, 306] width 80 height 46
click at [357, 308] on span "Apply" at bounding box center [357, 307] width 43 height 21
type input "10"
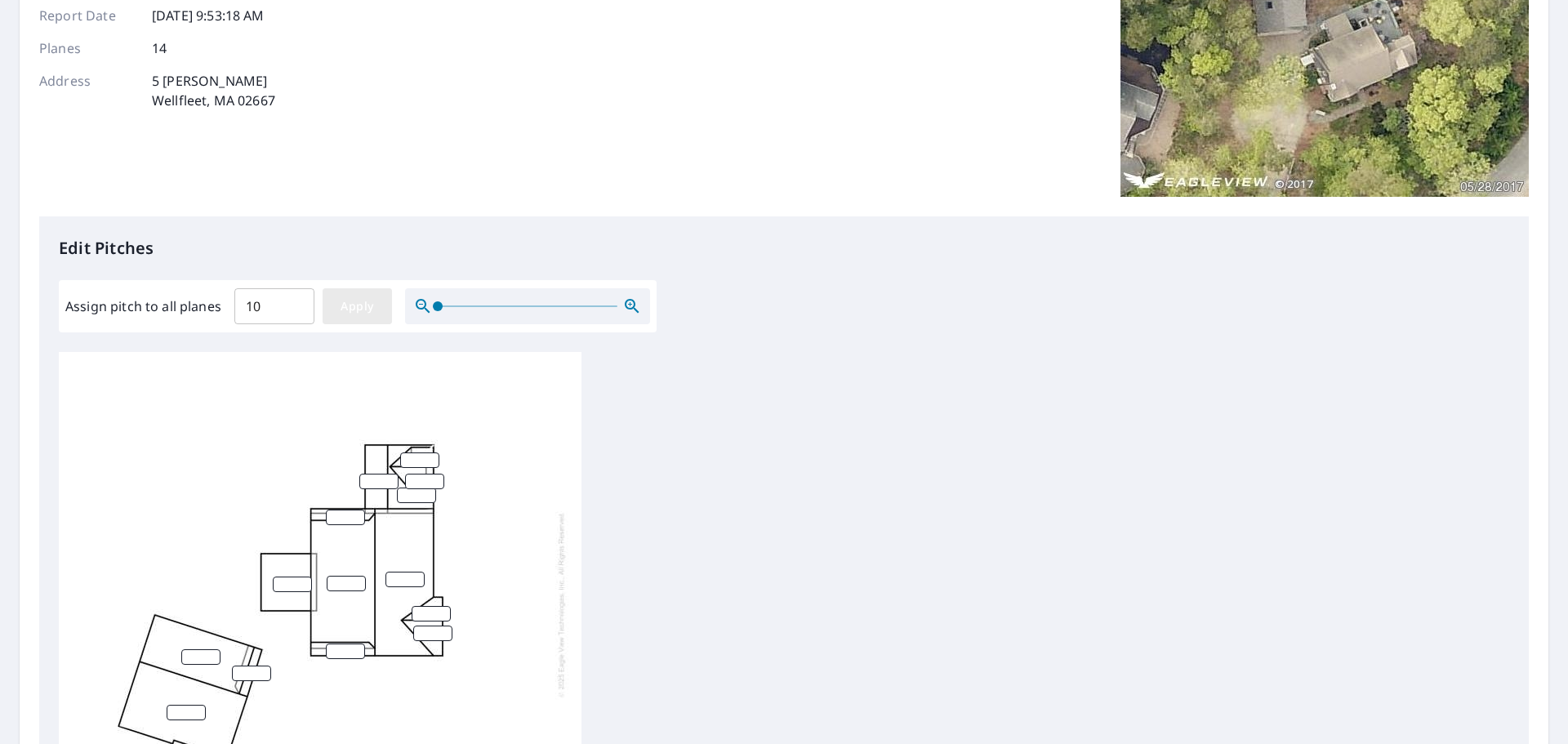
type input "10"
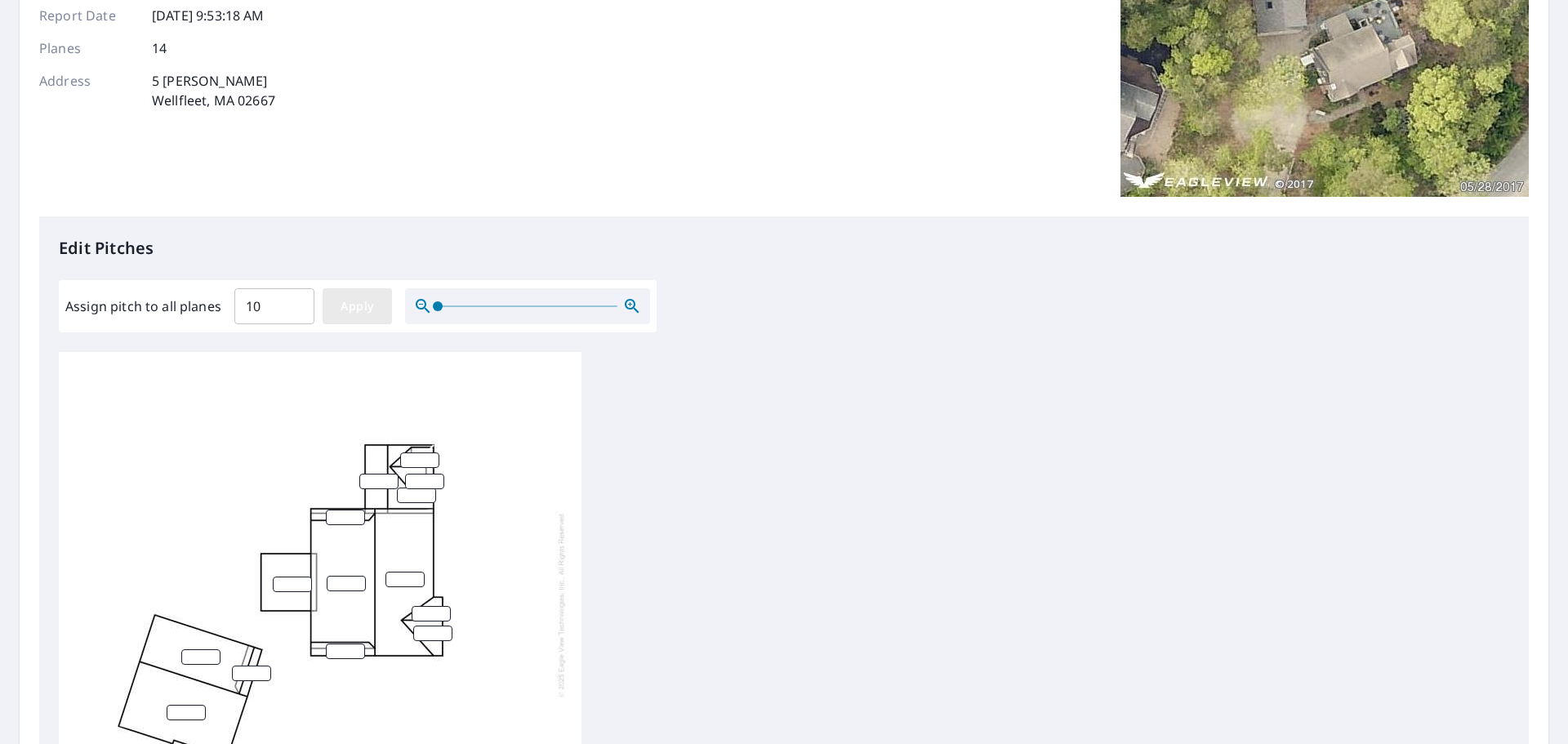
type input "10"
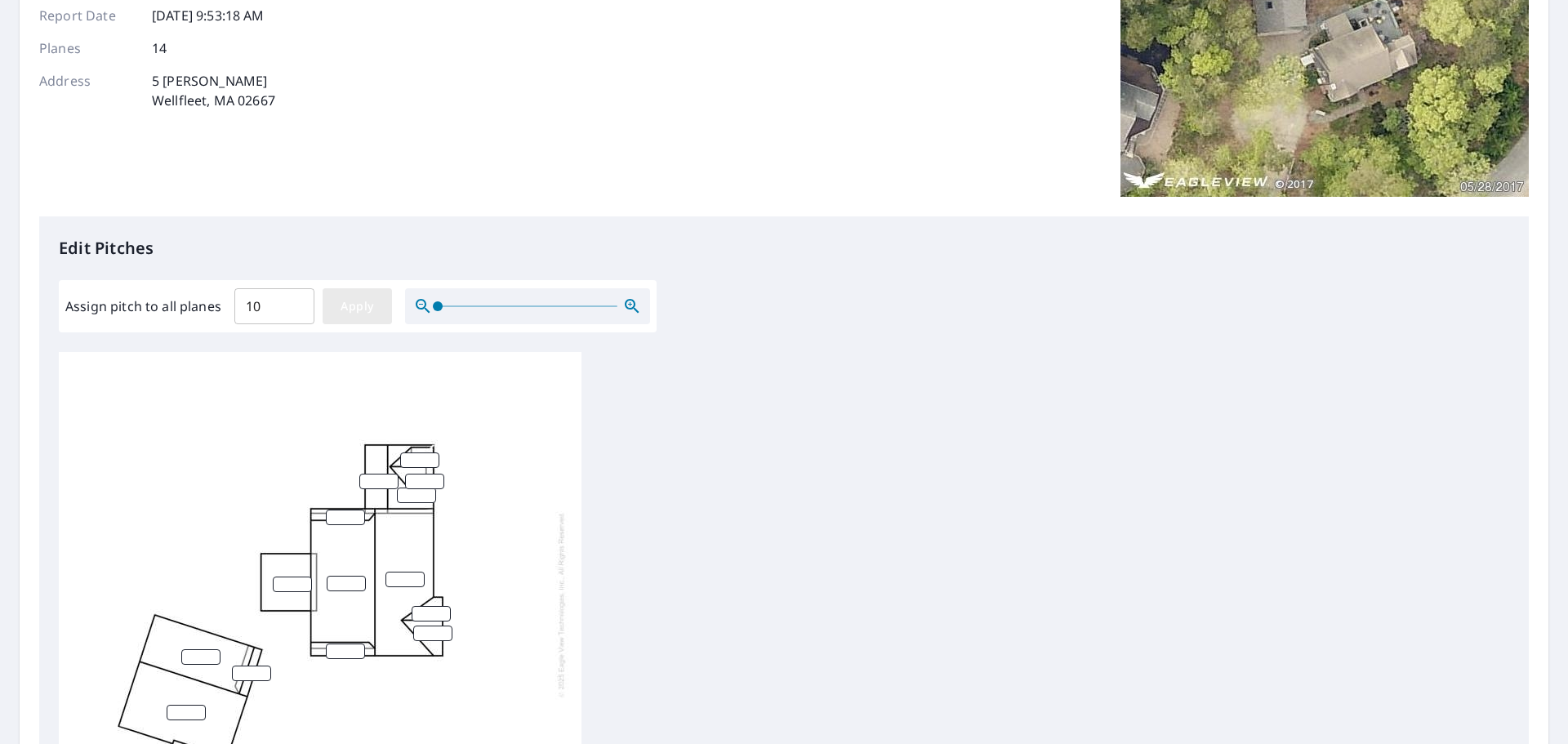
type input "10"
click at [353, 311] on span "Apply" at bounding box center [357, 307] width 43 height 21
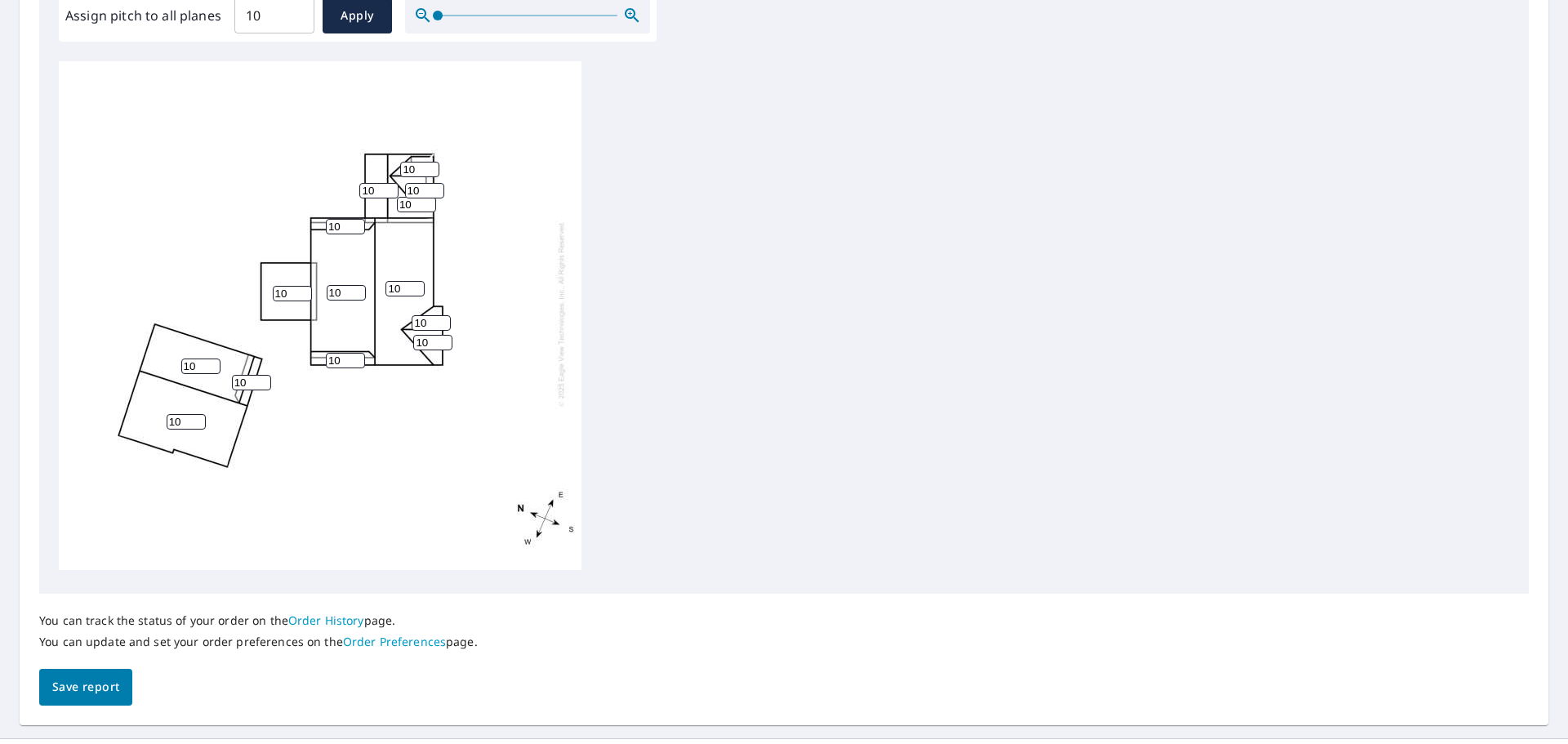
scroll to position [549, 0]
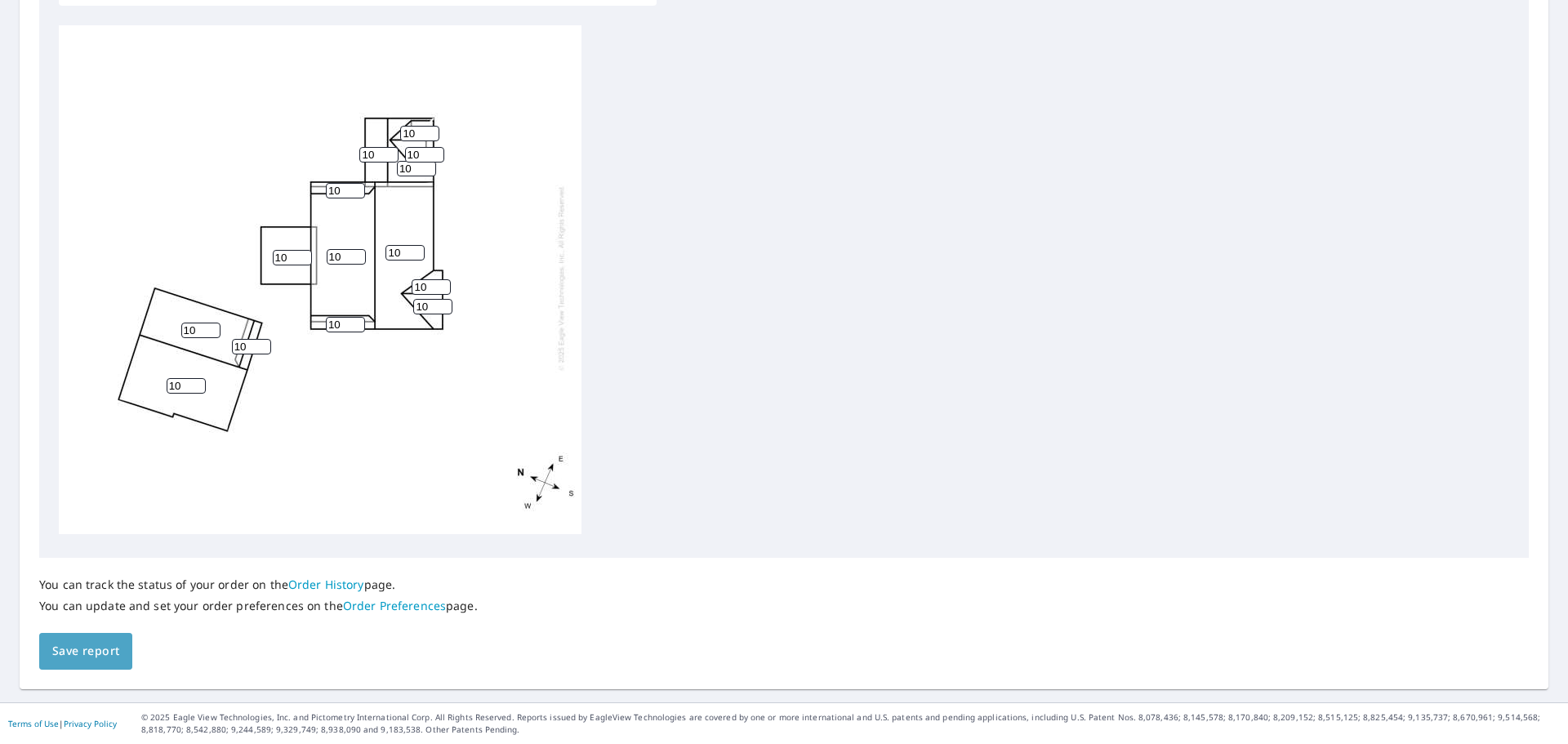
click at [53, 639] on button "Save report" at bounding box center [85, 652] width 93 height 37
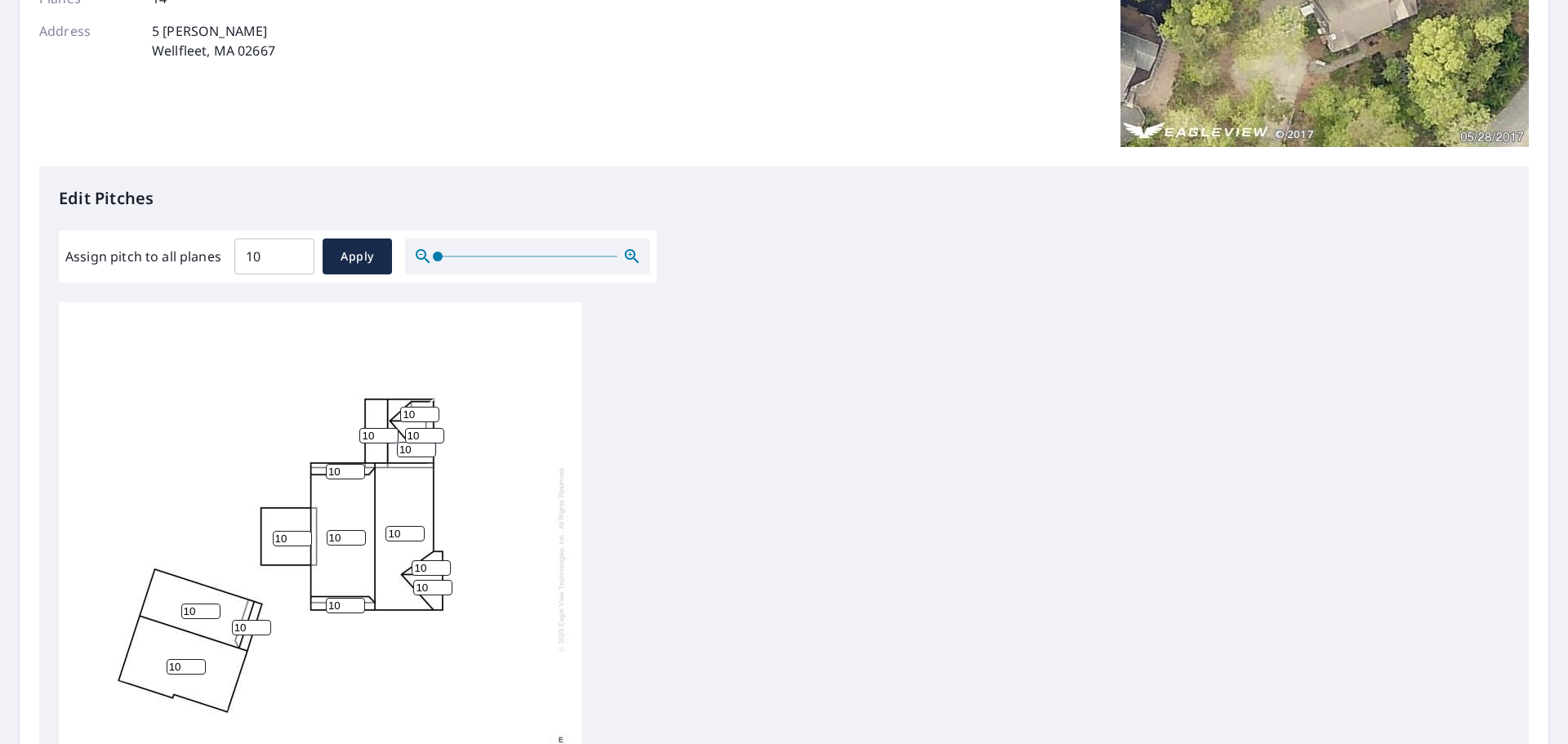
scroll to position [222, 0]
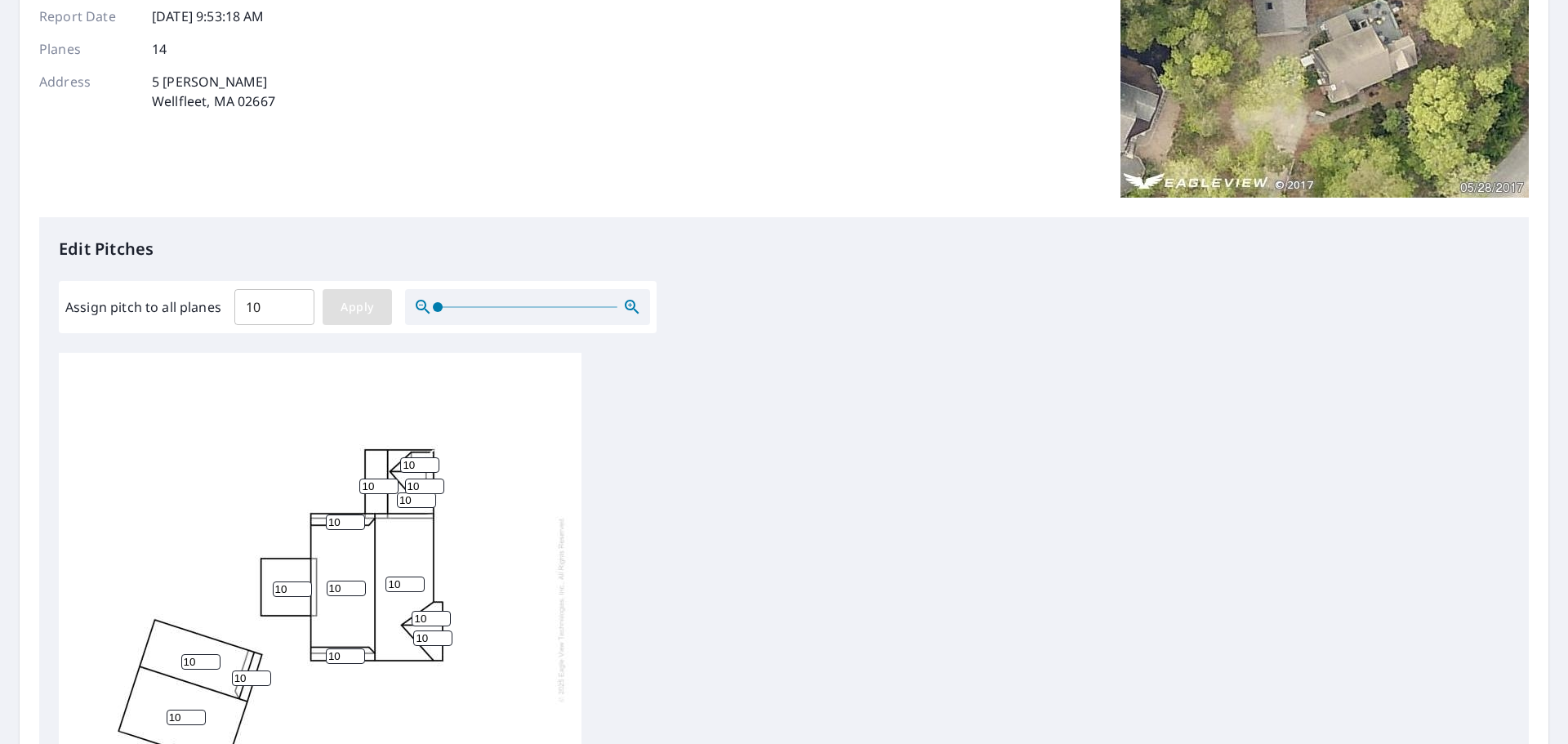
click at [370, 301] on span "Apply" at bounding box center [357, 308] width 43 height 21
click at [341, 315] on span "Apply" at bounding box center [357, 308] width 43 height 21
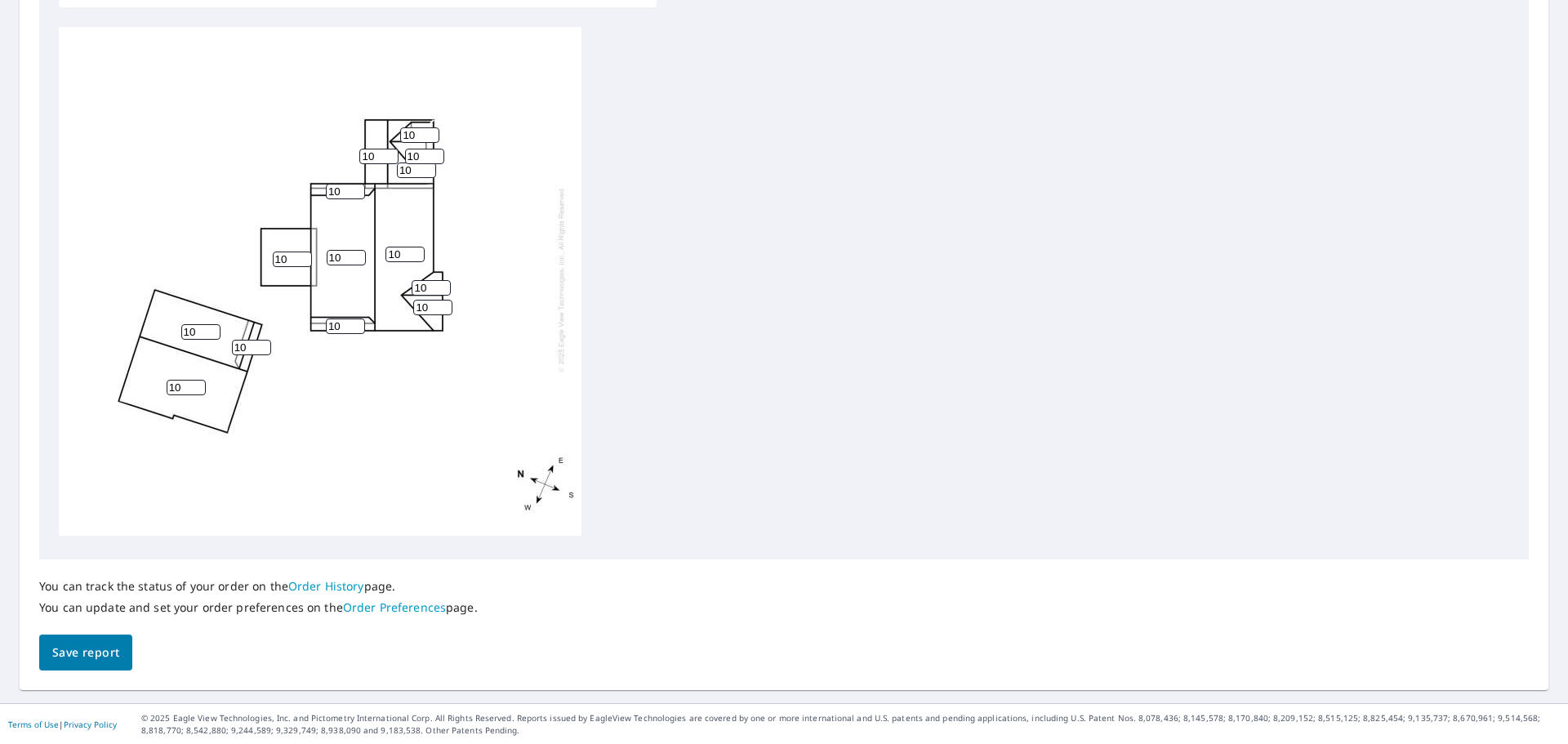
scroll to position [608, 0]
click at [81, 653] on span "Save report" at bounding box center [86, 652] width 67 height 21
